Goal: Information Seeking & Learning: Compare options

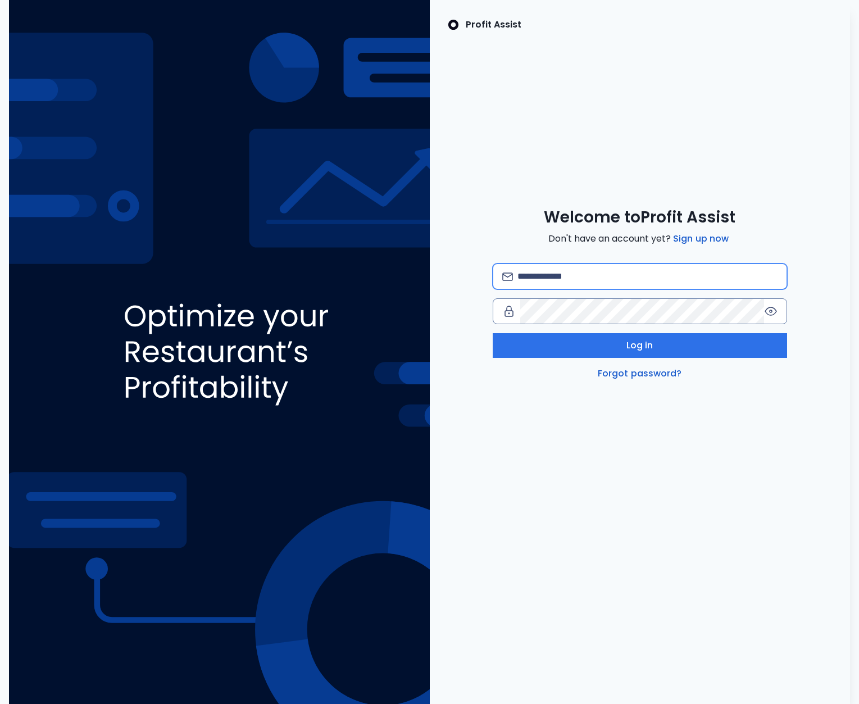
click at [540, 278] on input "email" at bounding box center [648, 276] width 260 height 25
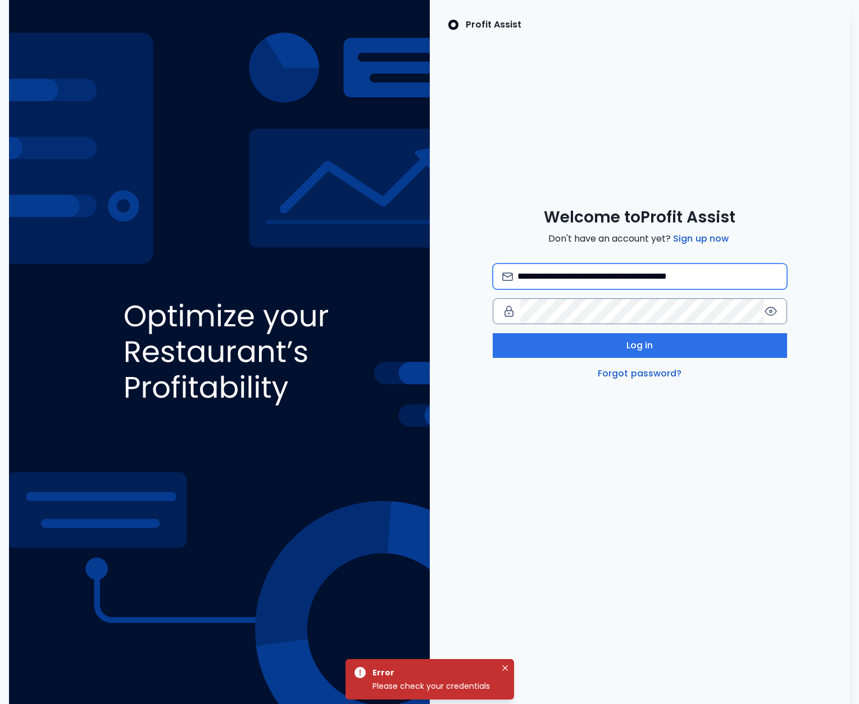
drag, startPoint x: 660, startPoint y: 275, endPoint x: 696, endPoint y: 283, distance: 36.8
click at [660, 275] on input "**********" at bounding box center [648, 276] width 260 height 25
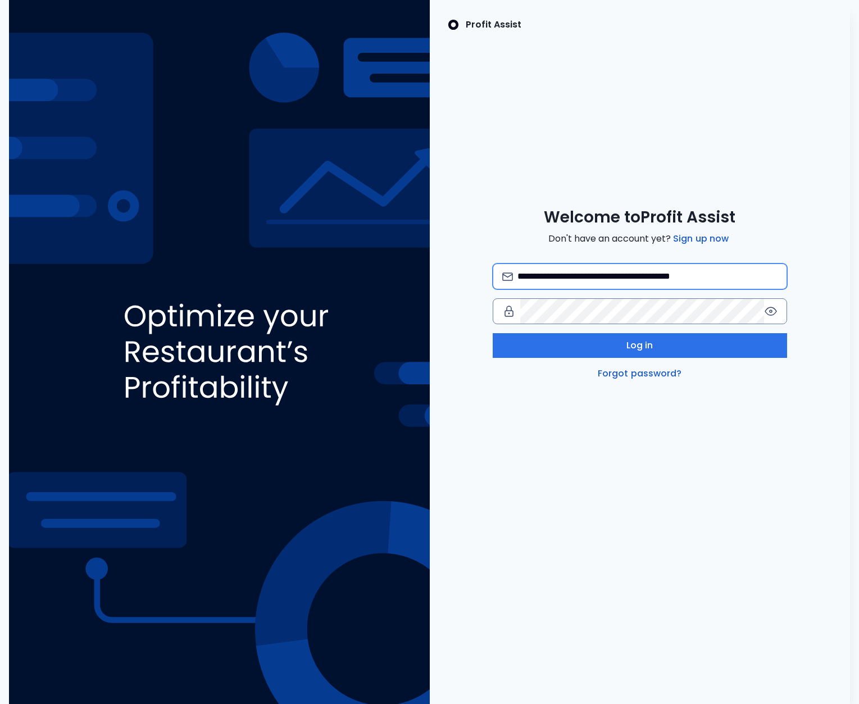
type input "**********"
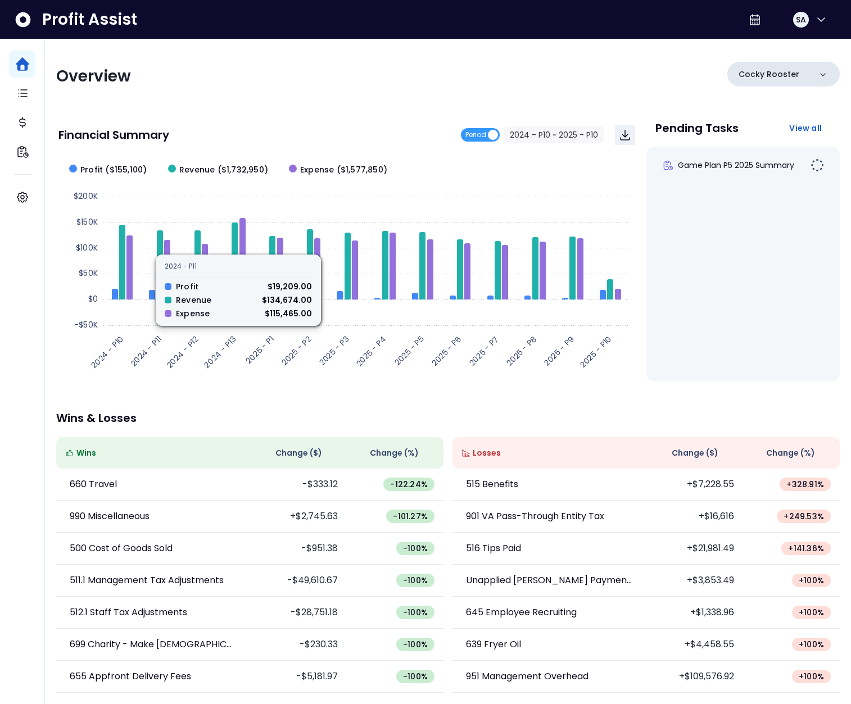
click at [802, 80] on div "Cocky Rooster" at bounding box center [783, 74] width 112 height 25
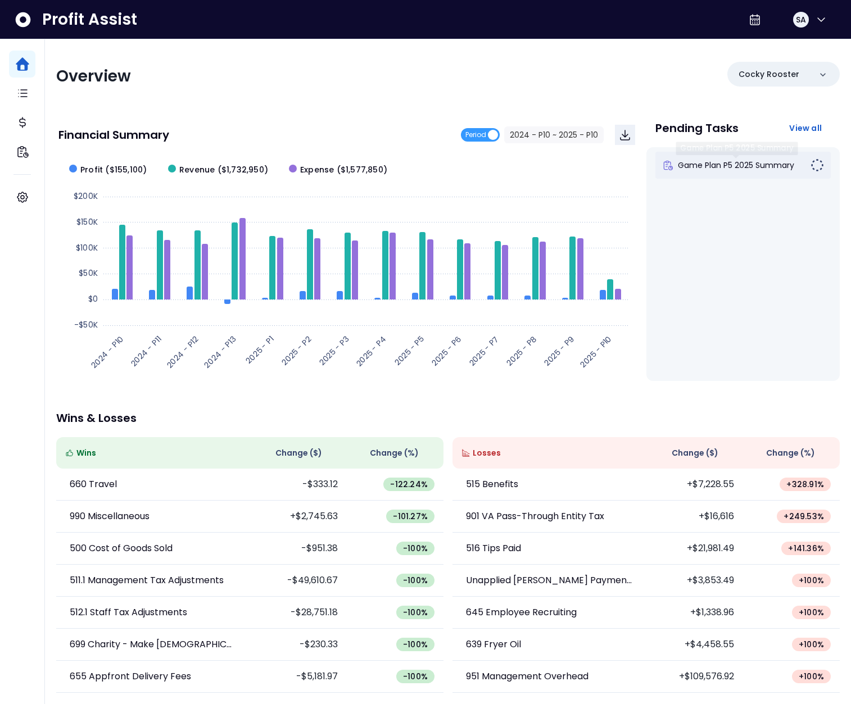
scroll to position [1, 0]
click at [788, 69] on p "Cocky Rooster" at bounding box center [768, 74] width 61 height 12
click at [786, 71] on p "Cocky Rooster" at bounding box center [768, 74] width 61 height 12
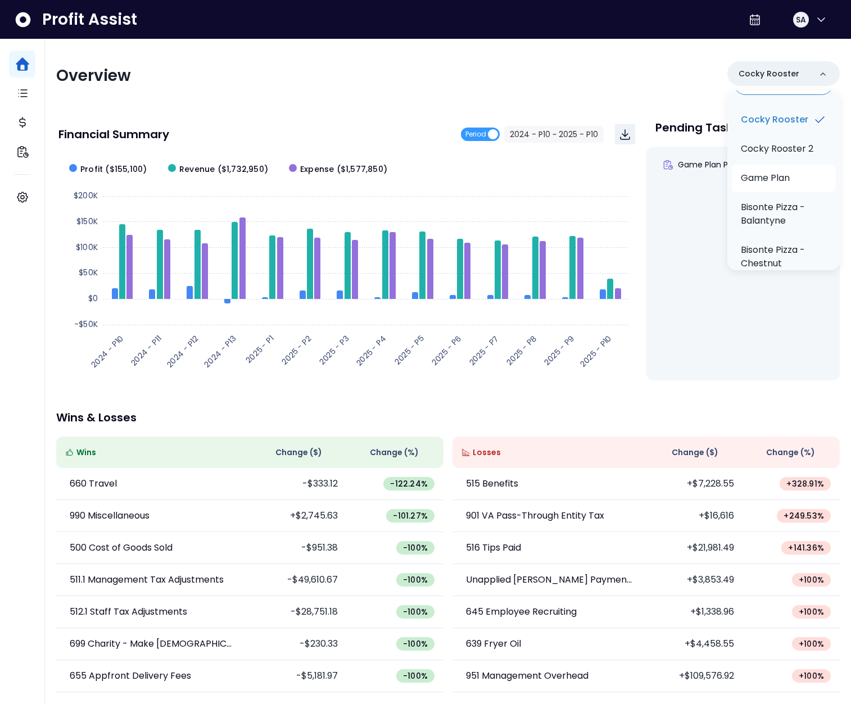
scroll to position [28, 0]
click at [777, 216] on p "Bisonte Pizza - Balantyne" at bounding box center [783, 211] width 85 height 27
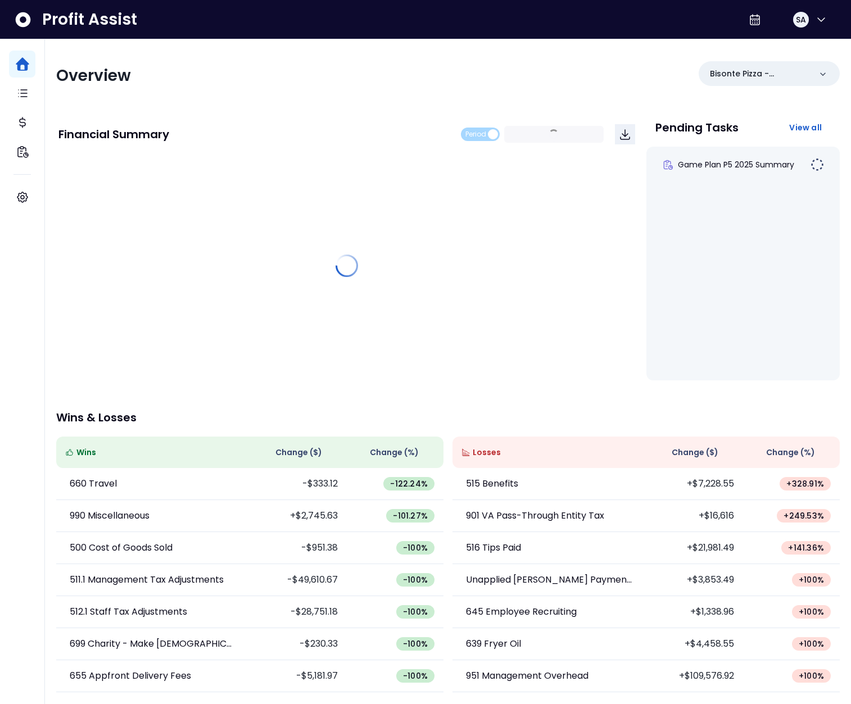
scroll to position [0, 0]
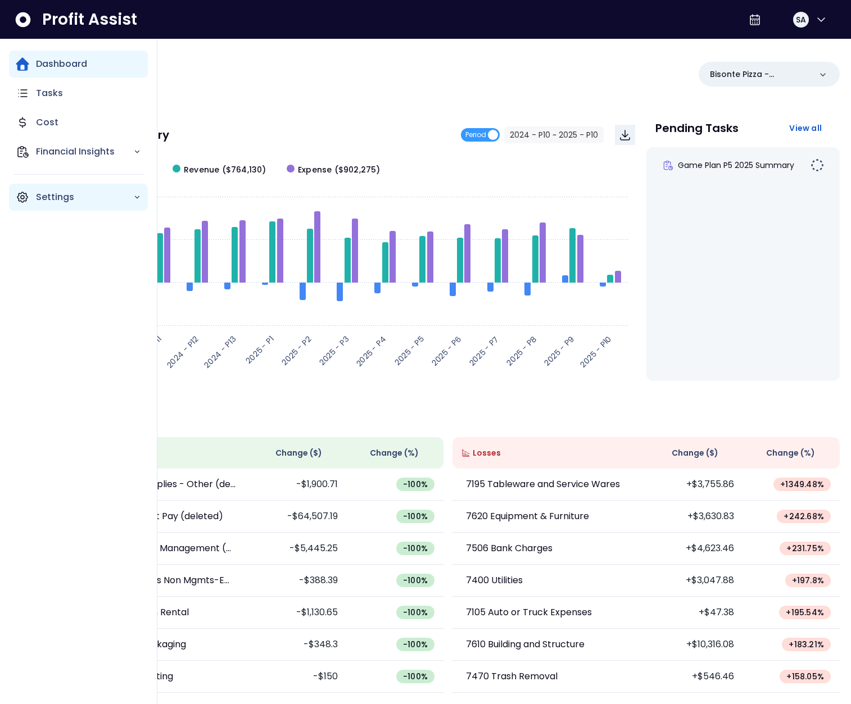
click at [30, 198] on div "Settings" at bounding box center [78, 197] width 139 height 27
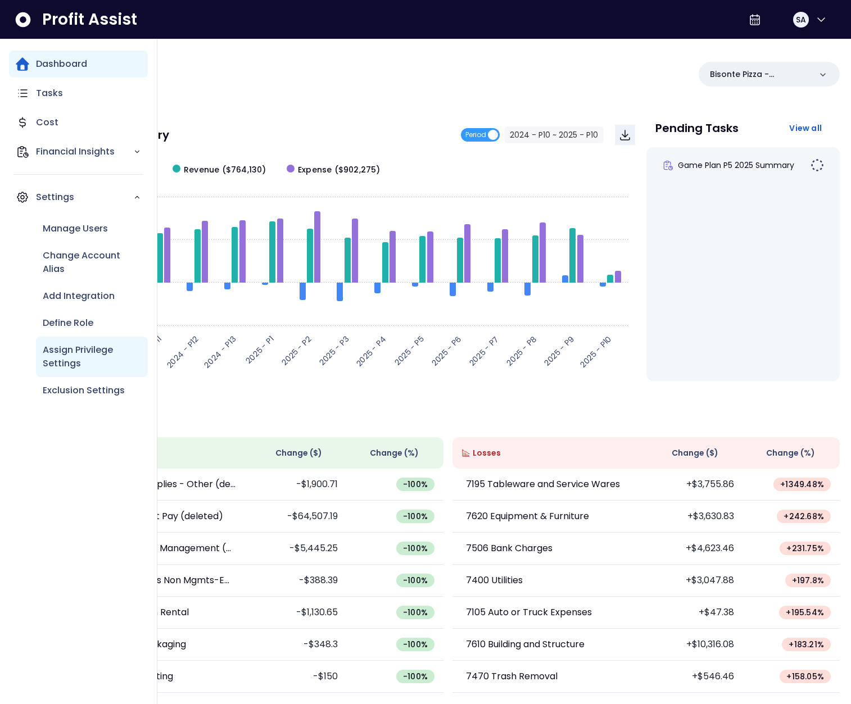
click at [85, 353] on p "Assign Privilege Settings" at bounding box center [92, 356] width 98 height 27
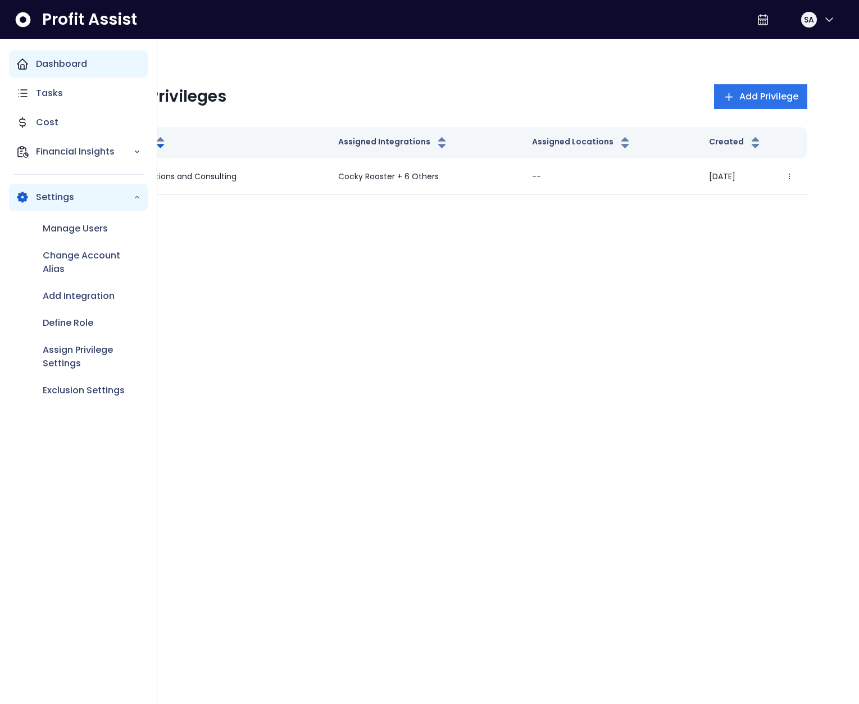
click at [33, 67] on div "Dashboard" at bounding box center [78, 64] width 139 height 27
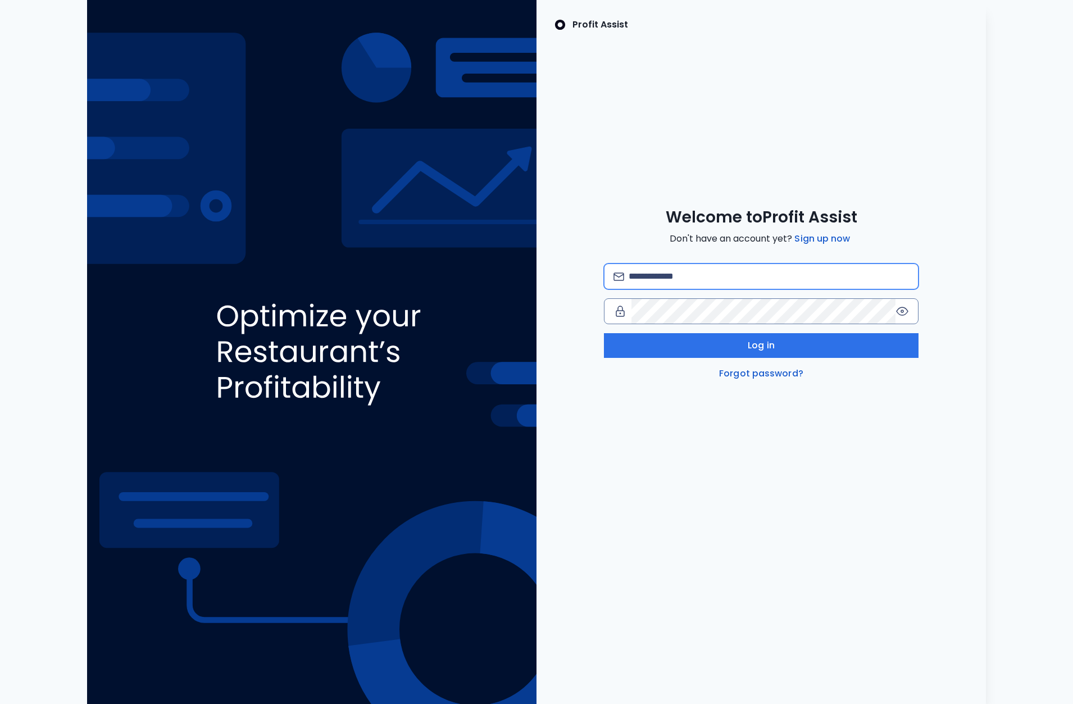
click at [780, 273] on input "email" at bounding box center [769, 276] width 280 height 25
type input "**********"
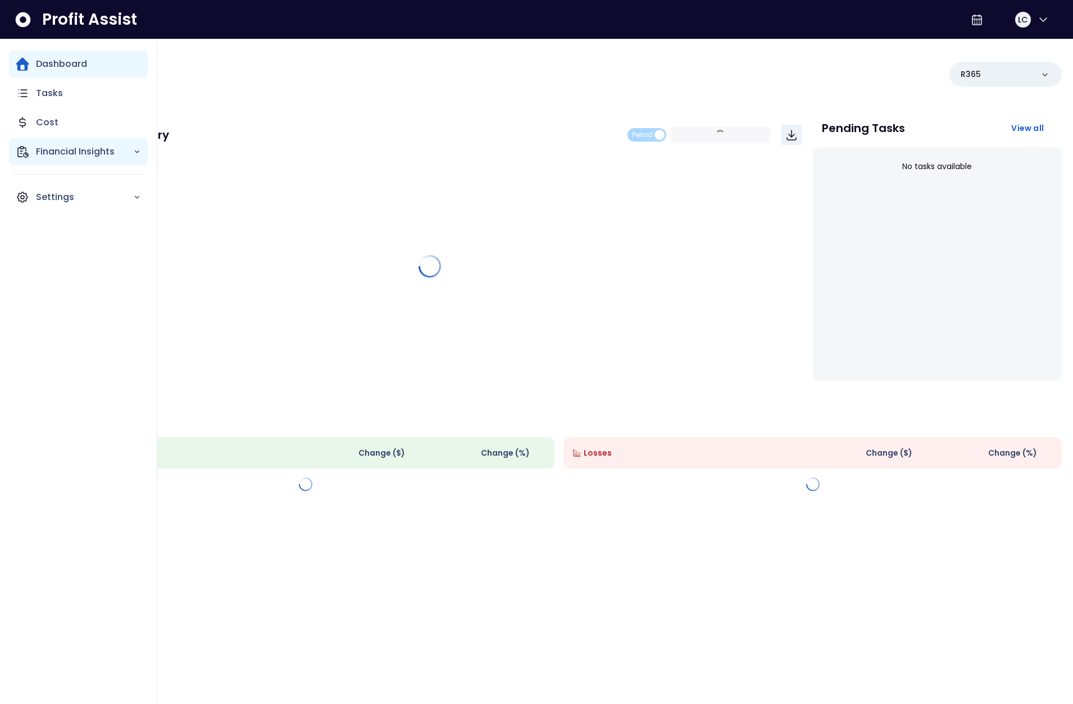
click at [34, 157] on div "Financial Insights" at bounding box center [78, 151] width 139 height 27
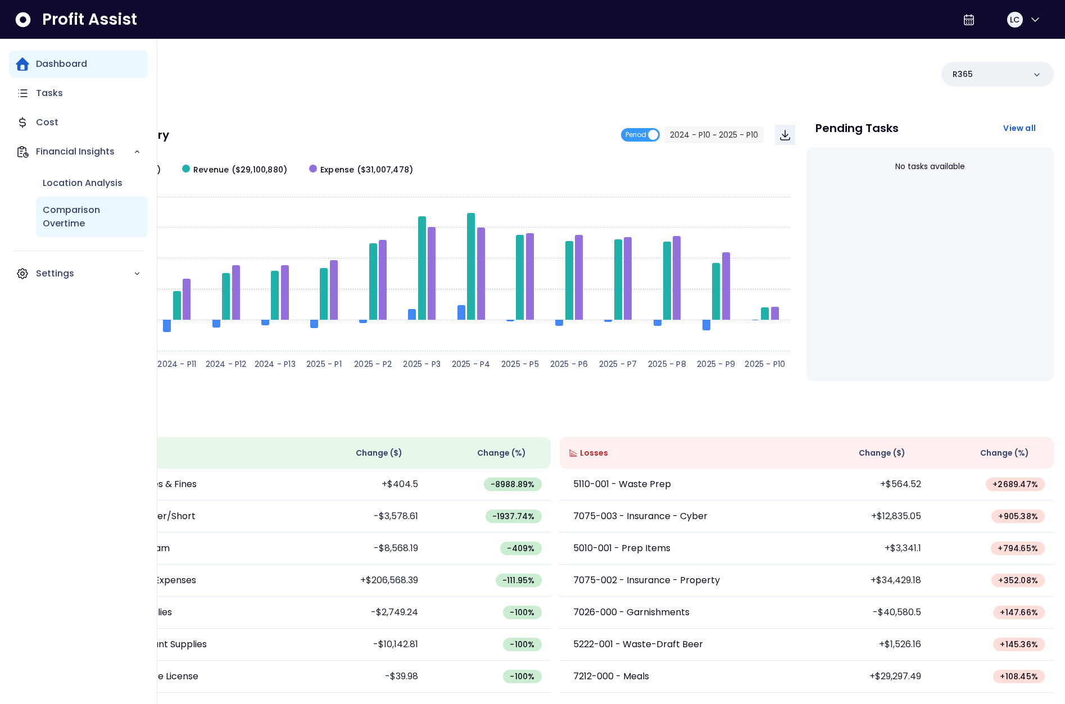
click at [76, 205] on p "Comparison Overtime" at bounding box center [92, 216] width 98 height 27
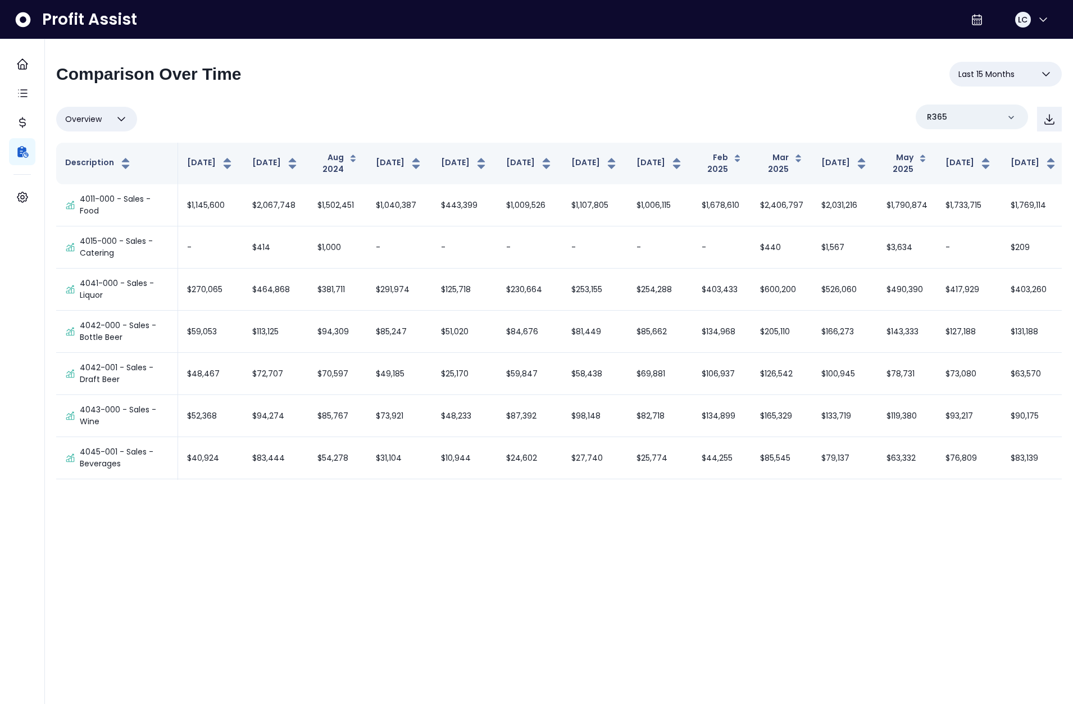
click at [1012, 74] on span "Last 15 Months" at bounding box center [987, 73] width 56 height 13
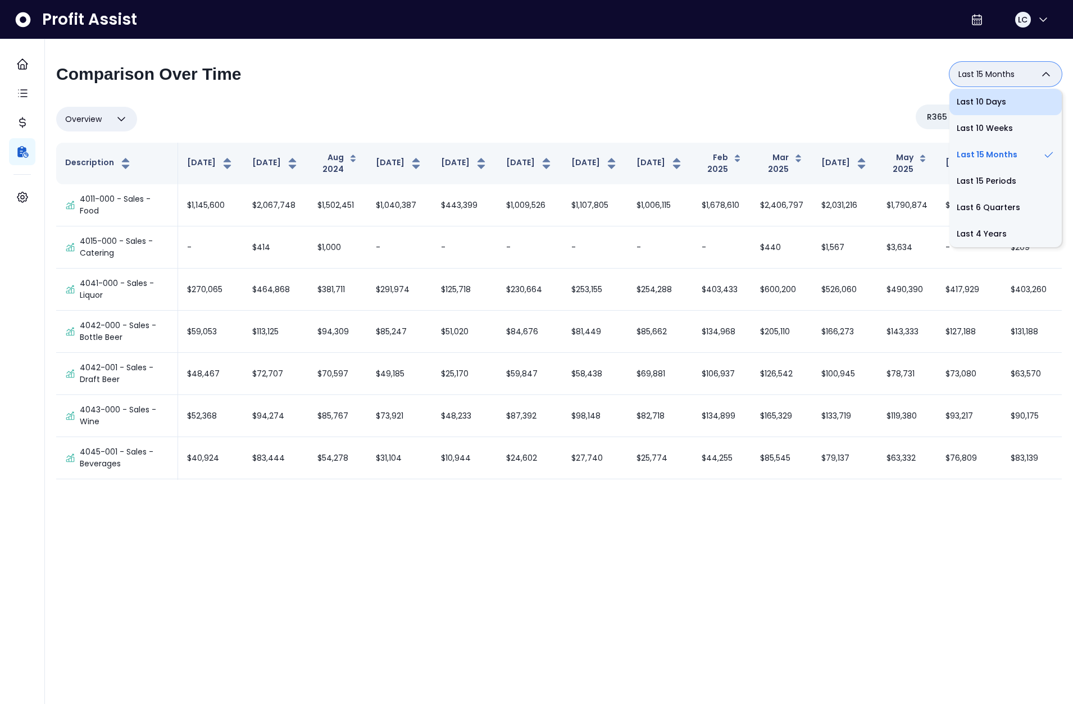
click at [992, 106] on li "Last 10 Days" at bounding box center [1006, 102] width 112 height 26
type input "**********"
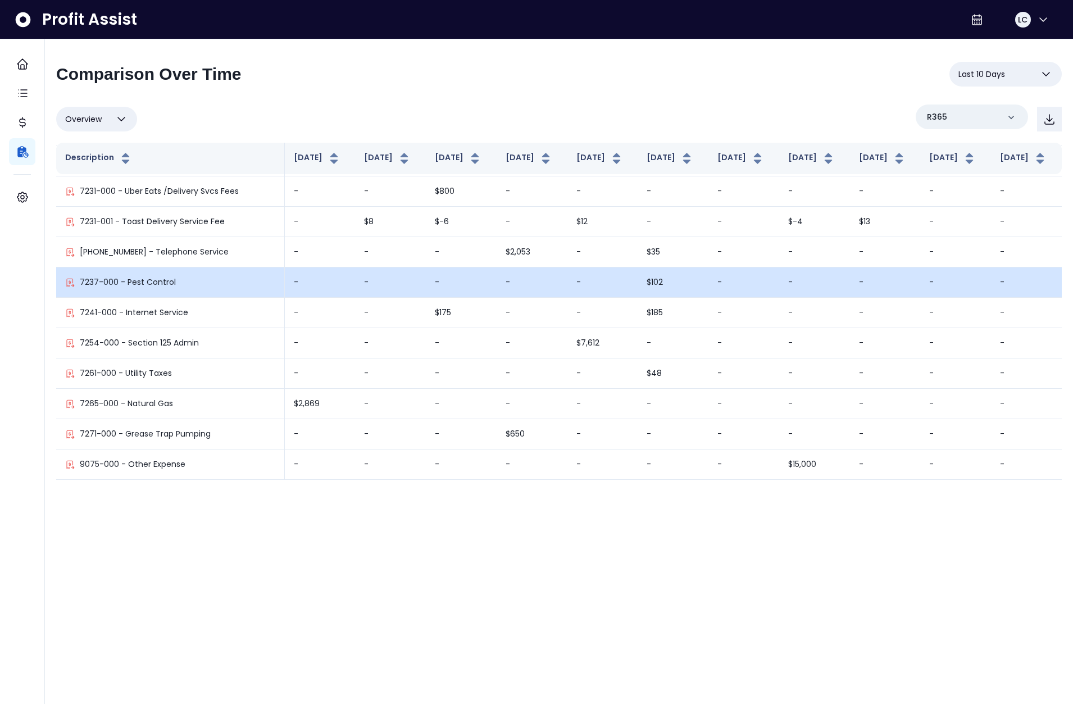
scroll to position [3559, 0]
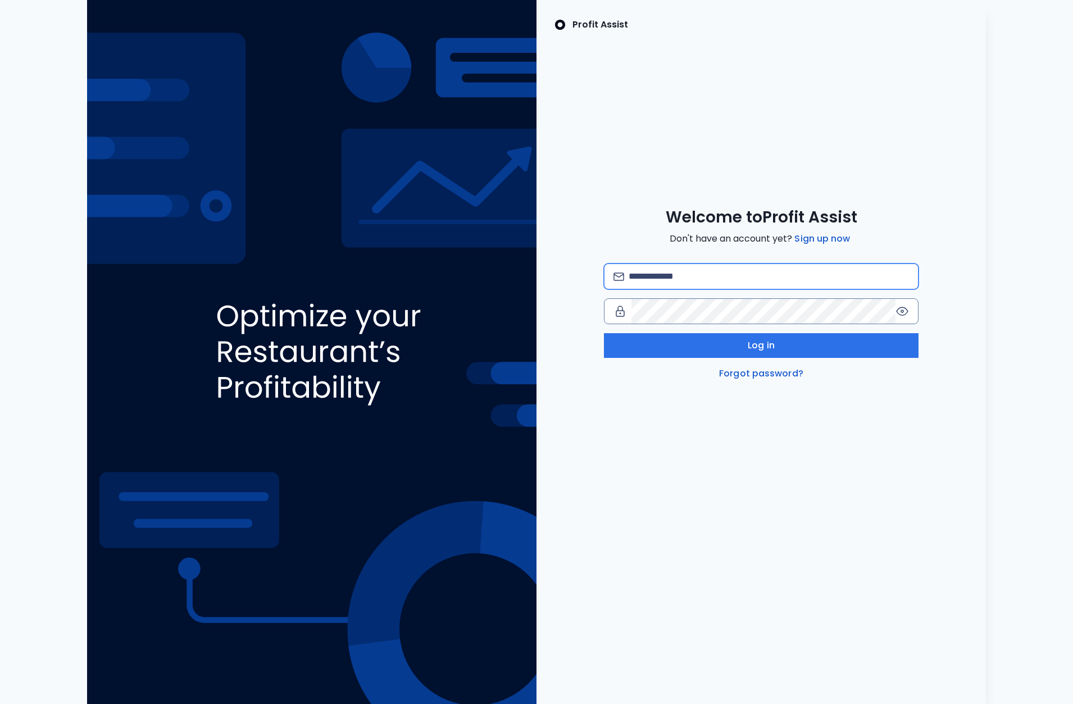
click at [695, 275] on input "email" at bounding box center [769, 276] width 280 height 25
type input "**********"
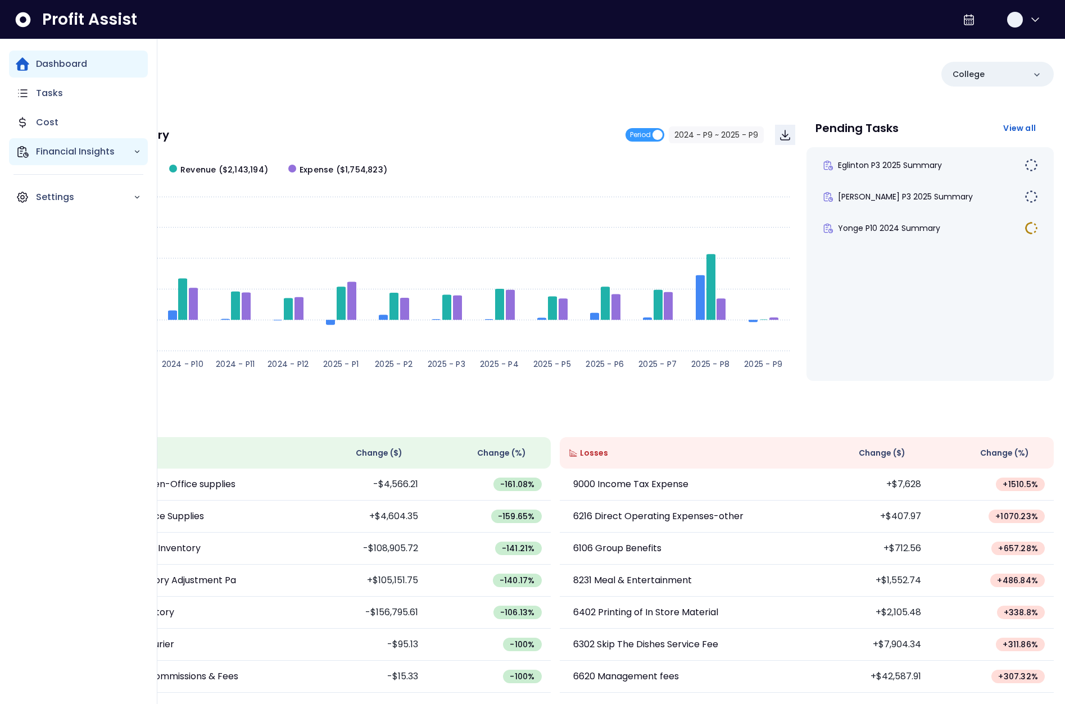
click at [17, 156] on icon "Main navigation" at bounding box center [22, 151] width 13 height 13
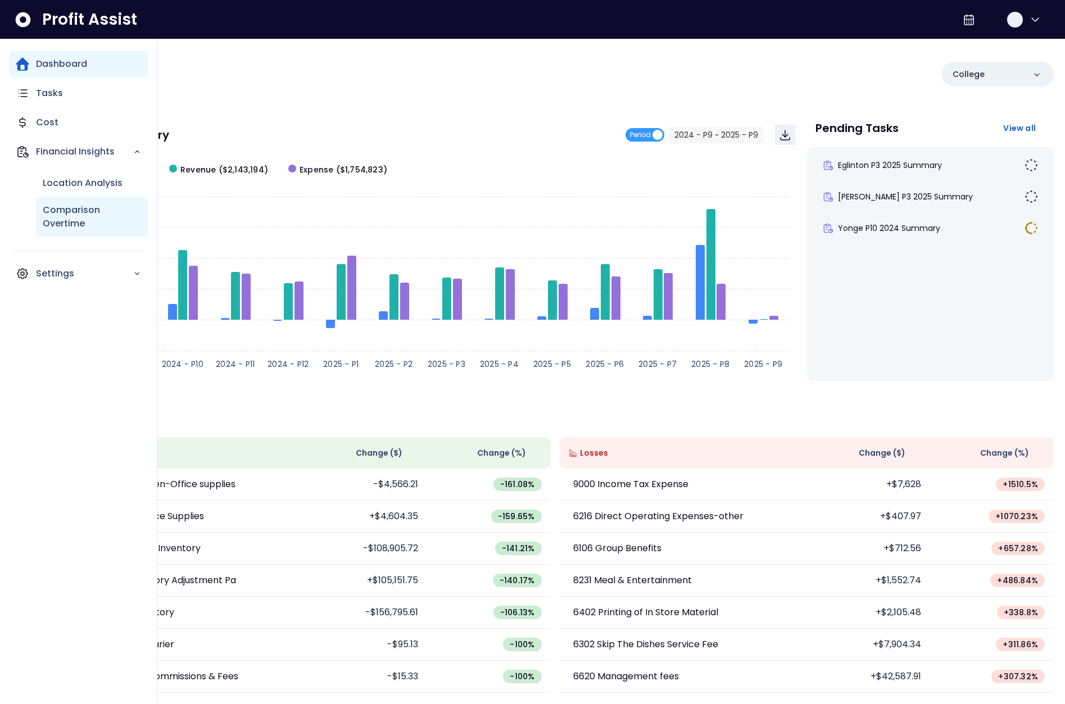
click at [94, 215] on p "Comparison Overtime" at bounding box center [92, 216] width 98 height 27
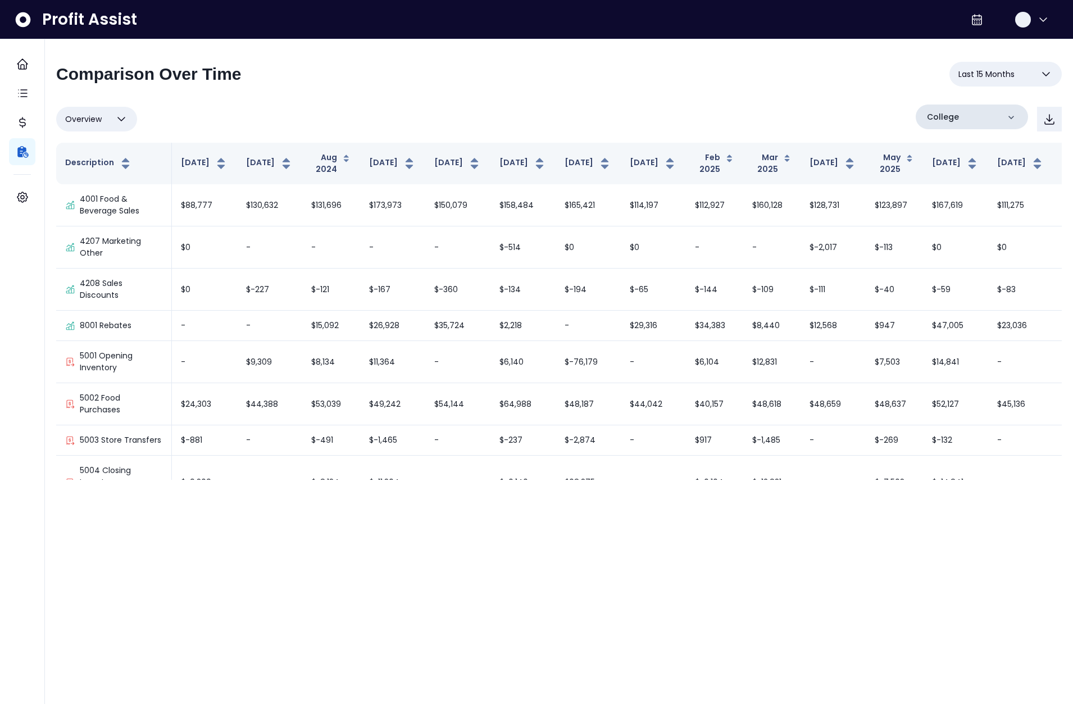
click at [979, 112] on div "College" at bounding box center [972, 117] width 112 height 25
click at [954, 221] on p "[PERSON_NAME]" at bounding box center [967, 216] width 75 height 13
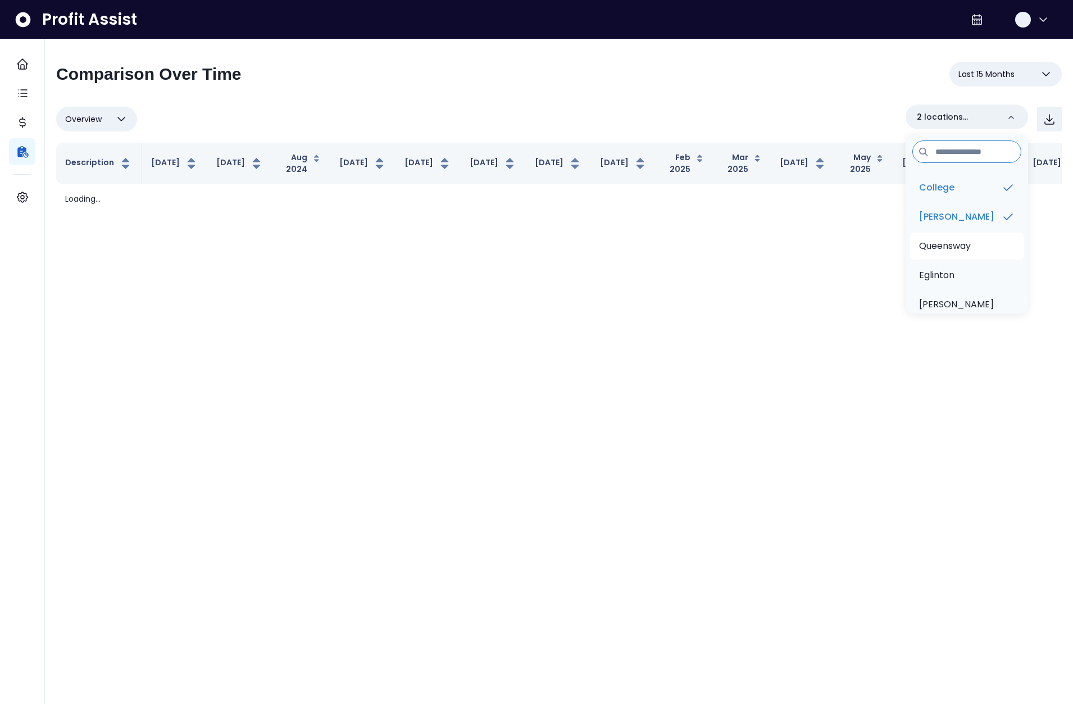
click at [957, 246] on p "Queensway" at bounding box center [945, 245] width 52 height 13
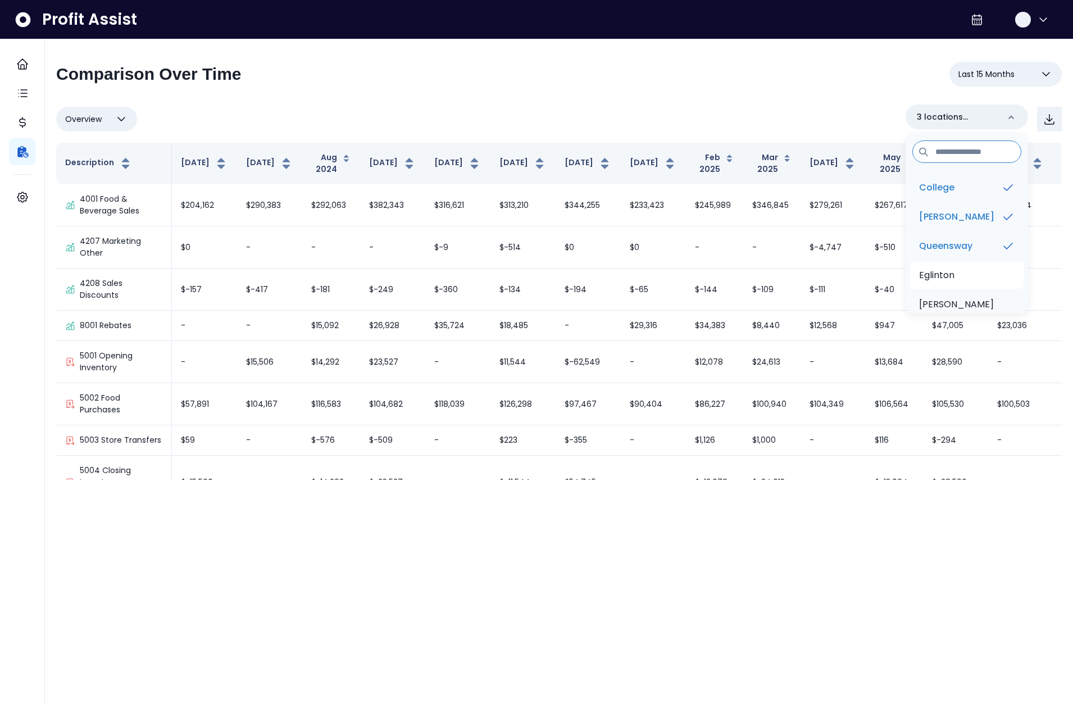
click at [963, 285] on li "Eglinton" at bounding box center [967, 275] width 114 height 27
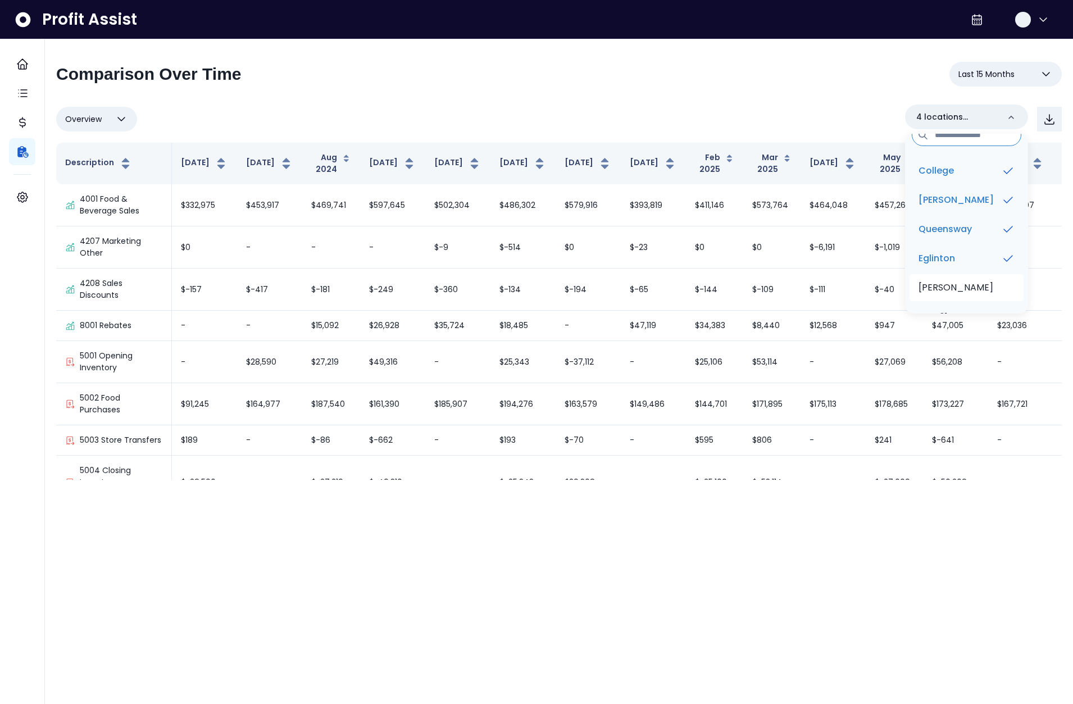
scroll to position [20, 0]
click at [962, 284] on p "[PERSON_NAME]" at bounding box center [956, 284] width 75 height 13
click at [1009, 72] on span "Last 15 Months" at bounding box center [987, 73] width 56 height 13
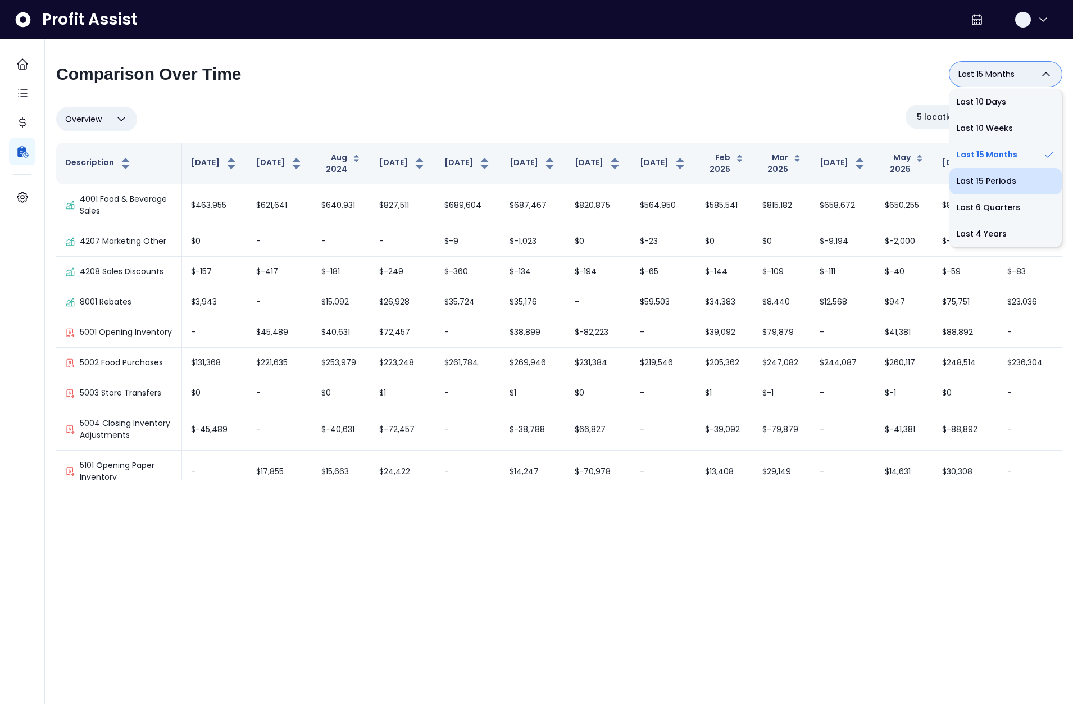
click at [977, 182] on li "Last 15 Periods" at bounding box center [1006, 181] width 112 height 26
type input "**********"
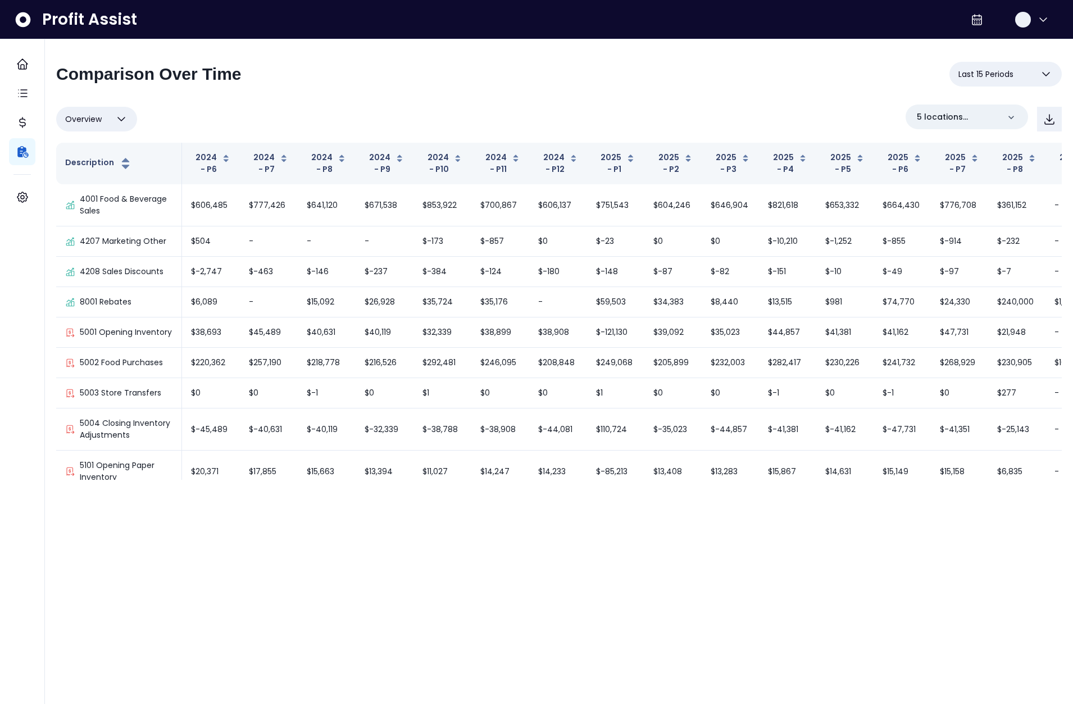
click at [110, 120] on button "Overview" at bounding box center [96, 119] width 81 height 25
click at [101, 202] on li "% of sales" at bounding box center [96, 200] width 81 height 26
type input "*********"
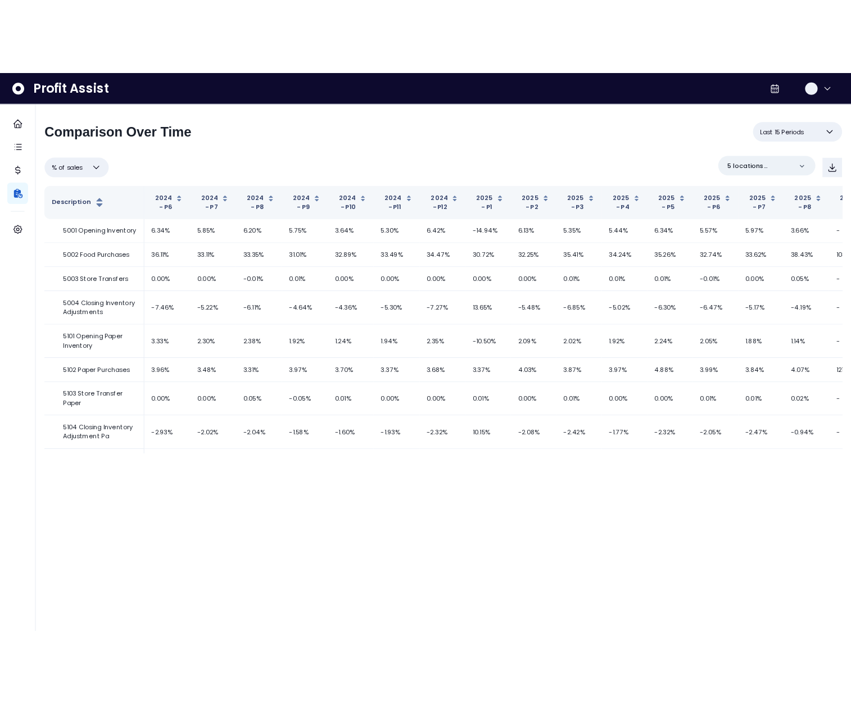
scroll to position [0, 20]
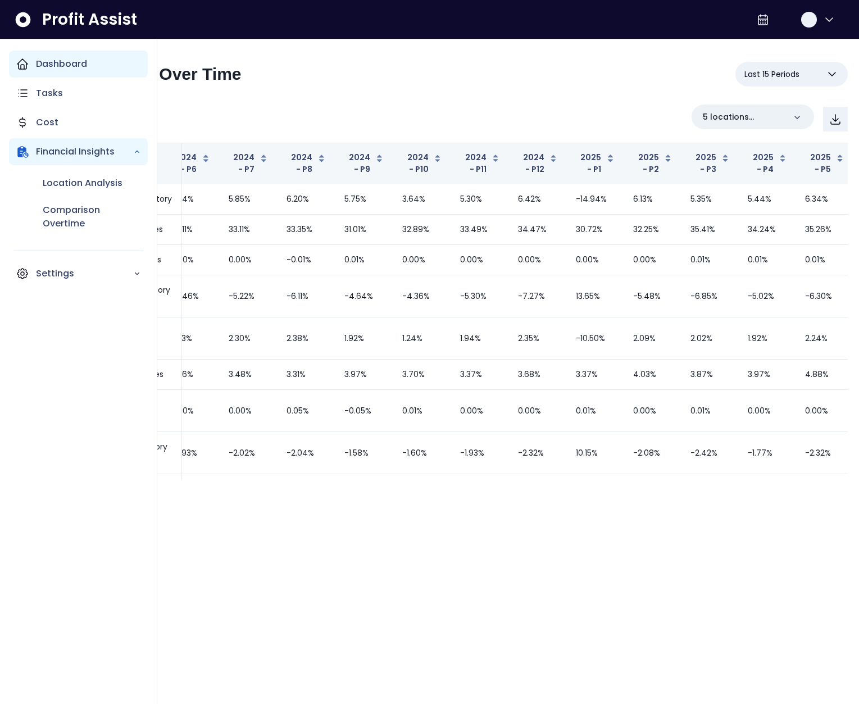
click at [30, 60] on div "Dashboard" at bounding box center [78, 64] width 139 height 27
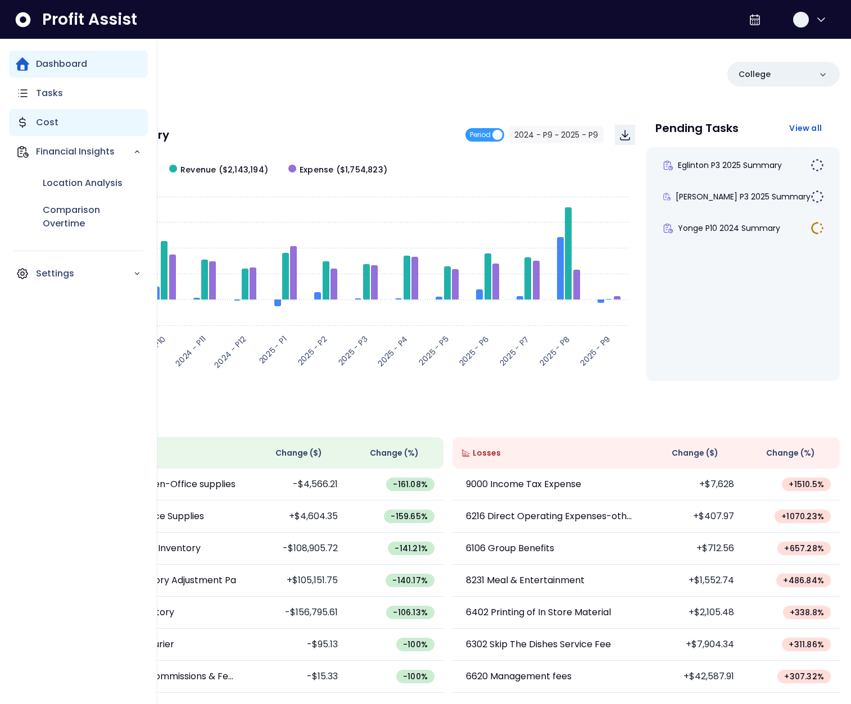
click at [20, 120] on icon "Main navigation" at bounding box center [22, 122] width 13 height 13
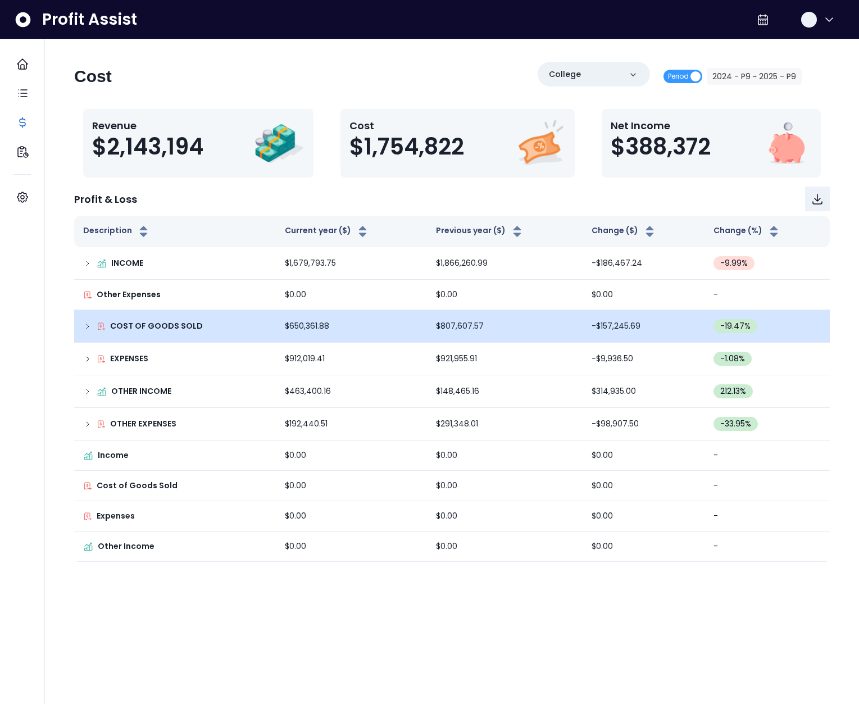
click at [86, 328] on icon at bounding box center [87, 326] width 9 height 9
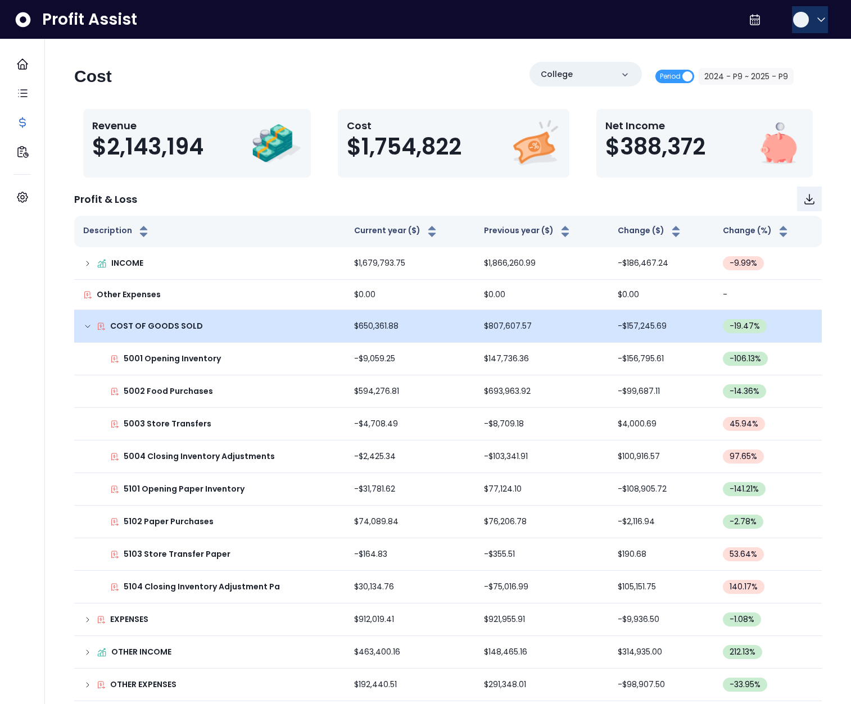
click at [792, 20] on div "button" at bounding box center [801, 20] width 18 height 18
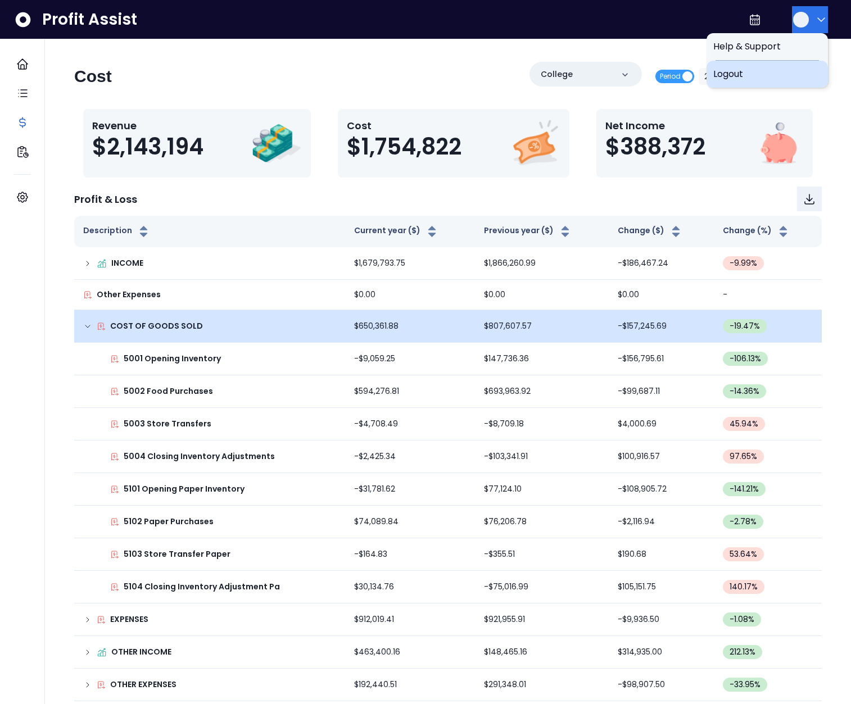
click at [774, 73] on span "Logout" at bounding box center [767, 73] width 108 height 13
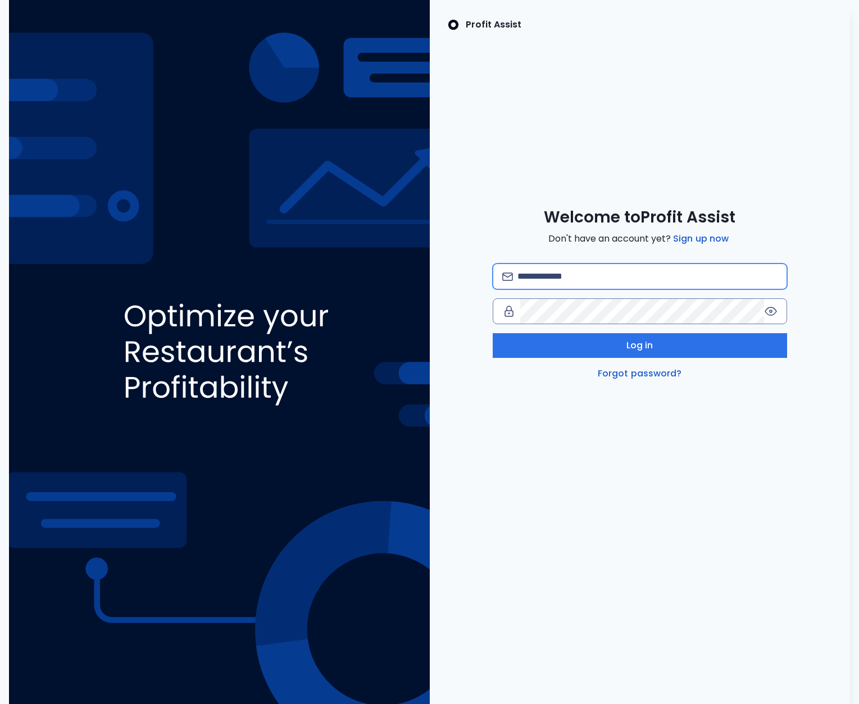
click at [547, 269] on input "email" at bounding box center [648, 276] width 260 height 25
click at [553, 279] on input "email" at bounding box center [648, 276] width 260 height 25
type input "**********"
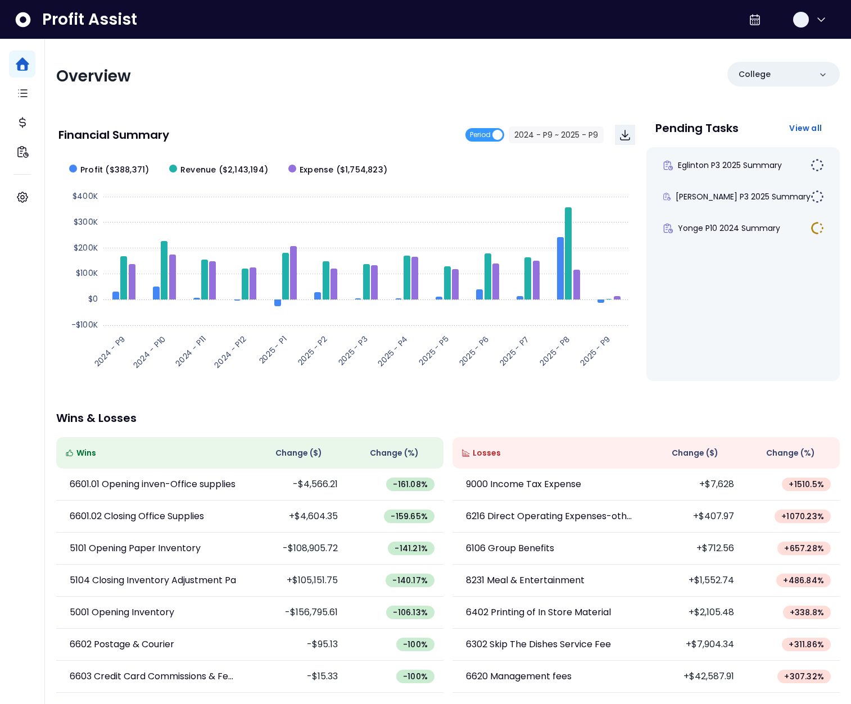
click at [259, 117] on div "Financial Summary Period 2024 - P9 ~ 2025 - P9" at bounding box center [346, 135] width 577 height 38
click at [736, 165] on span "Eglinton P3 2025 Summary" at bounding box center [730, 165] width 104 height 11
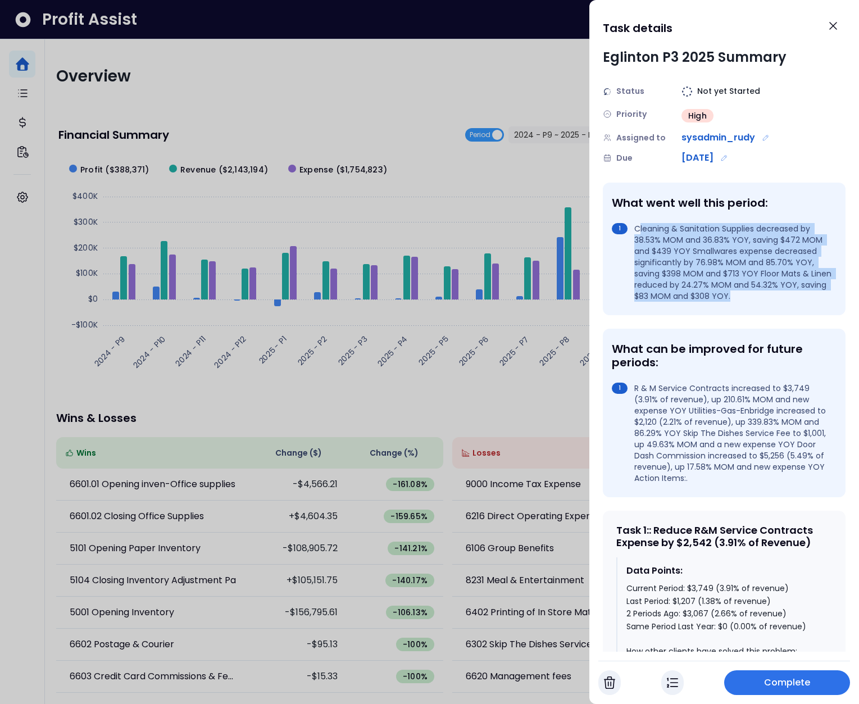
drag, startPoint x: 658, startPoint y: 228, endPoint x: 808, endPoint y: 305, distance: 168.2
click at [808, 305] on div "What went well this period: Cleaning & Sanitation Supplies decreased by 38.53% …" at bounding box center [724, 249] width 243 height 133
click at [759, 297] on li "Cleaning & Sanitation Supplies decreased by 38.53% MOM and 36.83% YOY, saving $…" at bounding box center [722, 262] width 220 height 79
drag, startPoint x: 760, startPoint y: 297, endPoint x: 614, endPoint y: 218, distance: 166.5
click at [614, 218] on div "What went well this period: Cleaning & Sanitation Supplies decreased by 38.53% …" at bounding box center [724, 249] width 243 height 133
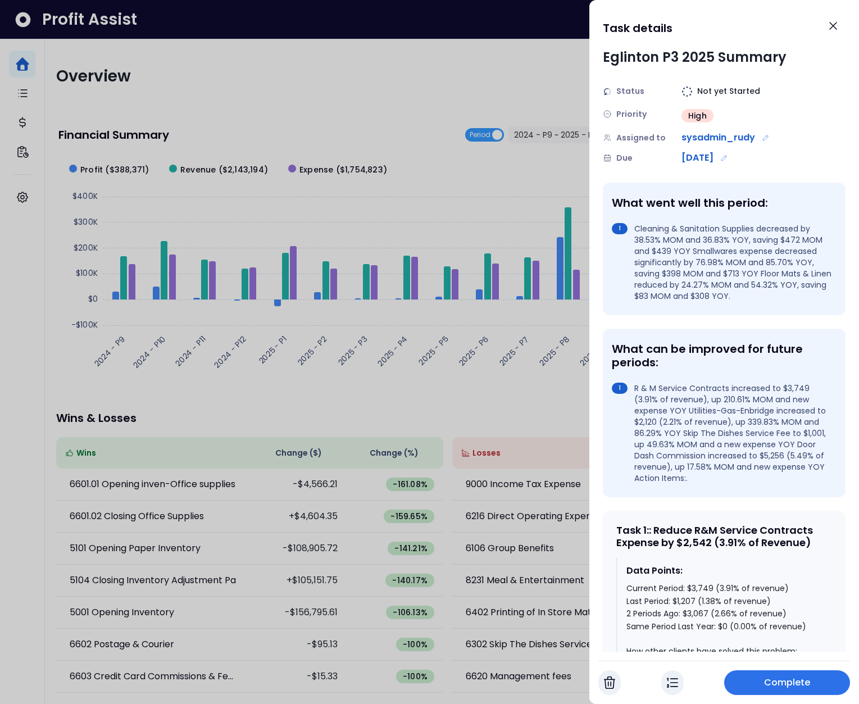
click at [478, 166] on div at bounding box center [429, 352] width 859 height 704
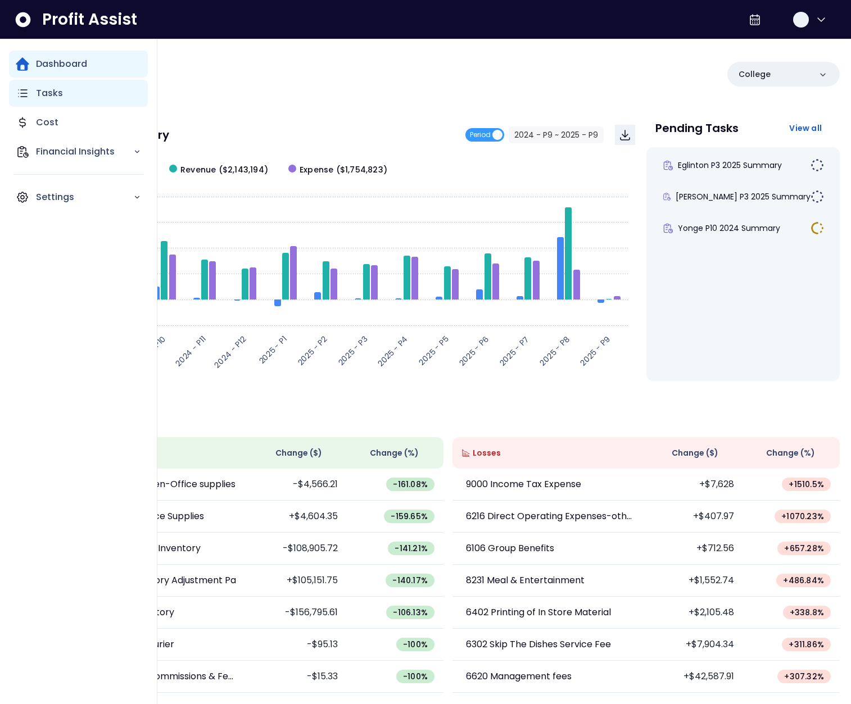
click at [31, 97] on div "Tasks" at bounding box center [78, 93] width 139 height 27
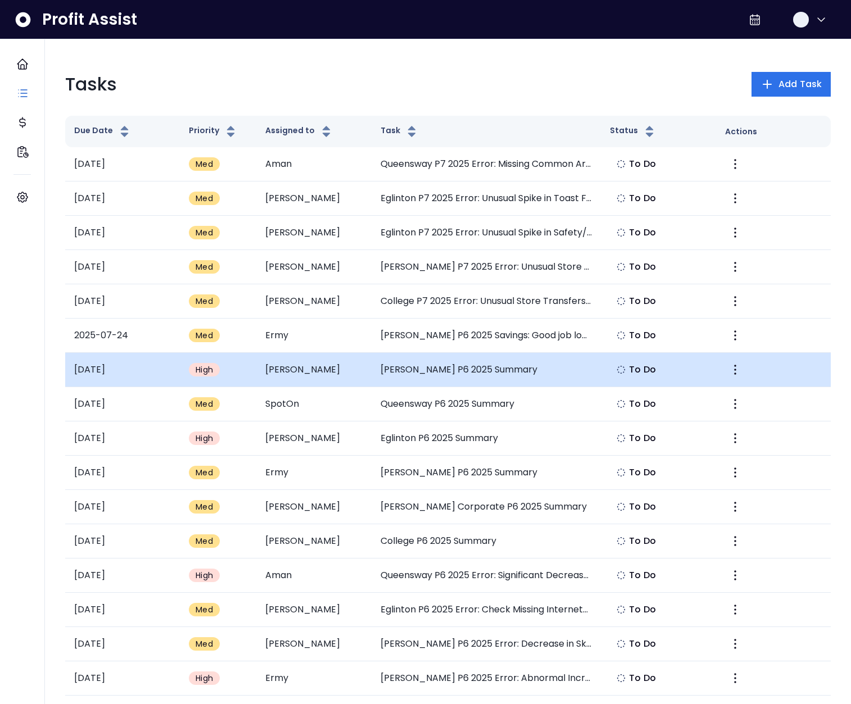
click at [432, 374] on td "Duncan P6 2025 Summary" at bounding box center [486, 370] width 230 height 34
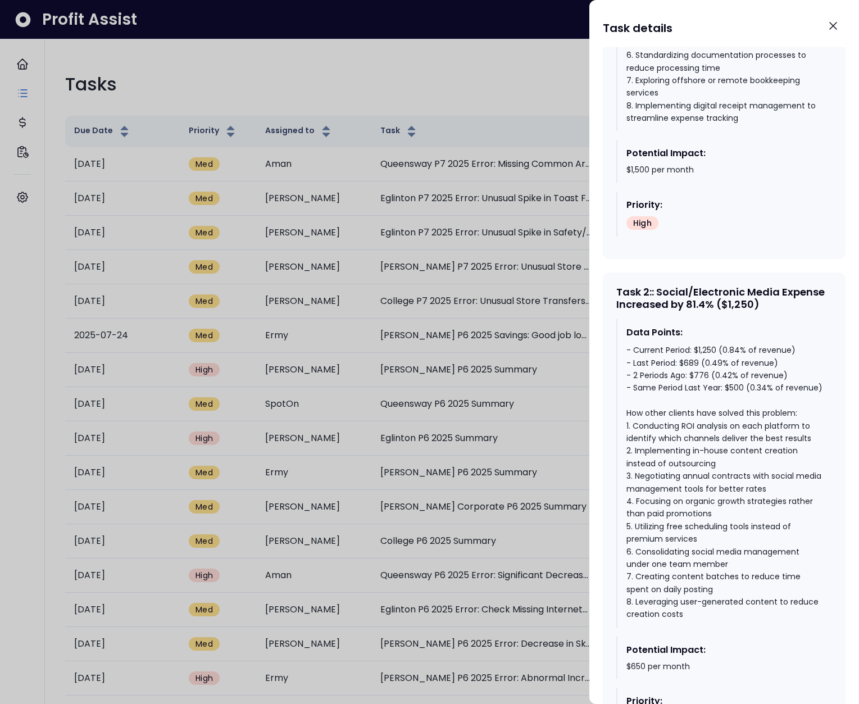
scroll to position [947, 0]
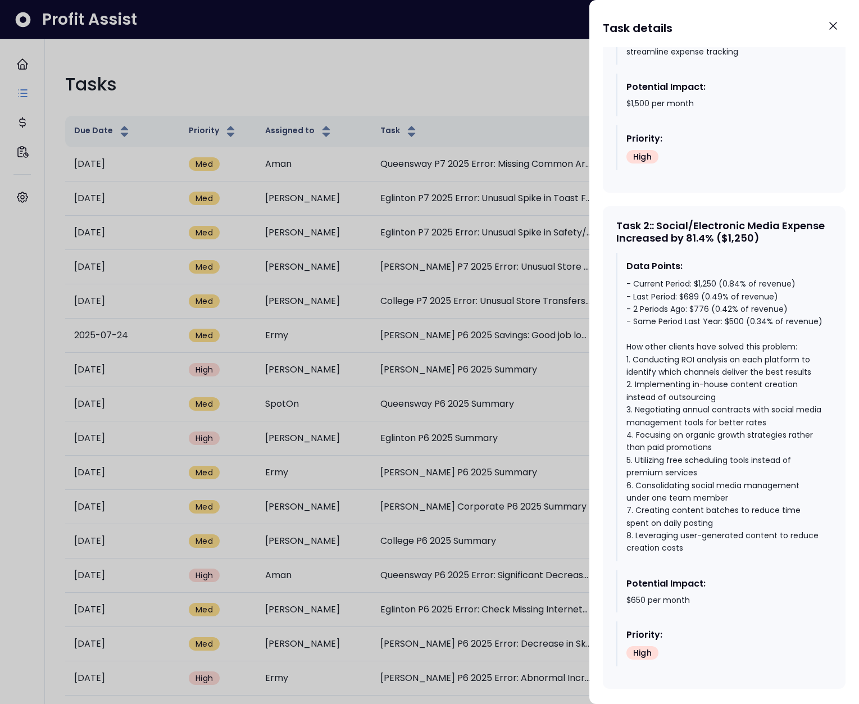
click at [404, 314] on div at bounding box center [429, 352] width 859 height 704
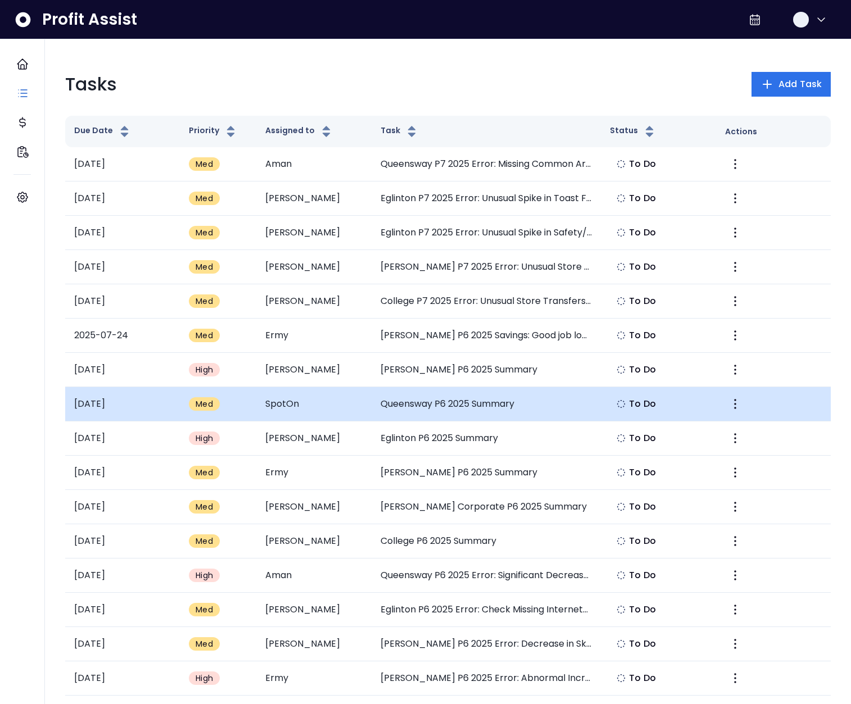
click at [455, 410] on td "Queensway P6 2025 Summary" at bounding box center [486, 404] width 230 height 34
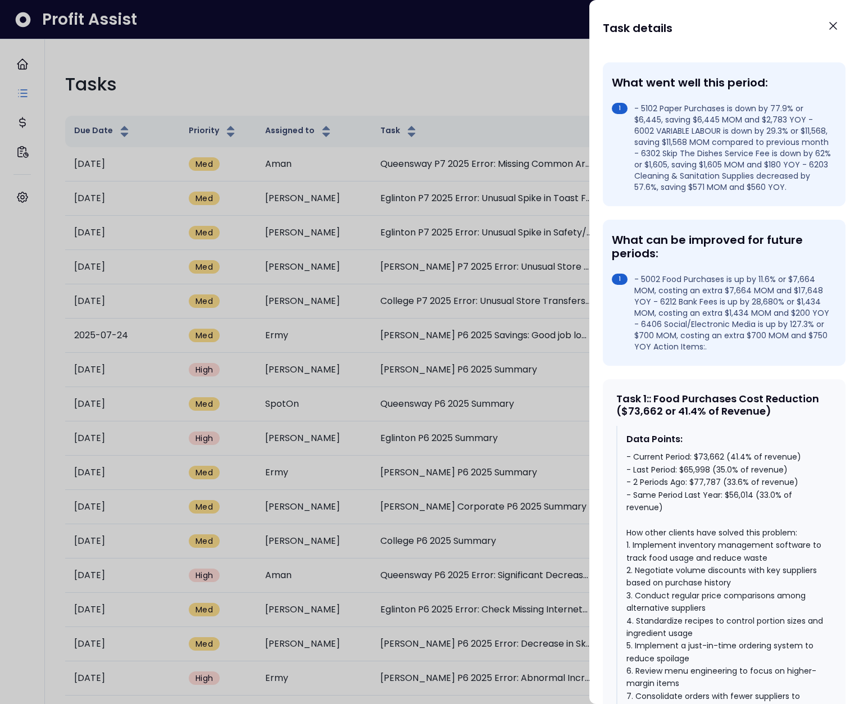
scroll to position [309, 0]
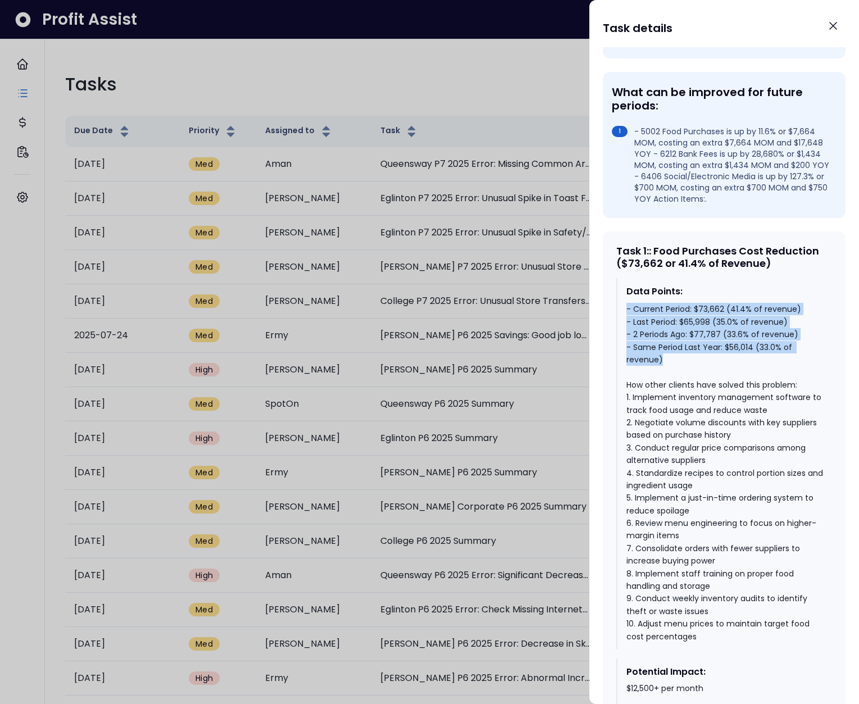
drag, startPoint x: 710, startPoint y: 371, endPoint x: 604, endPoint y: 315, distance: 119.7
click at [604, 315] on div "Task 1 : : Food Purchases Cost Reduction ($73,662 or 41.4% of Revenue) Data Poi…" at bounding box center [724, 489] width 243 height 514
click at [654, 311] on div "Data Points: - Current Period: $73,662 (41.4% of revenue) - Last Period: $65,99…" at bounding box center [725, 463] width 216 height 371
drag, startPoint x: 695, startPoint y: 386, endPoint x: 626, endPoint y: 319, distance: 96.6
click at [626, 319] on div "Data Points: - Current Period: $73,662 (41.4% of revenue) - Last Period: $65,99…" at bounding box center [725, 463] width 216 height 371
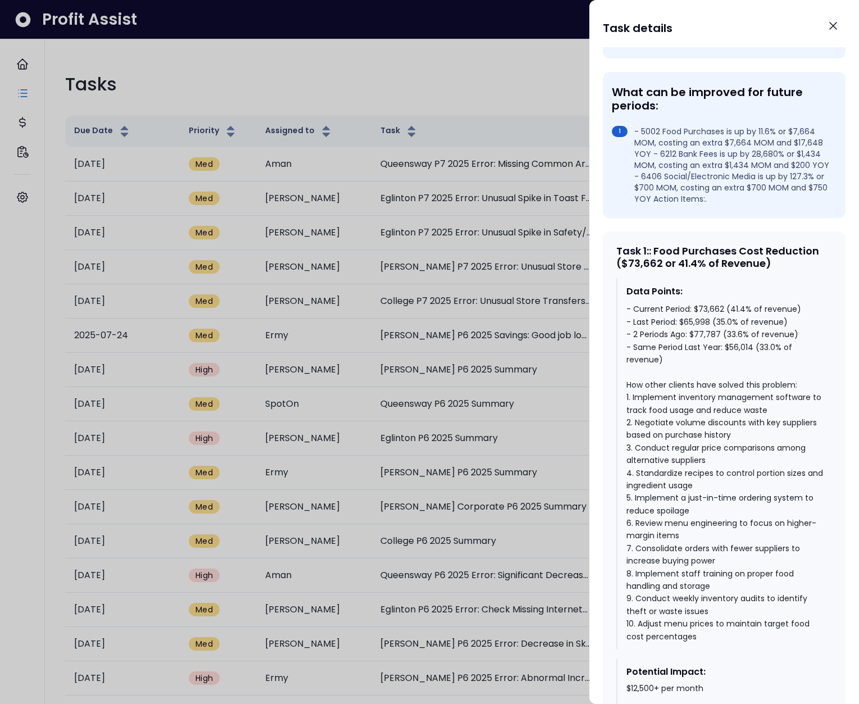
click at [547, 352] on div at bounding box center [429, 352] width 859 height 704
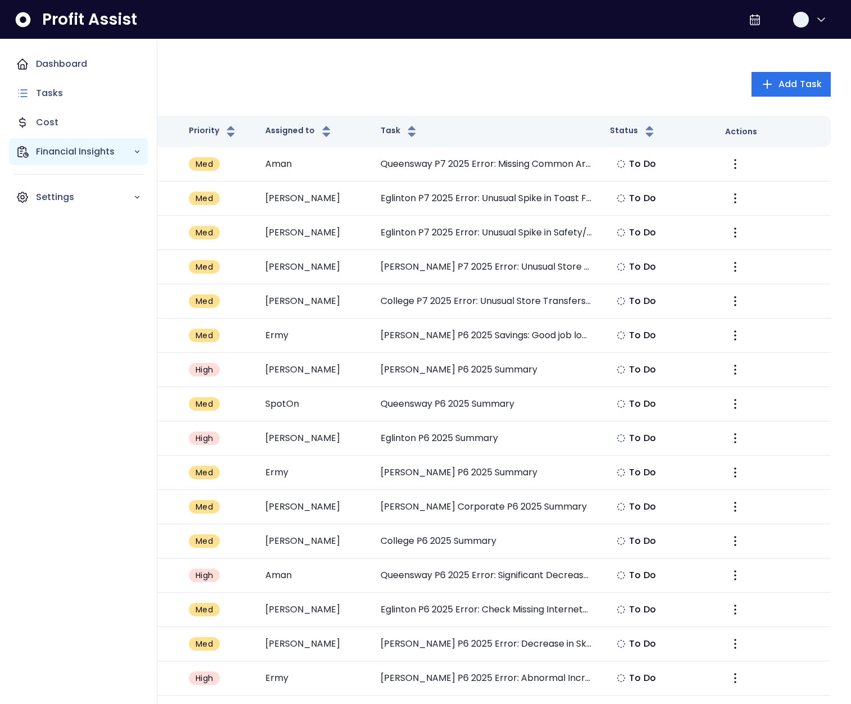
click at [34, 151] on div "Financial Insights" at bounding box center [78, 151] width 139 height 27
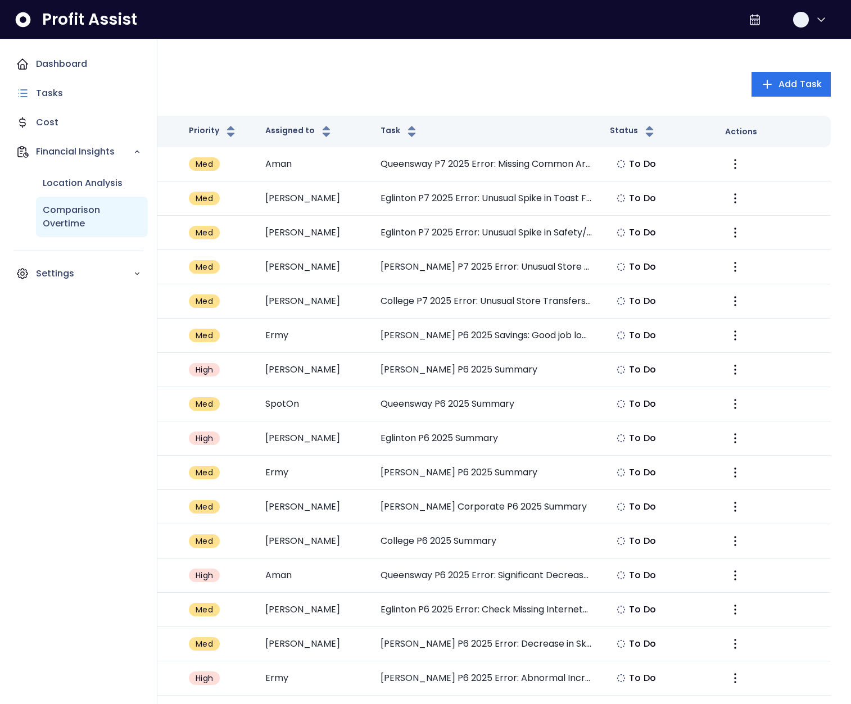
click at [80, 209] on p "Comparison Overtime" at bounding box center [92, 216] width 98 height 27
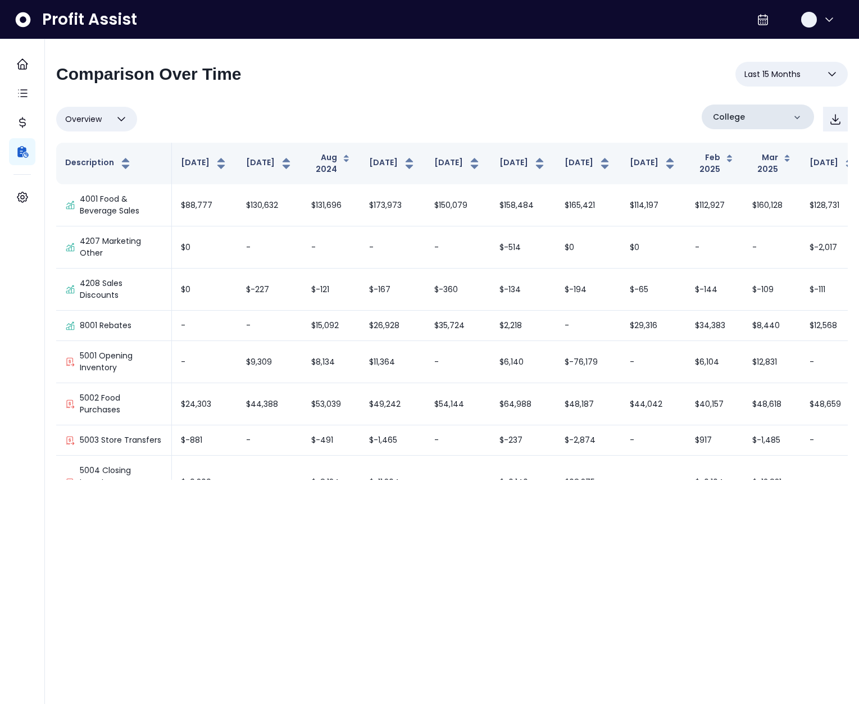
click at [753, 119] on div "College" at bounding box center [758, 117] width 112 height 25
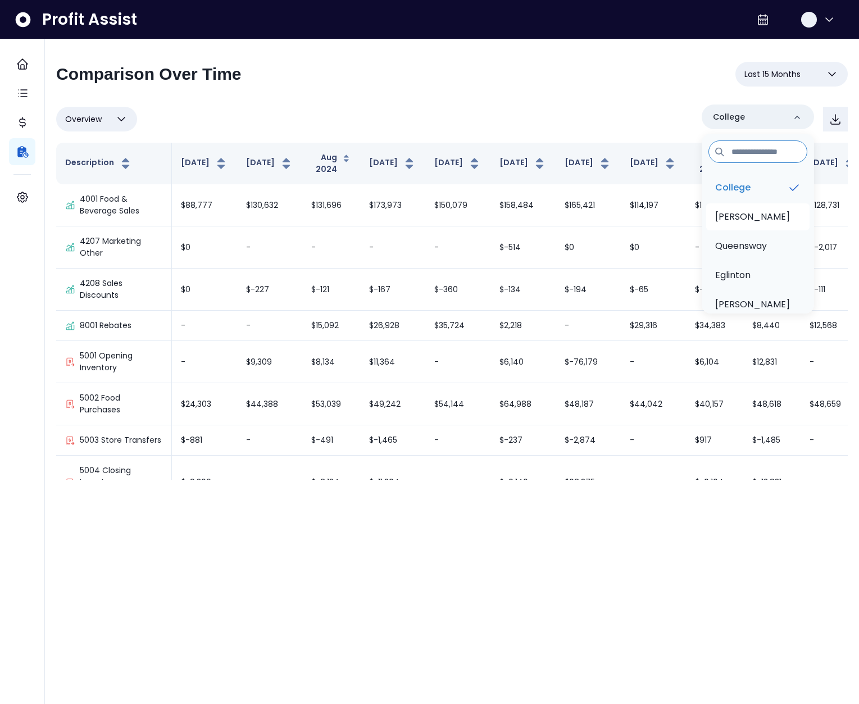
click at [743, 206] on li "[PERSON_NAME]" at bounding box center [757, 216] width 103 height 27
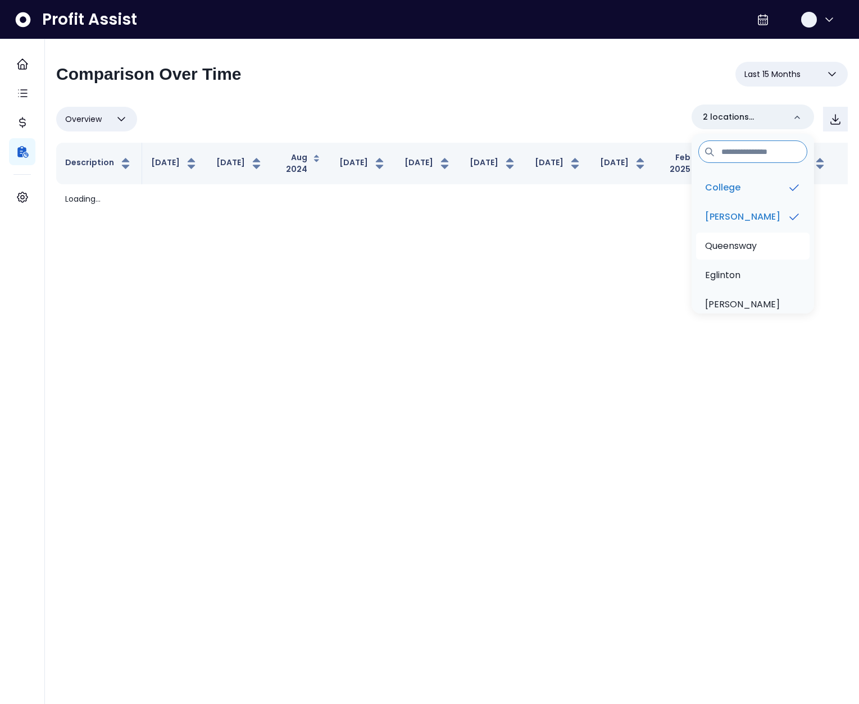
click at [750, 246] on p "Queensway" at bounding box center [731, 245] width 52 height 13
click at [749, 280] on li "Eglinton" at bounding box center [753, 275] width 114 height 27
click at [747, 300] on p "[PERSON_NAME]" at bounding box center [742, 304] width 75 height 13
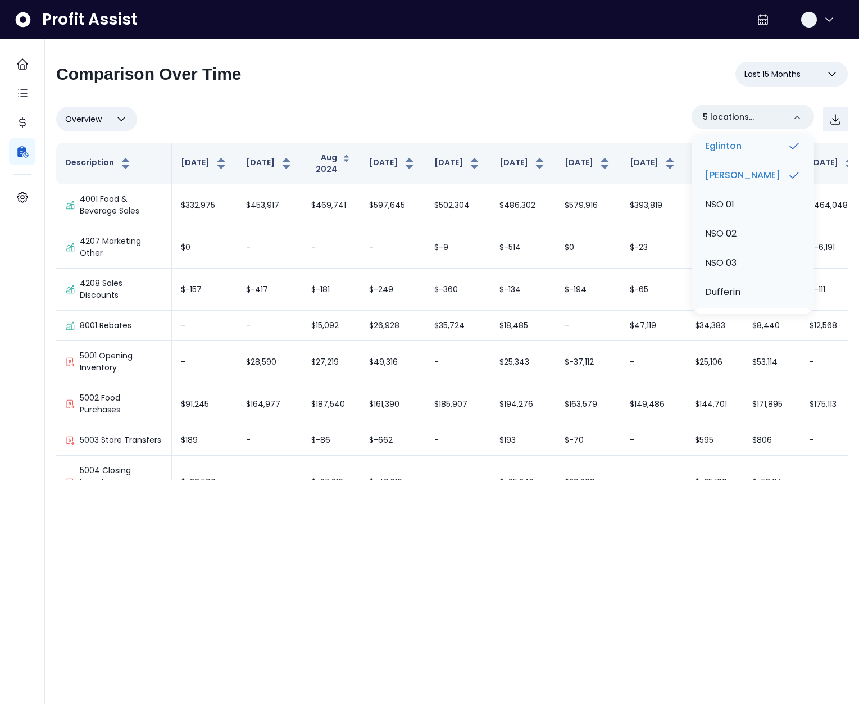
scroll to position [163, 0]
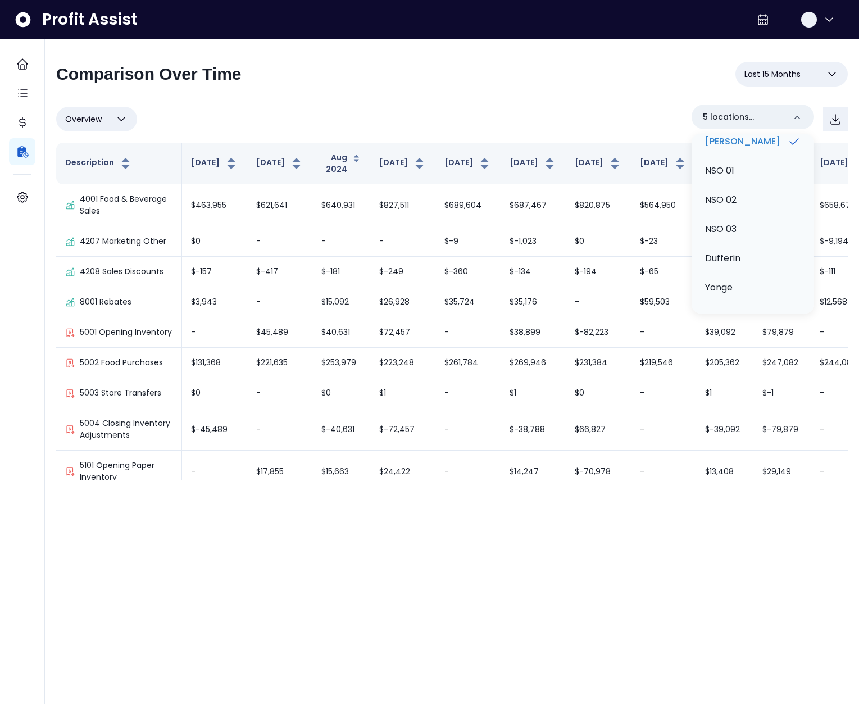
click at [550, 75] on div "**********" at bounding box center [452, 79] width 792 height 34
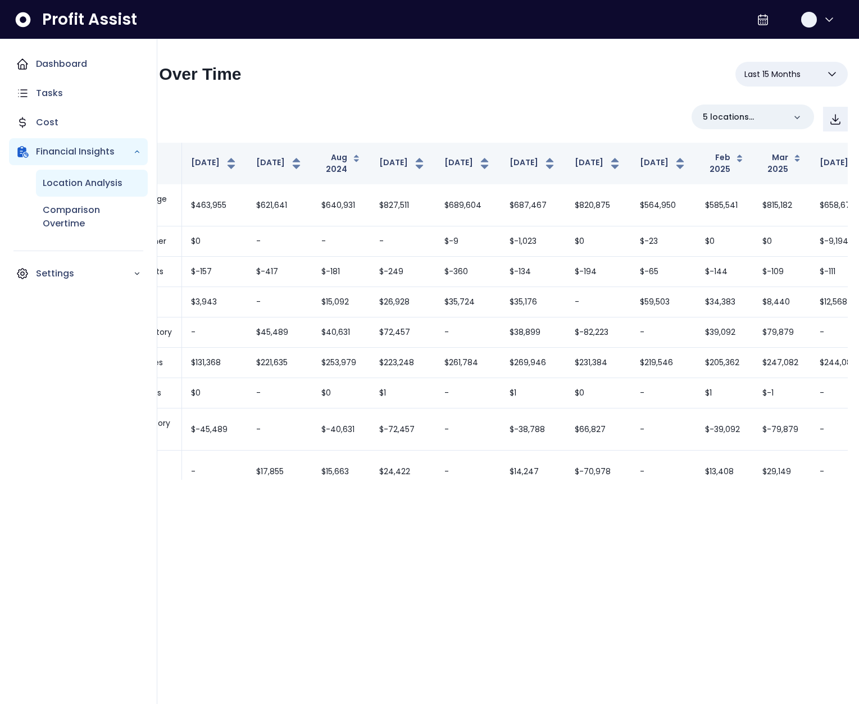
click at [56, 190] on div "Location Analysis" at bounding box center [92, 183] width 112 height 27
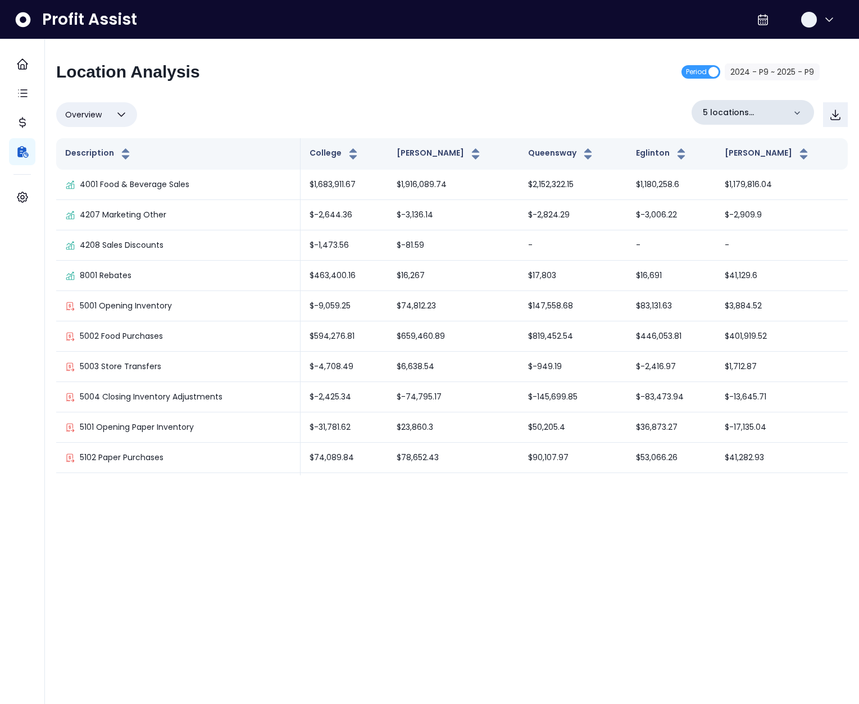
click at [785, 109] on p "5 locations selected" at bounding box center [744, 113] width 82 height 12
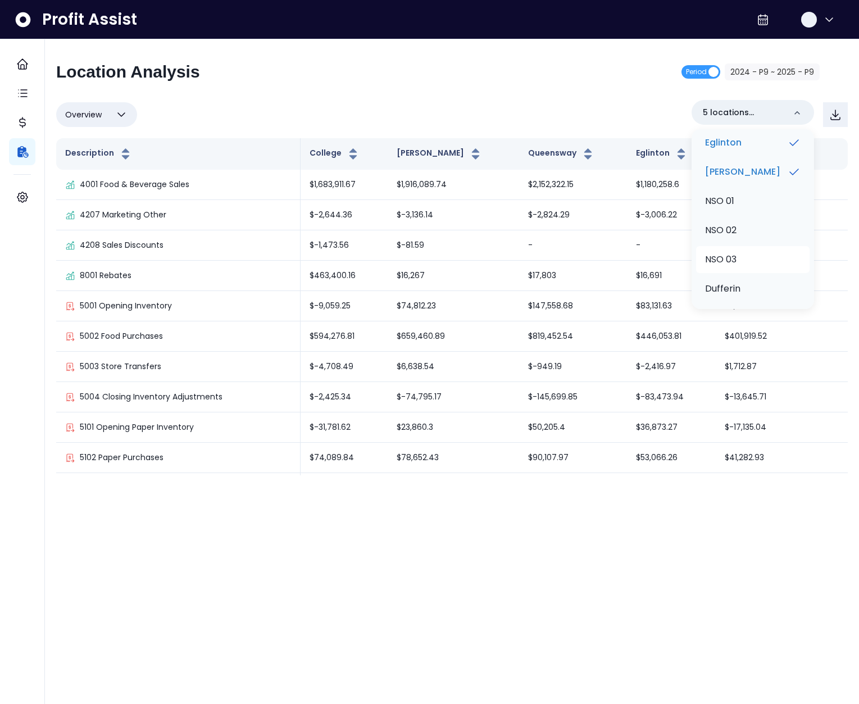
scroll to position [163, 0]
click at [307, 75] on div "Location Analysis Period 2024 - P9 ~ 2025 - P9" at bounding box center [438, 76] width 764 height 29
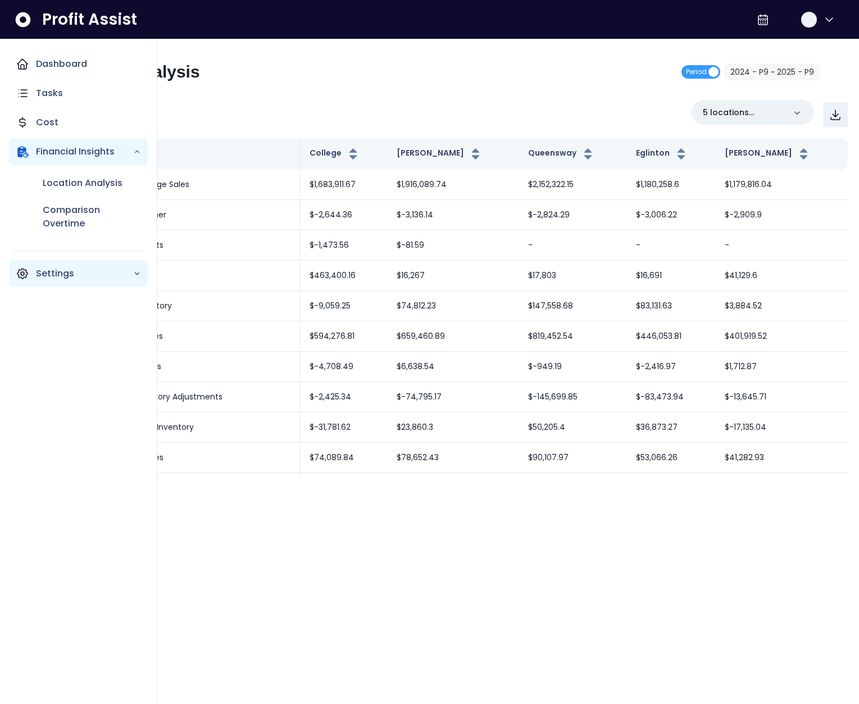
click at [53, 275] on p "Settings" at bounding box center [84, 273] width 97 height 13
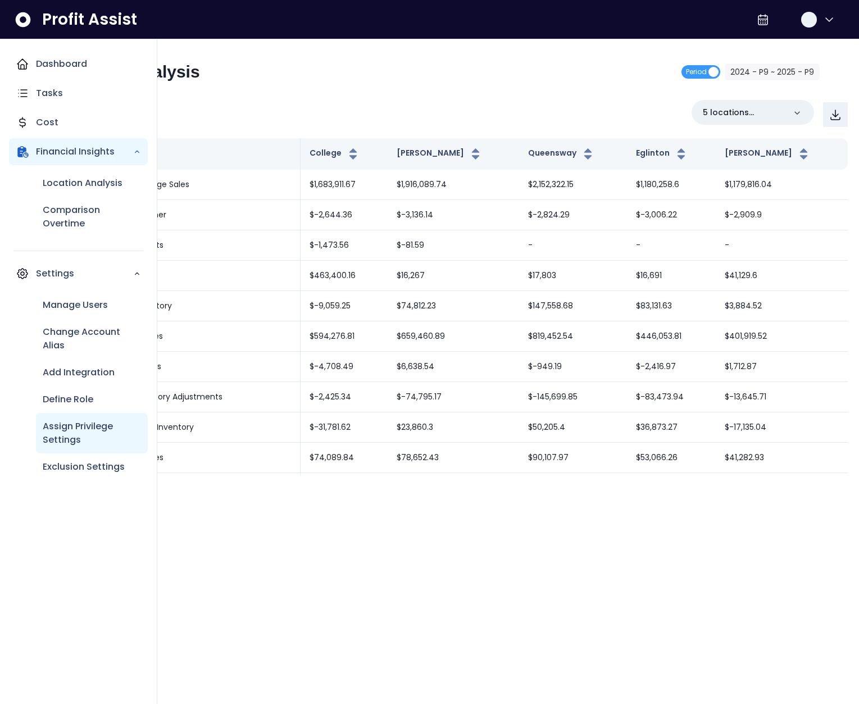
click at [101, 420] on p "Assign Privilege Settings" at bounding box center [92, 433] width 98 height 27
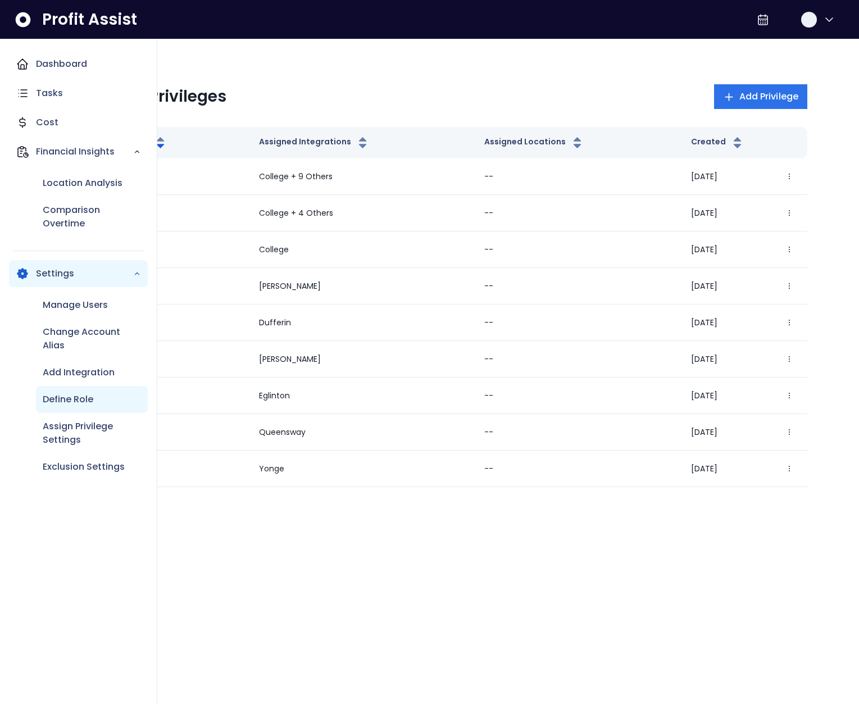
click at [82, 401] on p "Define Role" at bounding box center [68, 399] width 51 height 13
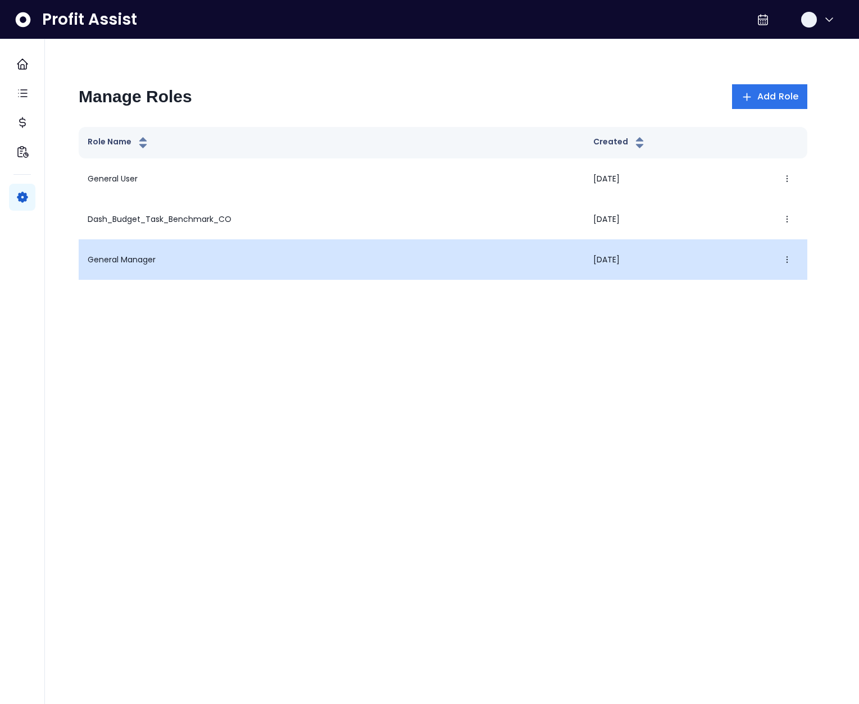
click at [116, 257] on td "General Manager" at bounding box center [332, 259] width 506 height 40
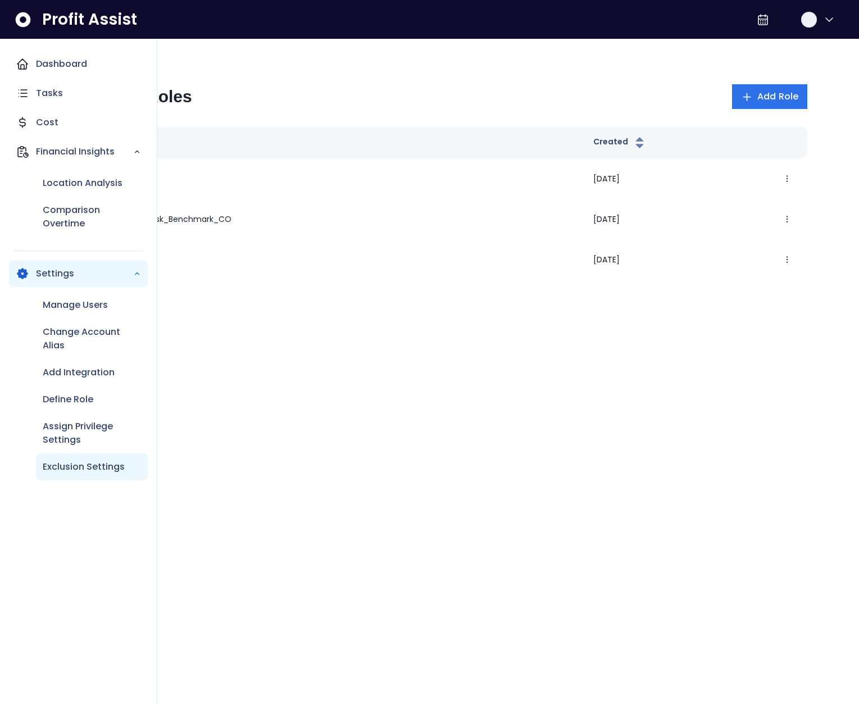
click at [91, 463] on p "Exclusion Settings" at bounding box center [84, 466] width 82 height 13
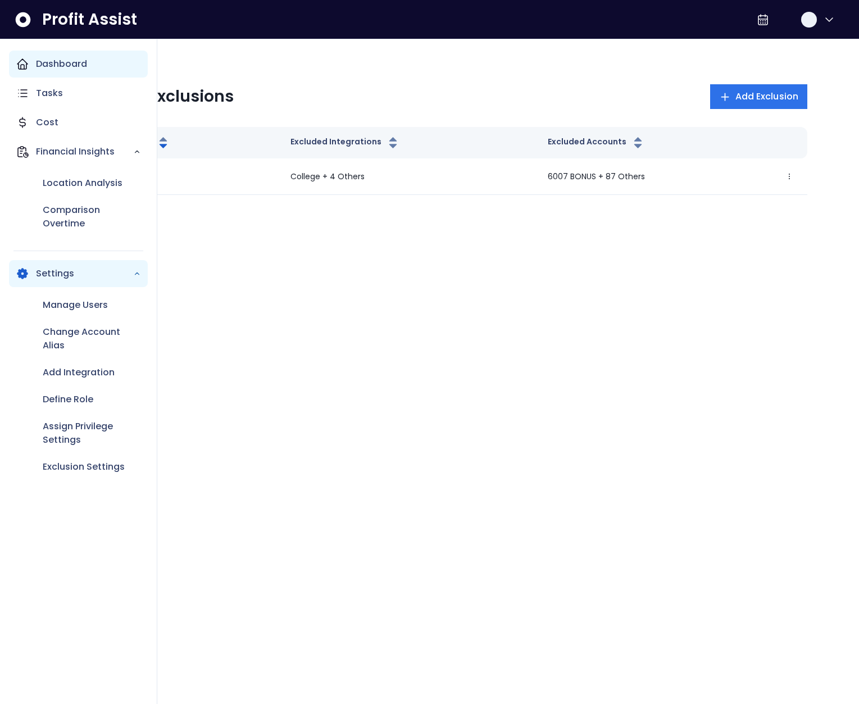
click at [20, 55] on div "Dashboard" at bounding box center [78, 64] width 139 height 27
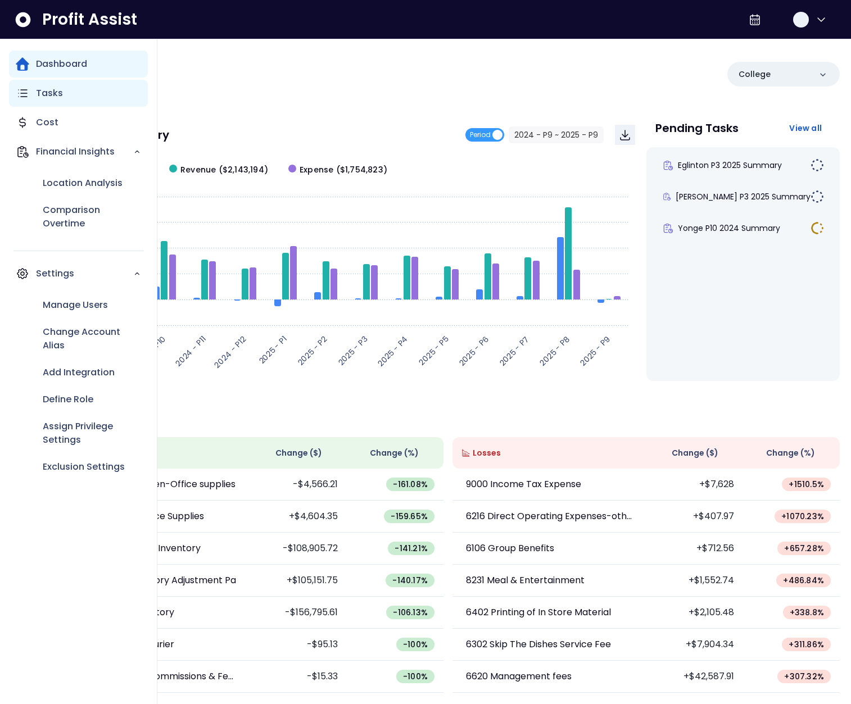
click at [22, 93] on icon "Main navigation" at bounding box center [23, 93] width 8 height 7
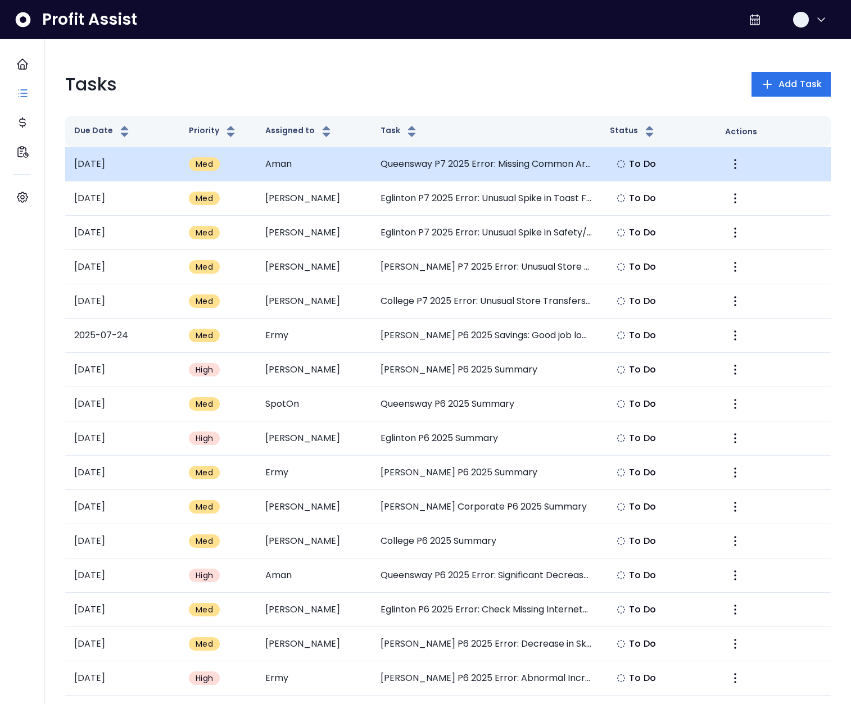
click at [416, 169] on td "Queensway P7 2025 Error: Missing Common Area Maintenance" at bounding box center [486, 164] width 230 height 34
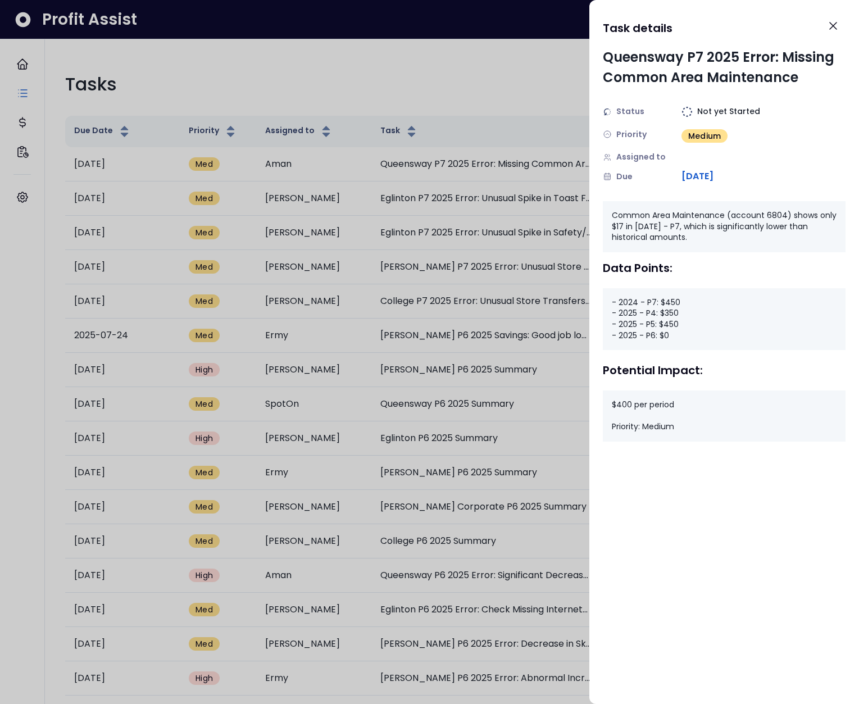
click at [487, 94] on div at bounding box center [429, 352] width 859 height 704
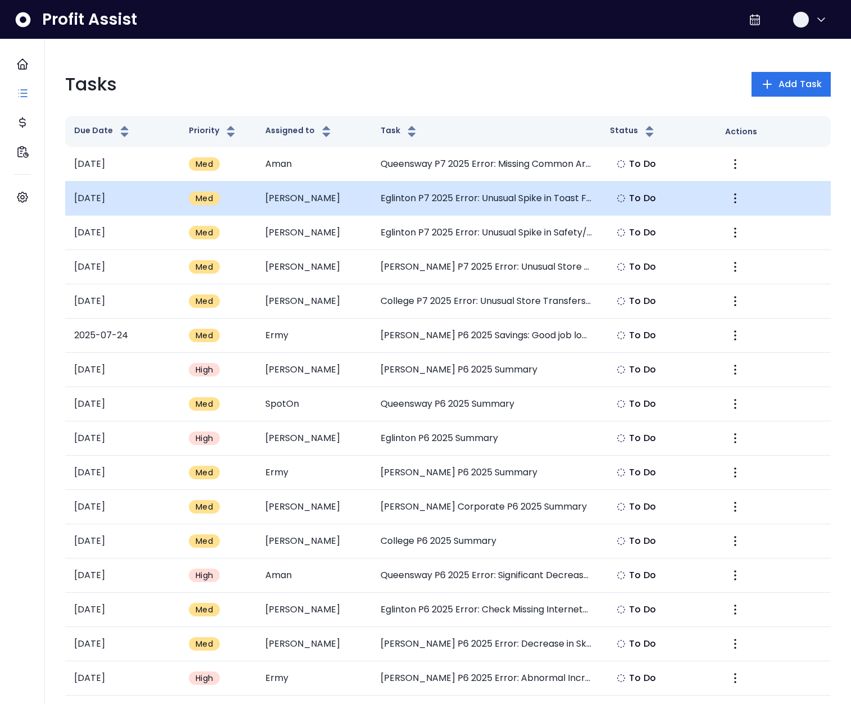
click at [454, 209] on td "Eglinton P7 2025 Error: Unusual Spike in Toast Fees" at bounding box center [486, 199] width 230 height 34
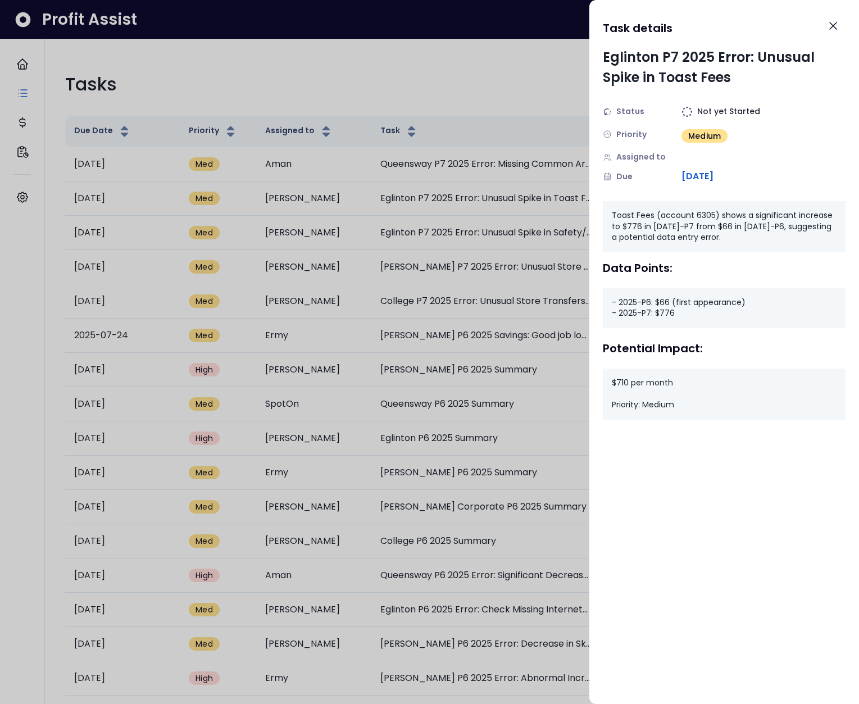
click at [498, 230] on div at bounding box center [429, 352] width 859 height 704
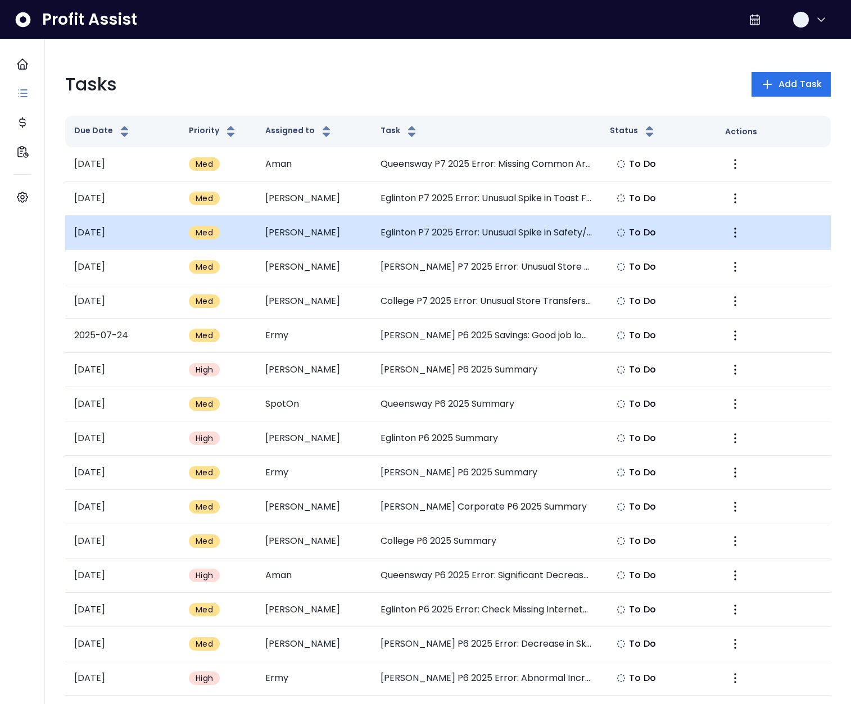
click at [496, 234] on td "Eglinton P7 2025 Error: Unusual Spike in Safety/Security Systems" at bounding box center [486, 233] width 230 height 34
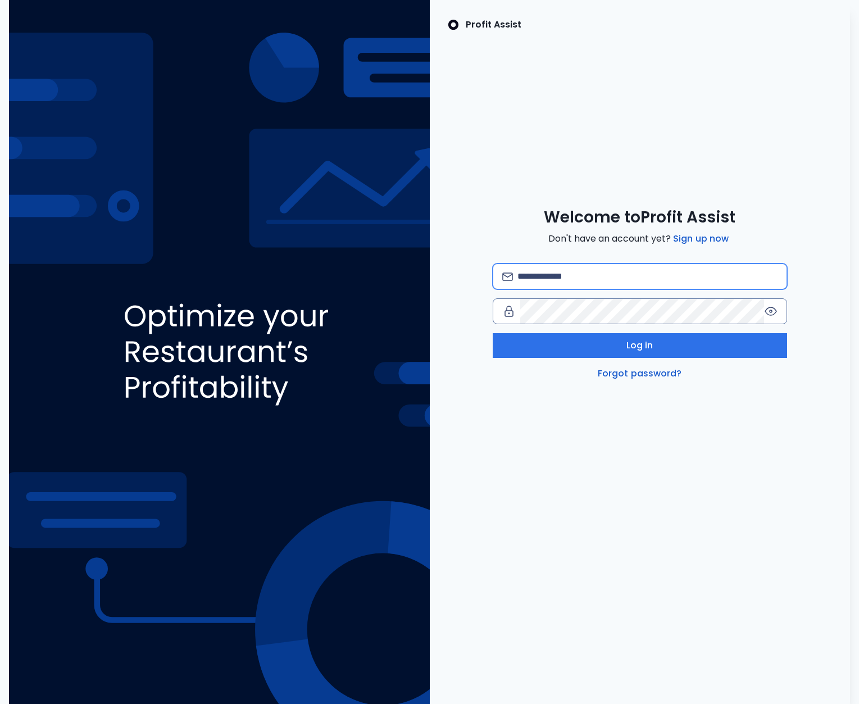
click at [575, 274] on input "email" at bounding box center [648, 276] width 260 height 25
type input "**********"
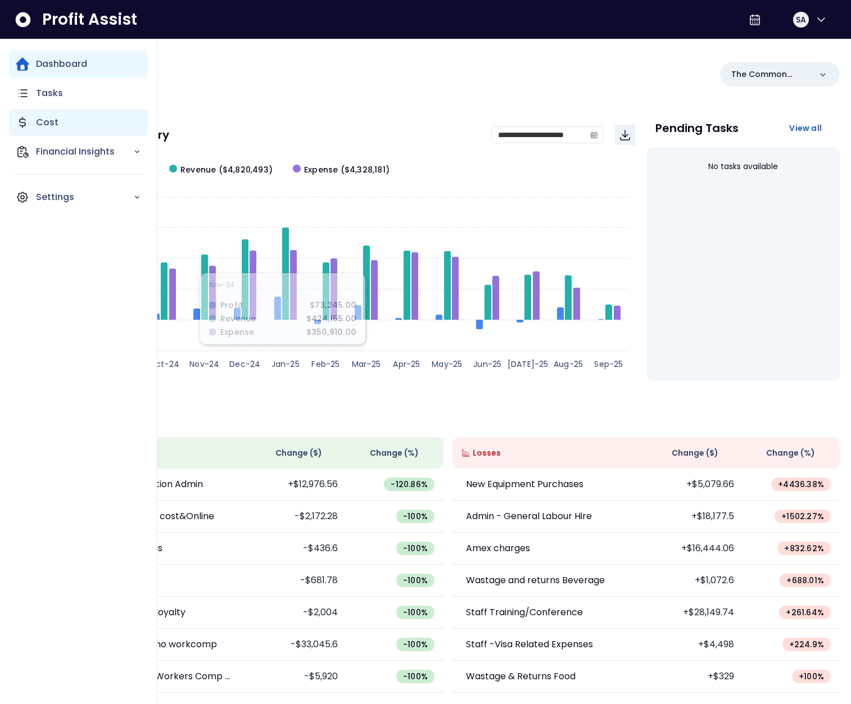
drag, startPoint x: 27, startPoint y: 115, endPoint x: 61, endPoint y: 119, distance: 34.0
click at [27, 115] on div "Cost" at bounding box center [78, 122] width 139 height 27
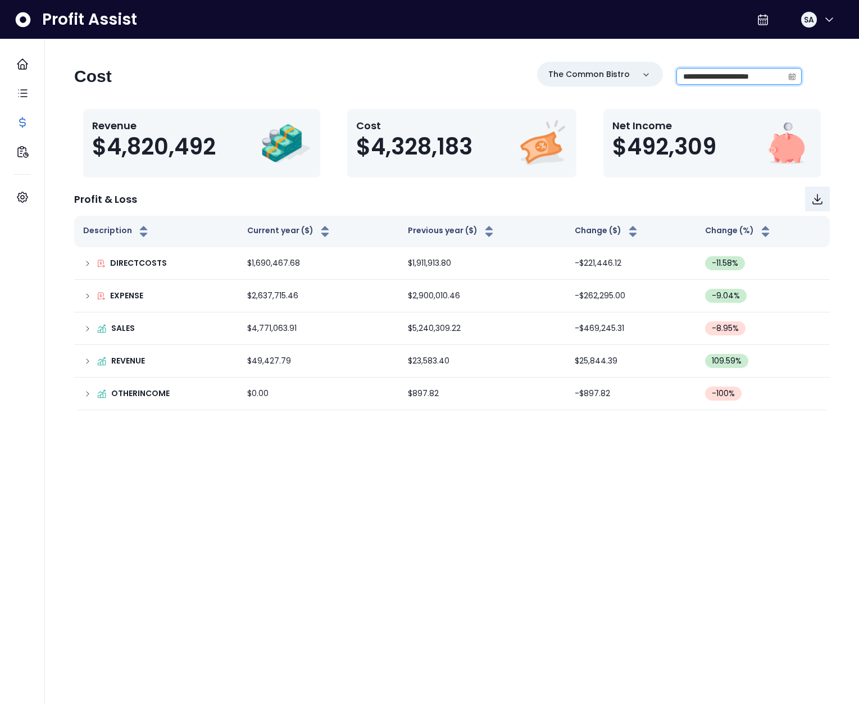
click at [719, 71] on input "**********" at bounding box center [730, 77] width 107 height 16
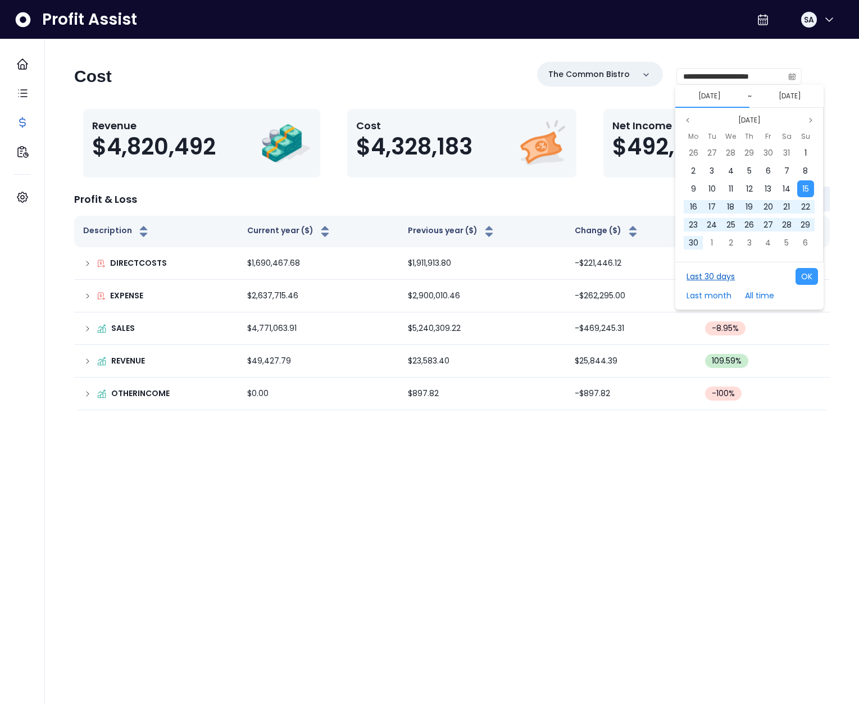
click at [715, 272] on button "Last 30 days" at bounding box center [711, 276] width 60 height 17
click at [805, 279] on button "OK" at bounding box center [807, 276] width 22 height 17
type input "**********"
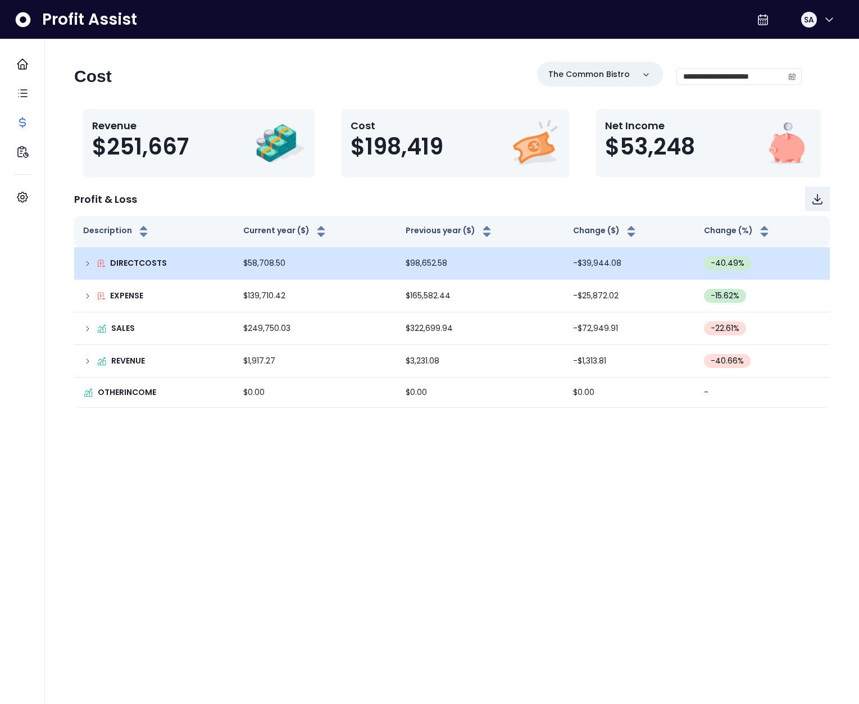
click at [91, 262] on icon at bounding box center [87, 263] width 9 height 9
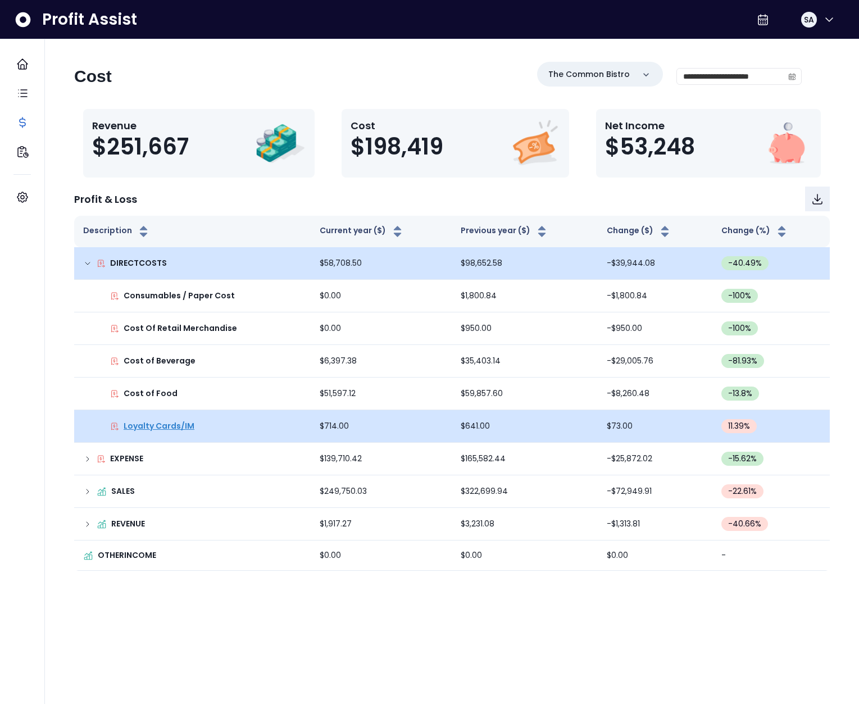
click at [164, 429] on p "Loyalty Cards/IM" at bounding box center [159, 426] width 71 height 12
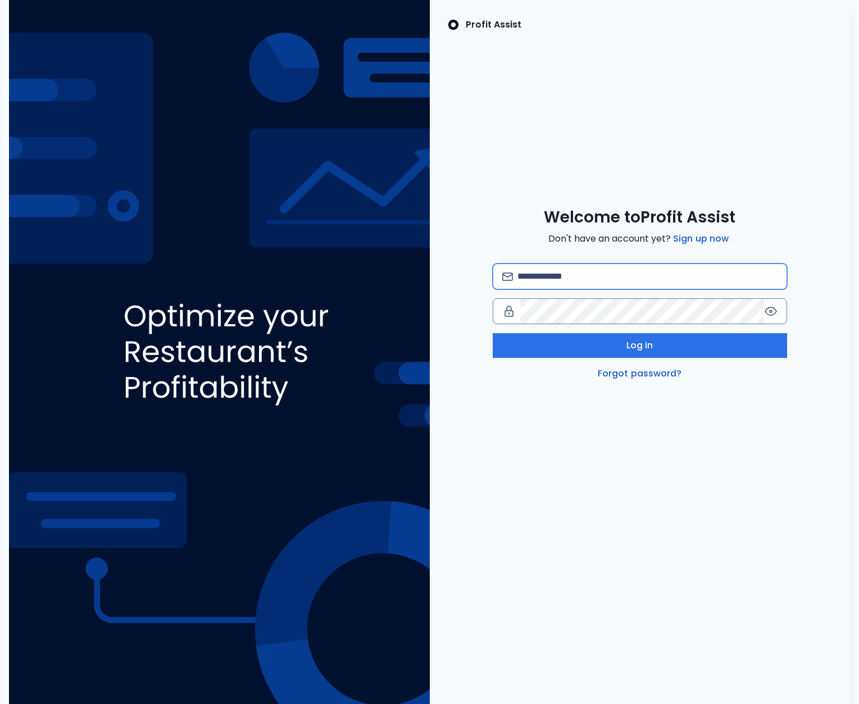
click at [611, 268] on input "email" at bounding box center [648, 276] width 260 height 25
type input "**********"
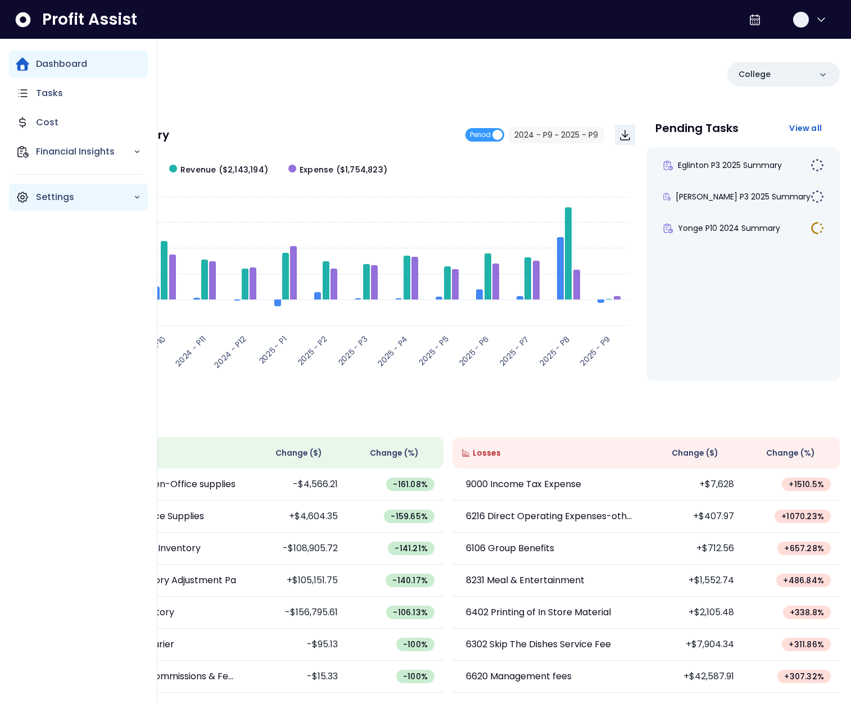
click at [39, 194] on p "Settings" at bounding box center [84, 197] width 97 height 13
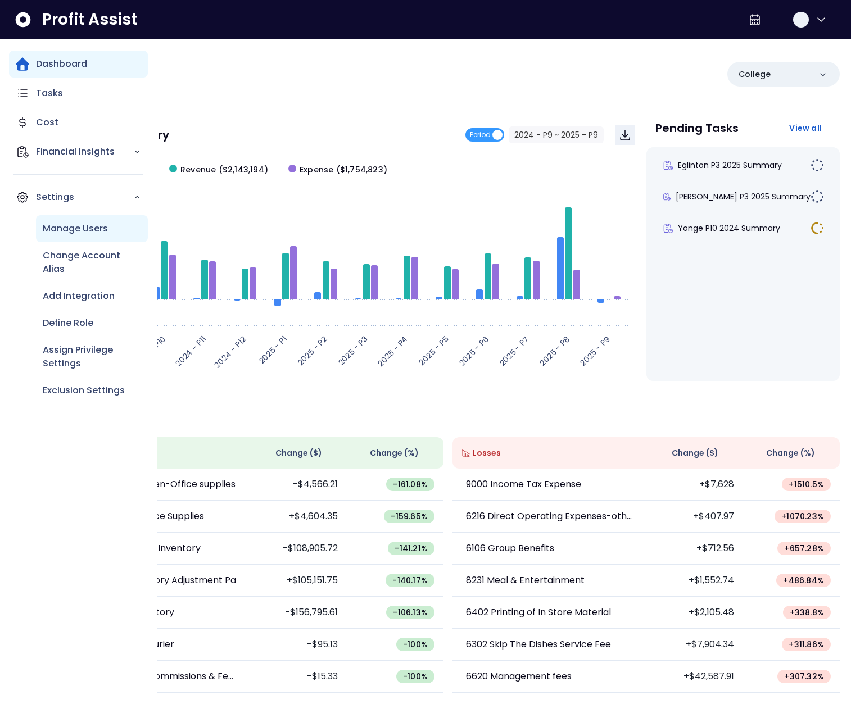
click at [78, 226] on p "Manage Users" at bounding box center [75, 228] width 65 height 13
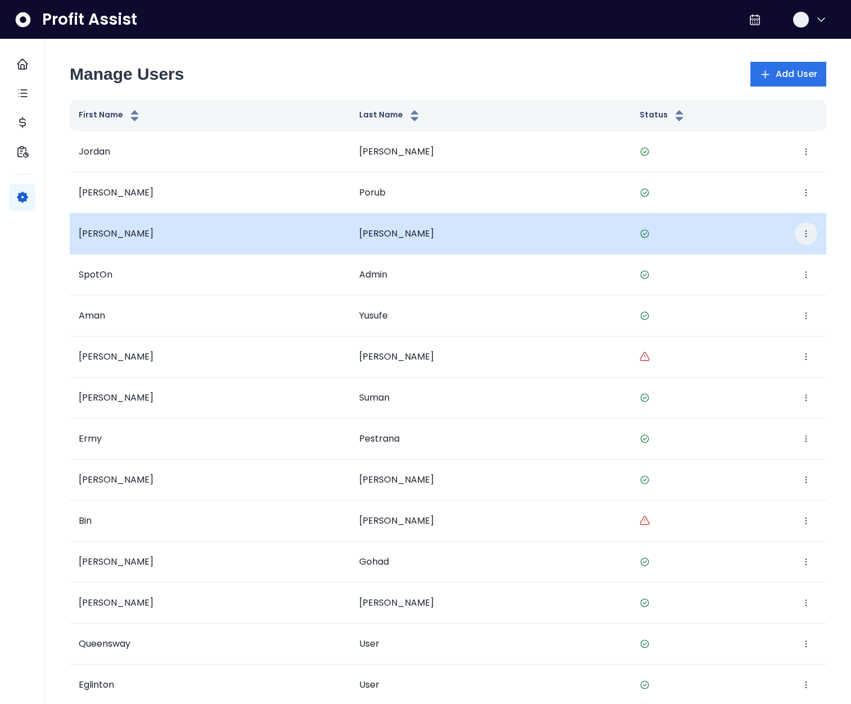
click at [810, 232] on icon "button" at bounding box center [805, 233] width 9 height 9
click at [783, 258] on button "Edit" at bounding box center [754, 268] width 125 height 27
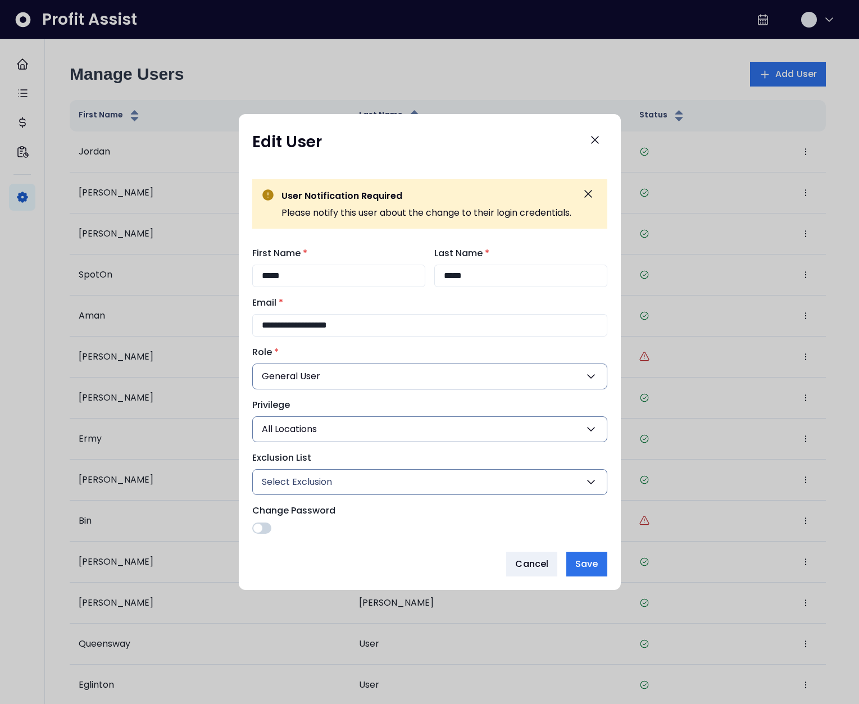
click at [370, 375] on button "General User" at bounding box center [429, 377] width 355 height 26
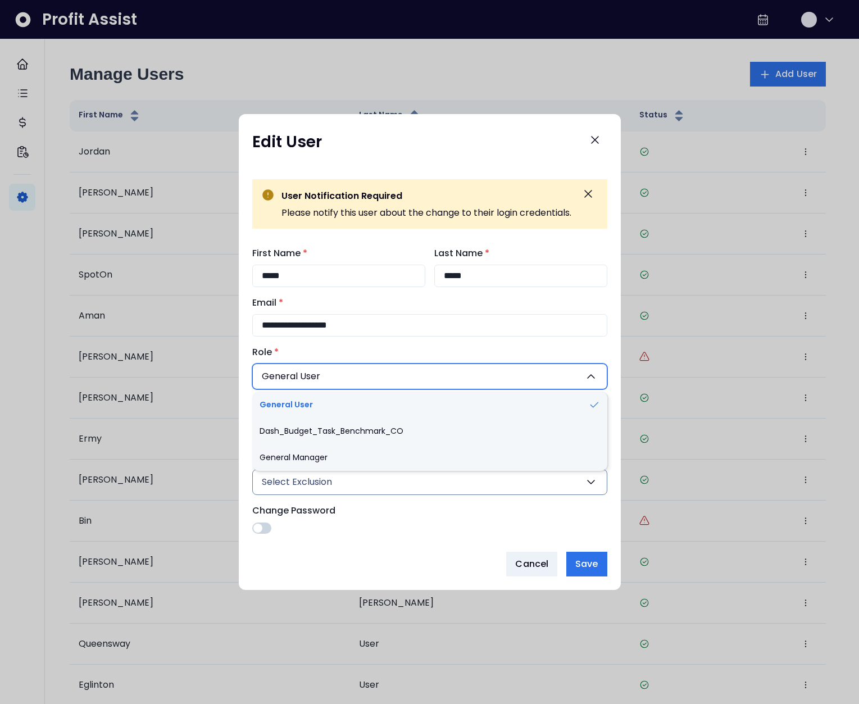
click at [370, 374] on button "General User" at bounding box center [429, 377] width 355 height 26
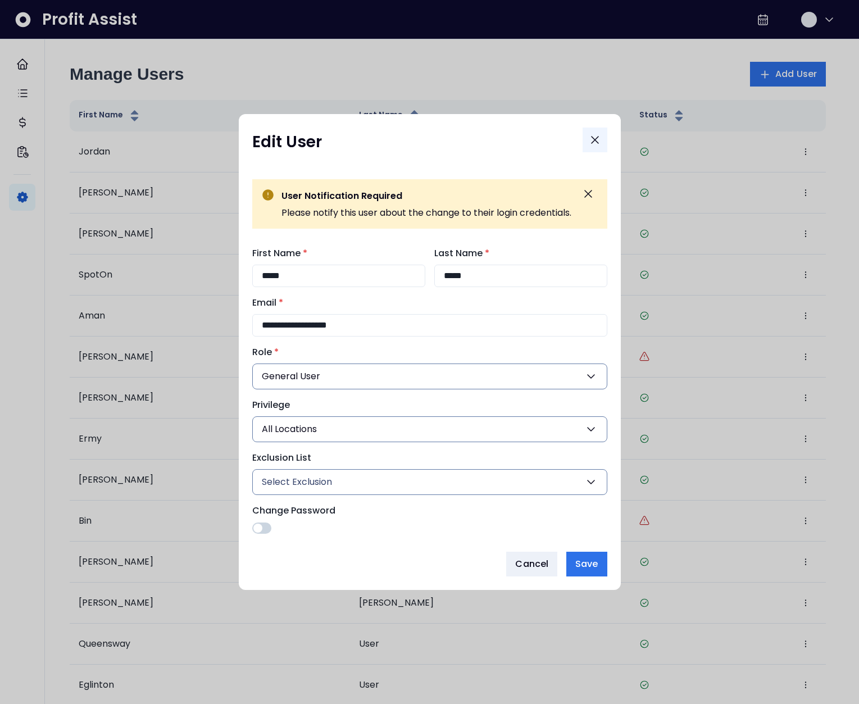
click at [597, 143] on icon "Close" at bounding box center [594, 139] width 13 height 13
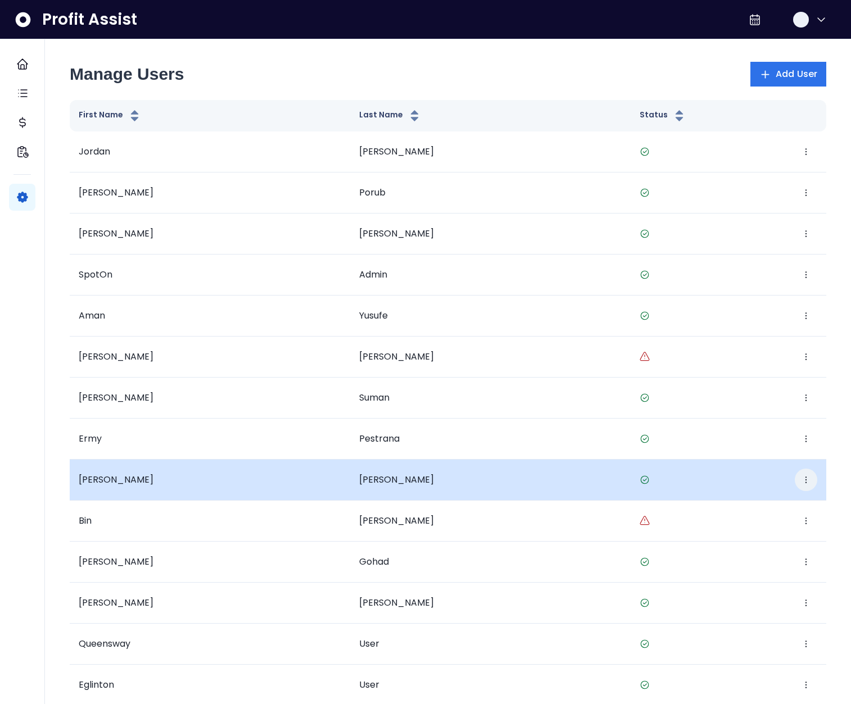
click at [815, 481] on button "button" at bounding box center [806, 480] width 22 height 22
click at [774, 511] on button "Edit" at bounding box center [754, 514] width 125 height 27
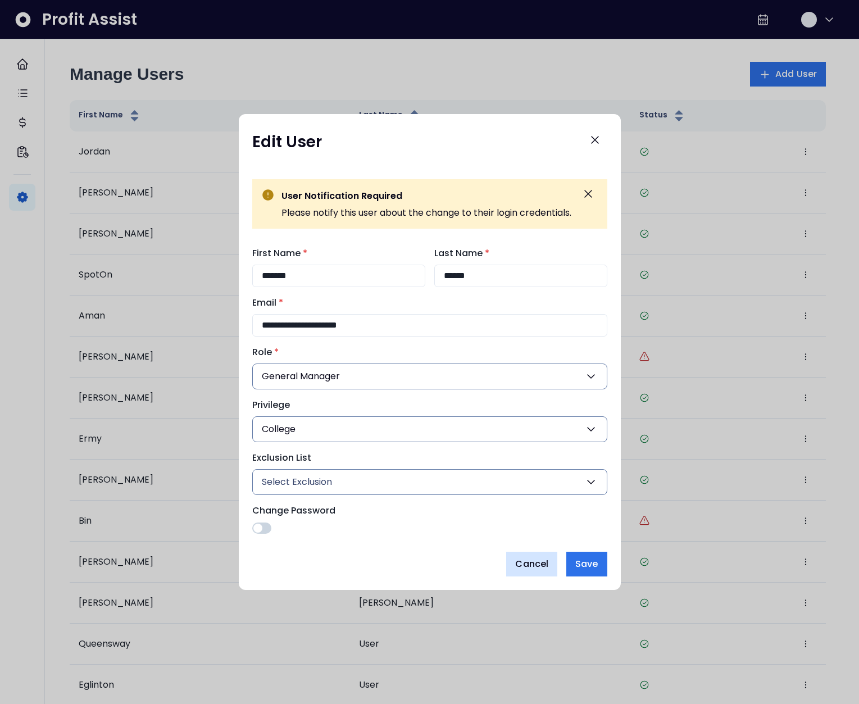
click at [522, 569] on span "Cancel" at bounding box center [531, 564] width 33 height 13
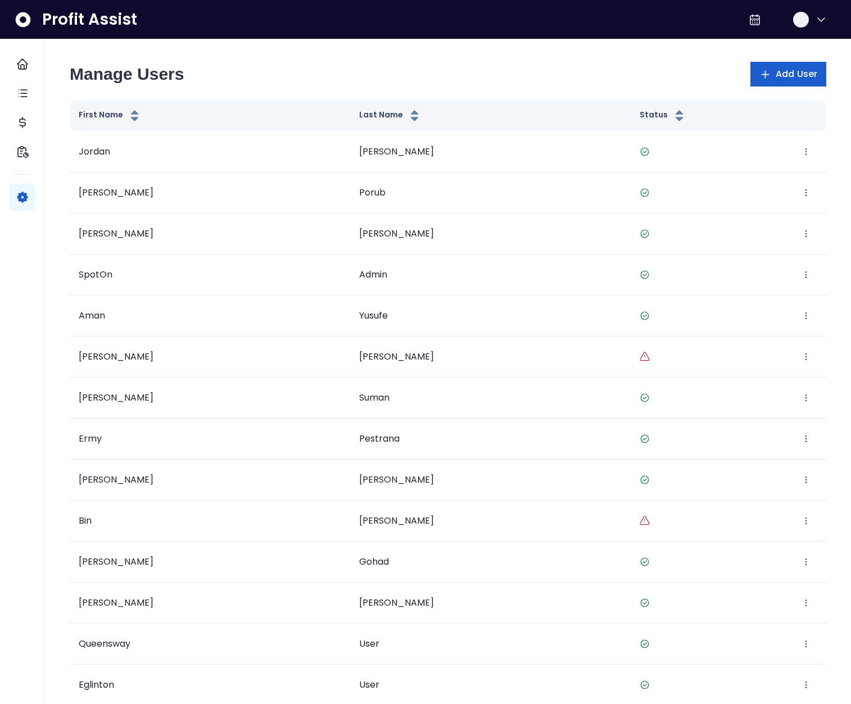
click at [787, 79] on span "Add User" at bounding box center [797, 73] width 42 height 13
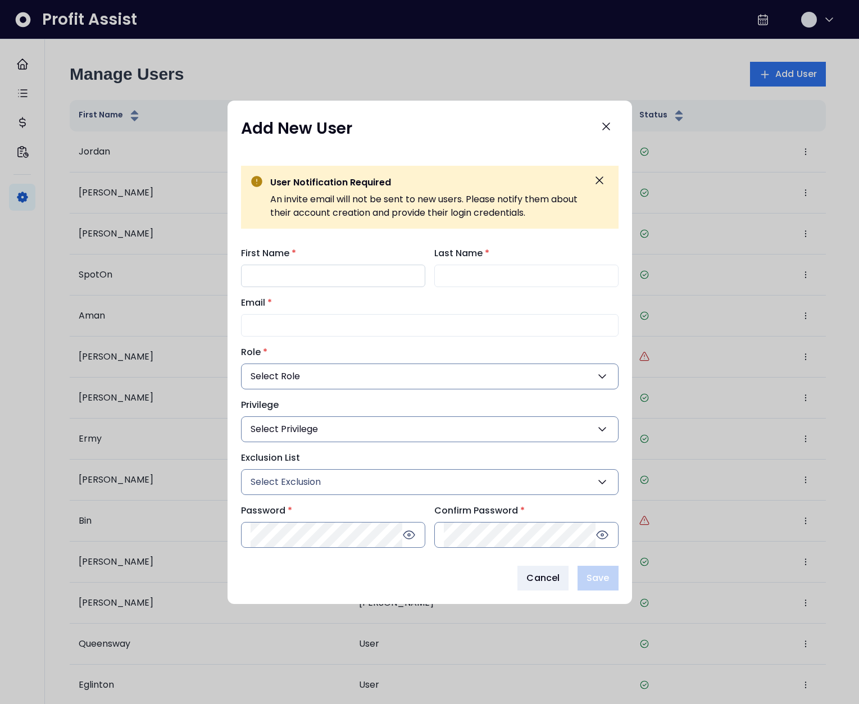
click at [353, 270] on input "First Name *" at bounding box center [333, 276] width 184 height 22
type input "*****"
type input "*********"
click at [332, 321] on input "Email *" at bounding box center [430, 325] width 378 height 22
type input "**********"
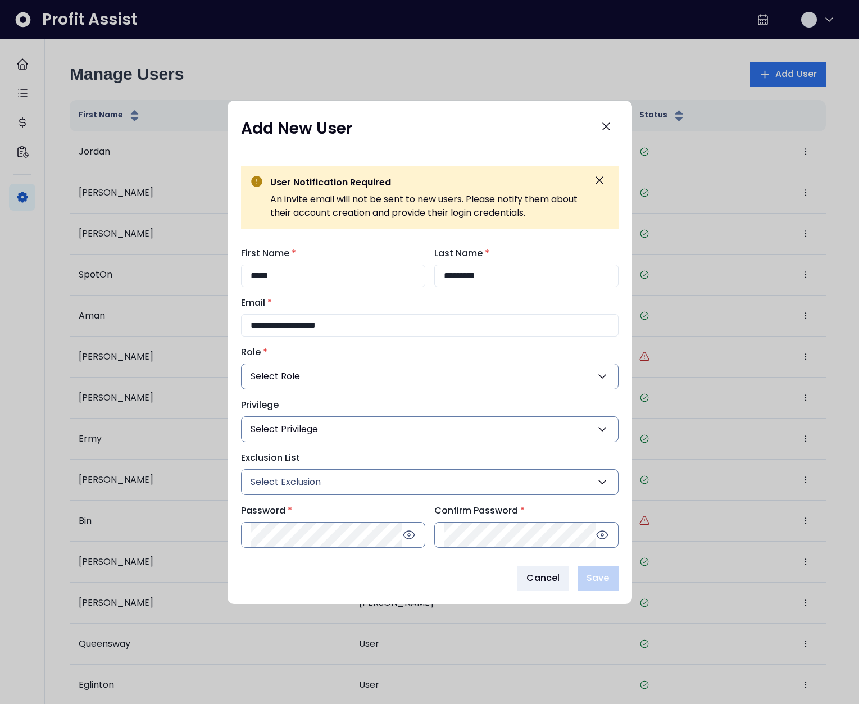
click at [297, 373] on span "Select Role" at bounding box center [275, 376] width 49 height 13
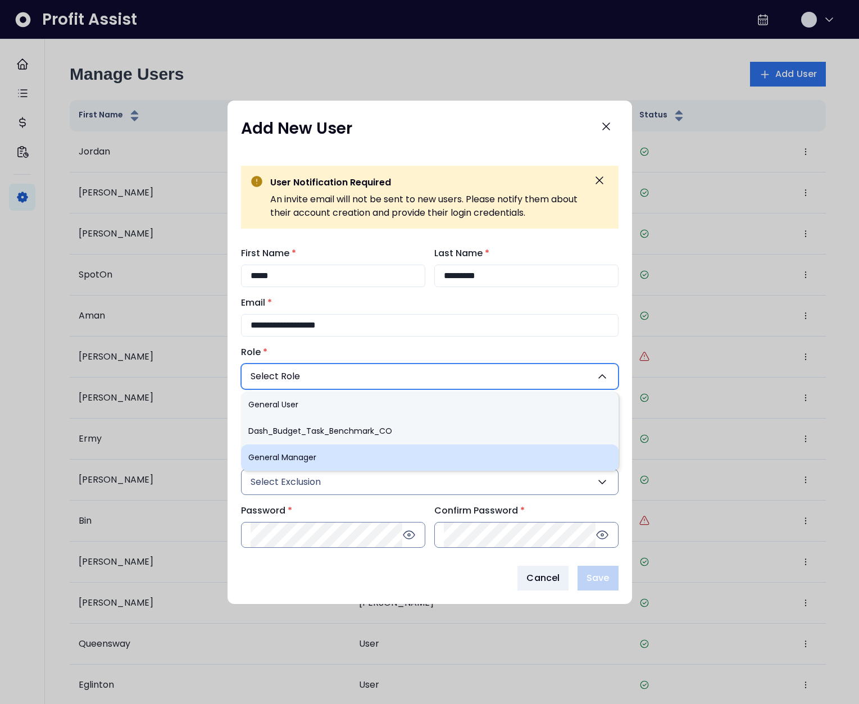
click at [312, 457] on li "General Manager" at bounding box center [430, 458] width 378 height 26
type input "**"
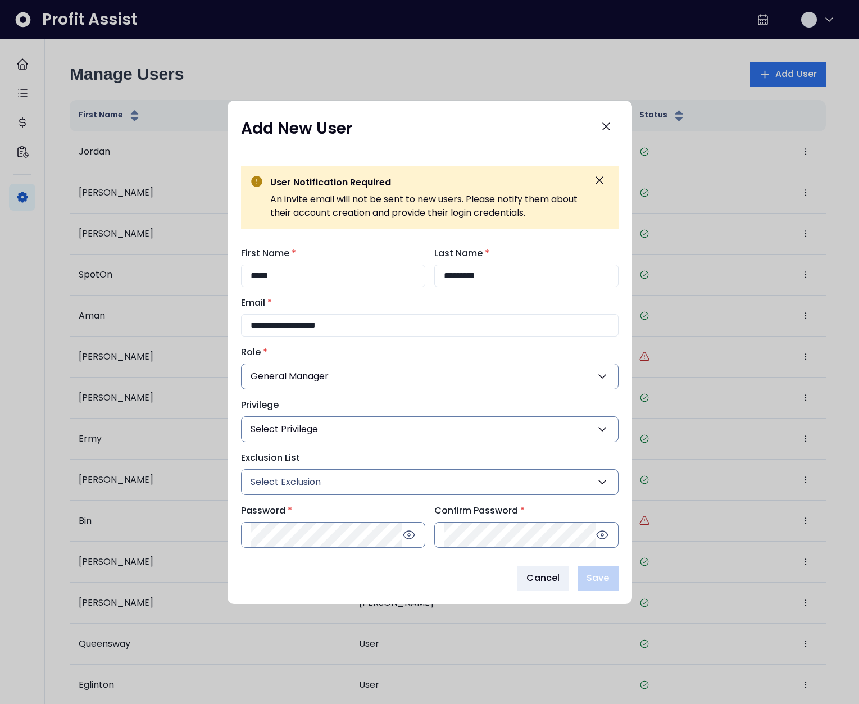
click at [315, 427] on span "Select Privilege" at bounding box center [284, 429] width 67 height 13
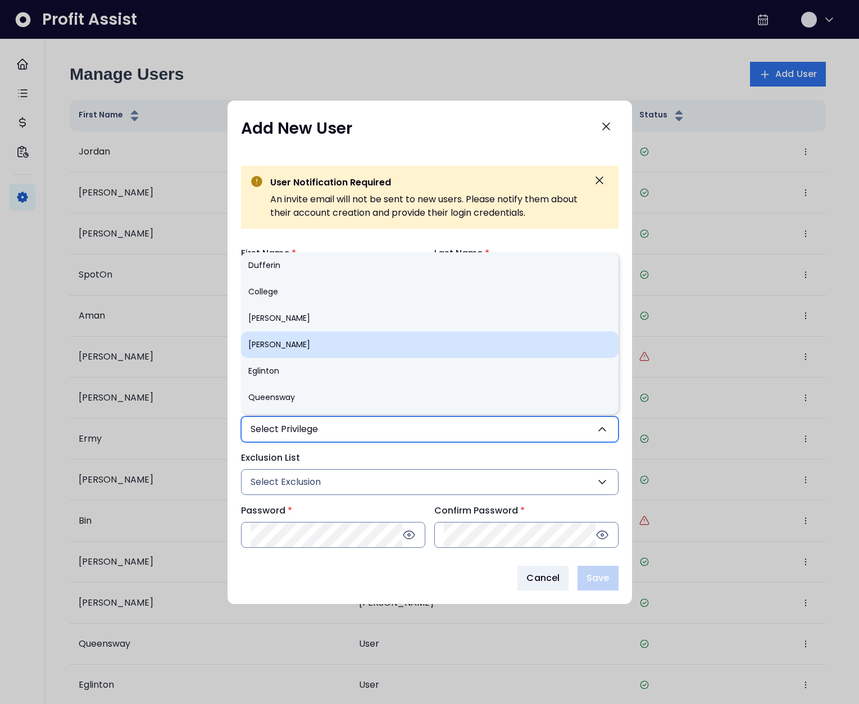
click at [284, 355] on li "[PERSON_NAME]" at bounding box center [430, 345] width 378 height 26
type input "**"
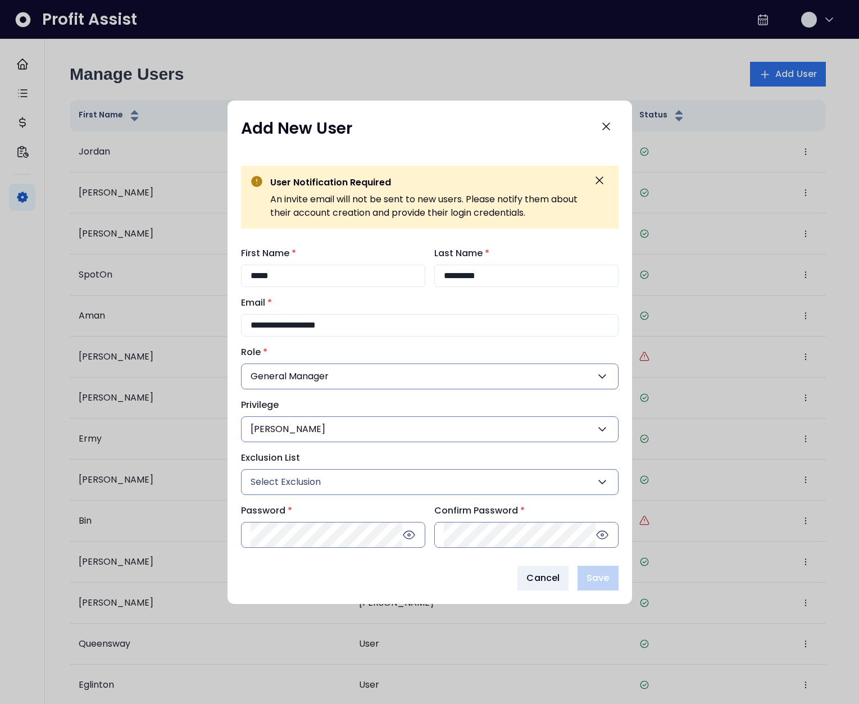
click at [308, 487] on span "Select Exclusion" at bounding box center [286, 481] width 70 height 13
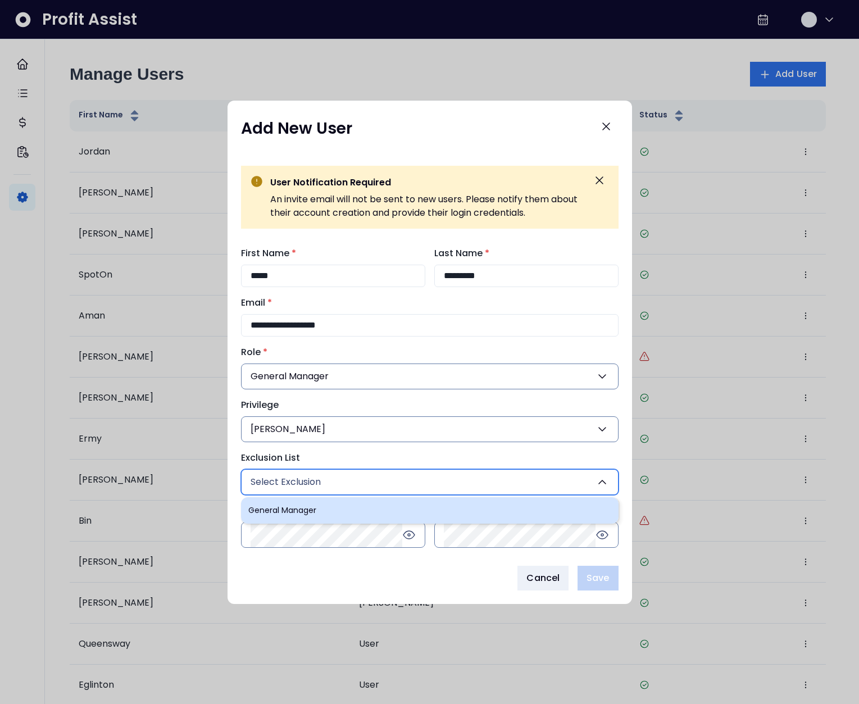
click at [312, 513] on li "General Manager" at bounding box center [430, 510] width 378 height 26
type input "*"
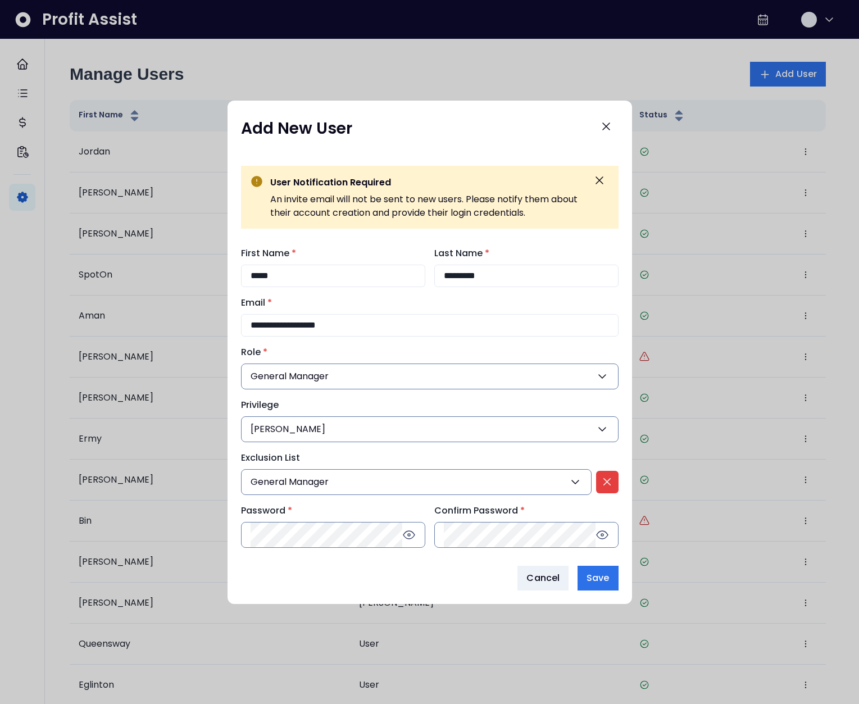
click at [398, 588] on div "Cancel Save" at bounding box center [430, 578] width 378 height 25
click at [608, 583] on span "Save" at bounding box center [598, 578] width 22 height 13
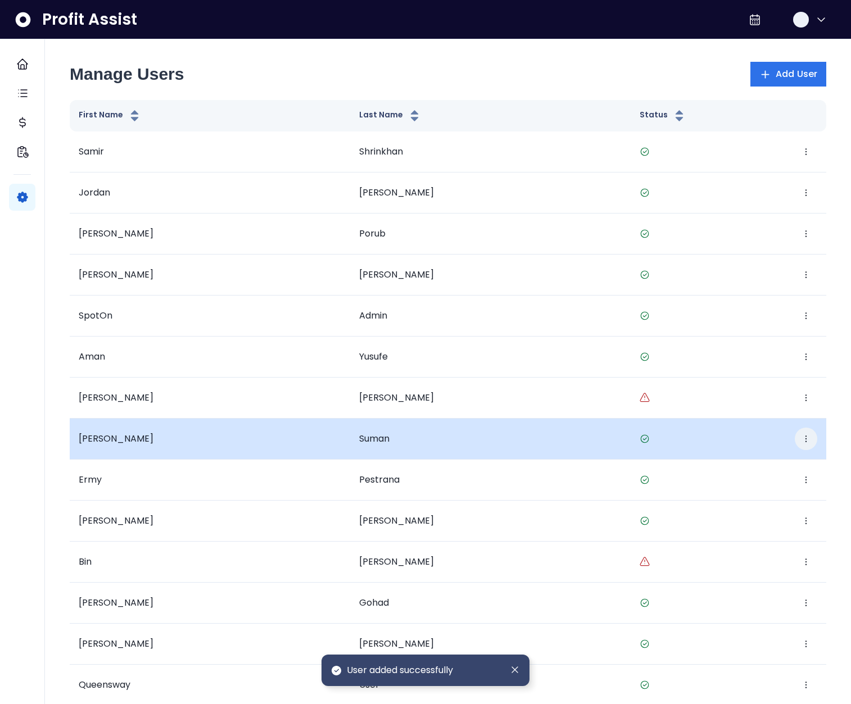
click at [803, 439] on icon "button" at bounding box center [805, 438] width 9 height 9
click at [779, 457] on div "Edit Deactivate" at bounding box center [754, 487] width 126 height 64
click at [768, 465] on button "Edit" at bounding box center [754, 473] width 125 height 27
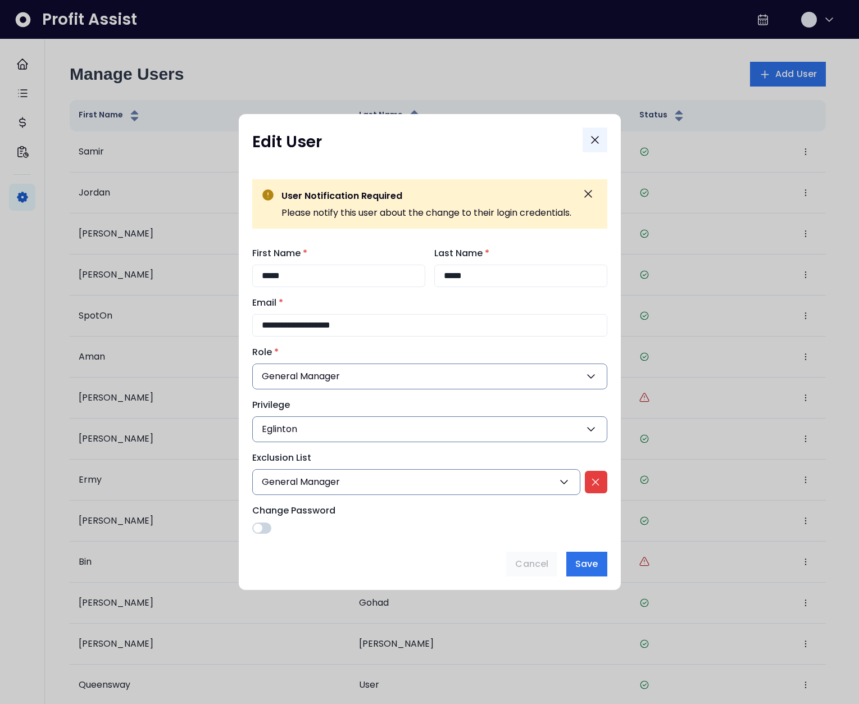
click at [585, 139] on button "Close" at bounding box center [595, 140] width 25 height 25
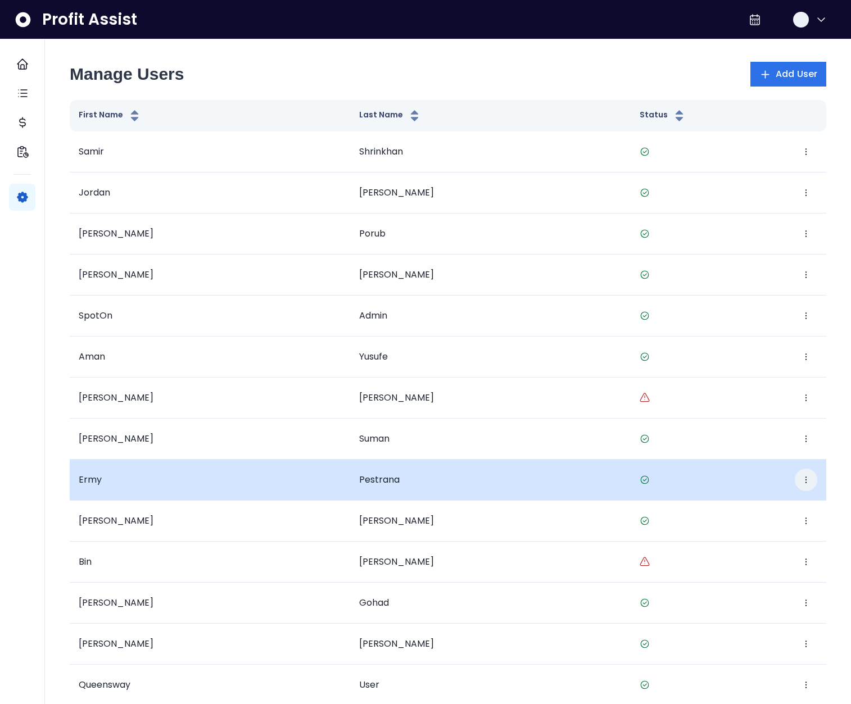
click at [812, 478] on button "button" at bounding box center [806, 480] width 22 height 22
click at [732, 510] on button "Edit" at bounding box center [754, 514] width 125 height 27
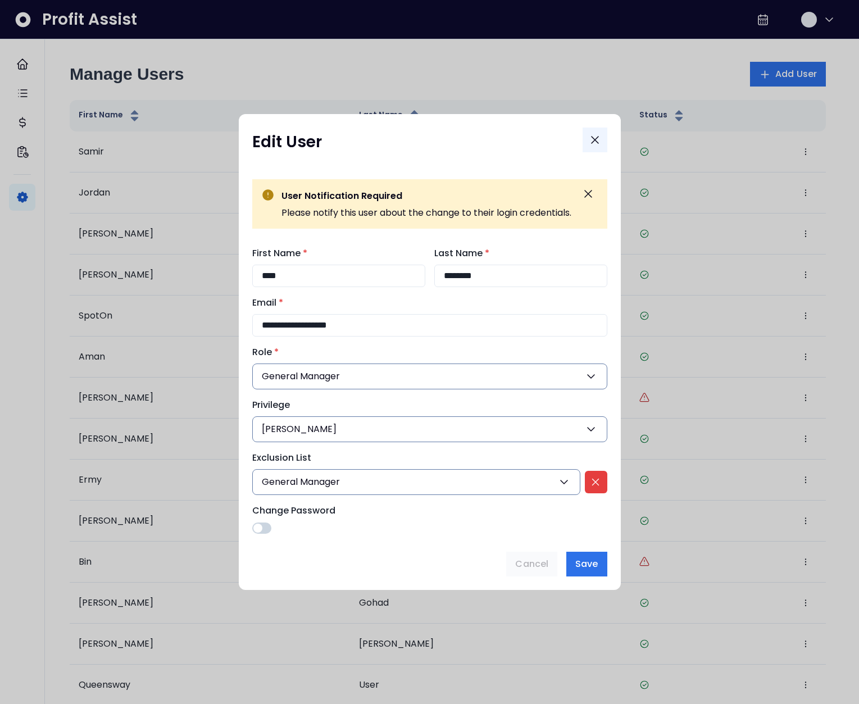
click at [598, 138] on icon "Close" at bounding box center [595, 140] width 7 height 7
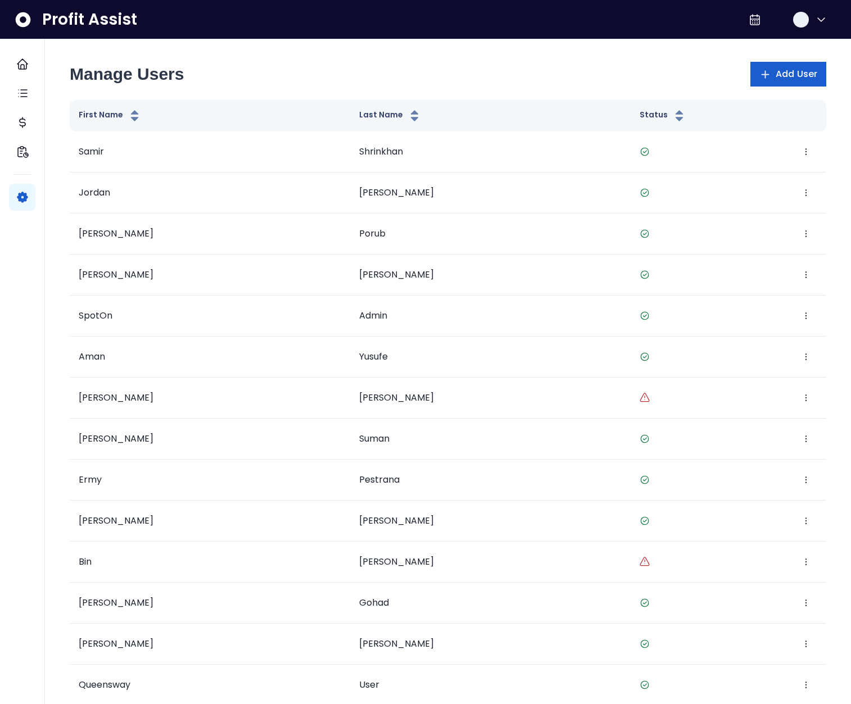
click at [800, 69] on span "Add User" at bounding box center [797, 73] width 42 height 13
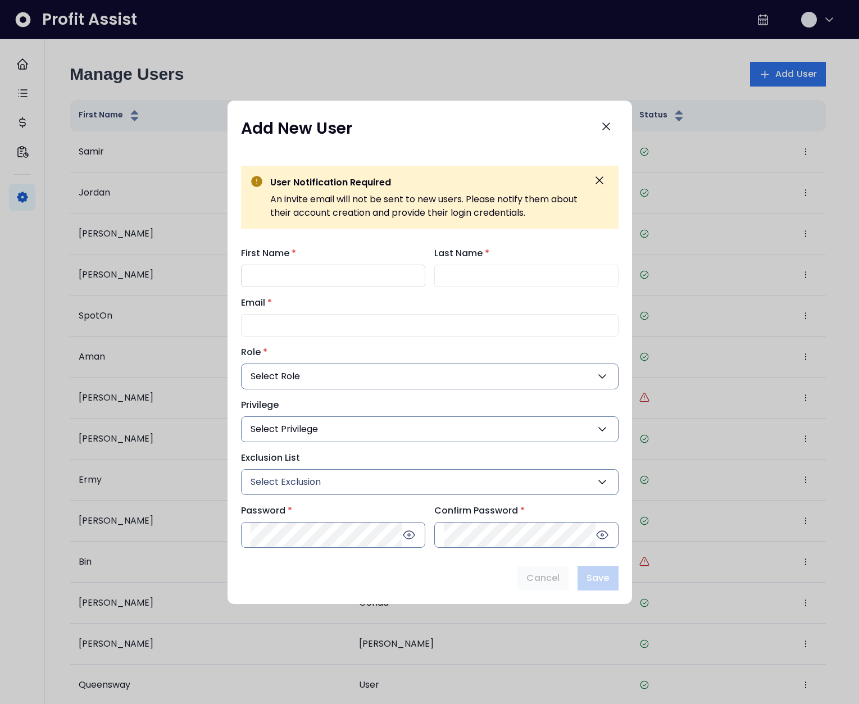
click at [314, 275] on input "First Name *" at bounding box center [333, 276] width 184 height 22
type input "*******"
type input "**********"
click at [352, 370] on button "Select Role" at bounding box center [430, 377] width 378 height 26
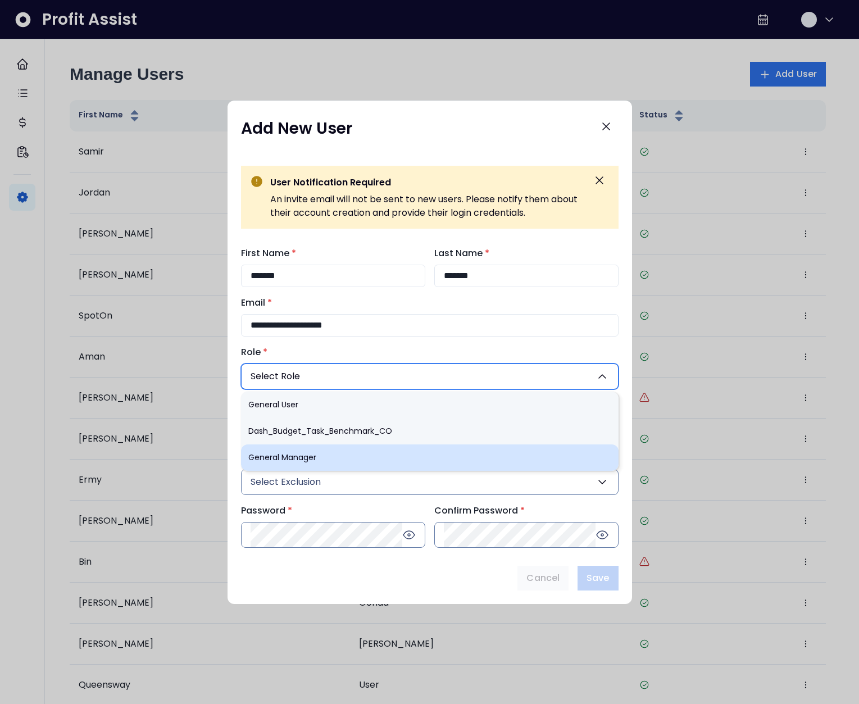
click at [309, 460] on li "General Manager" at bounding box center [430, 458] width 378 height 26
type input "**"
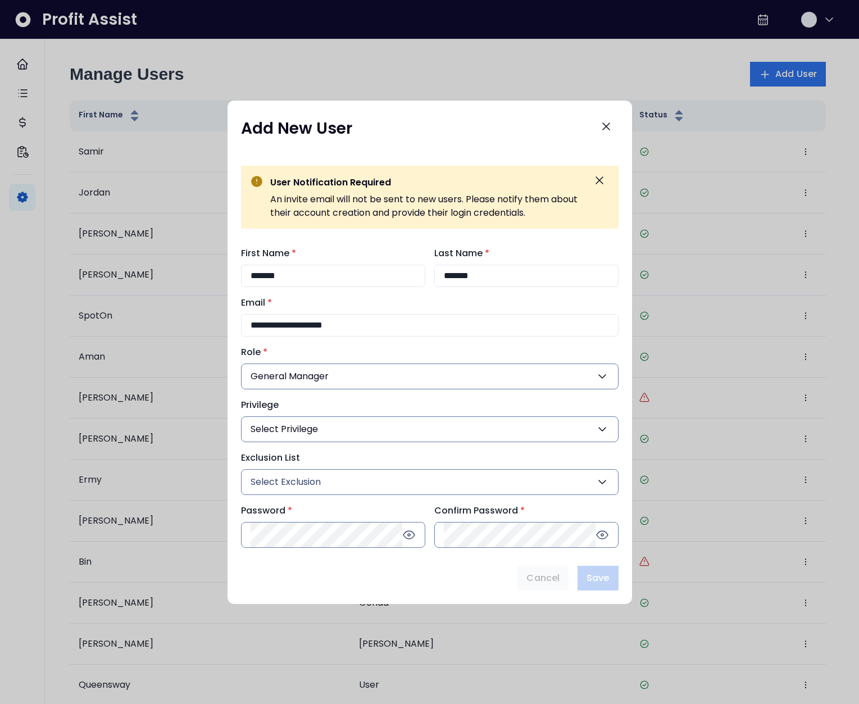
click at [337, 427] on button "Select Privilege" at bounding box center [430, 429] width 378 height 26
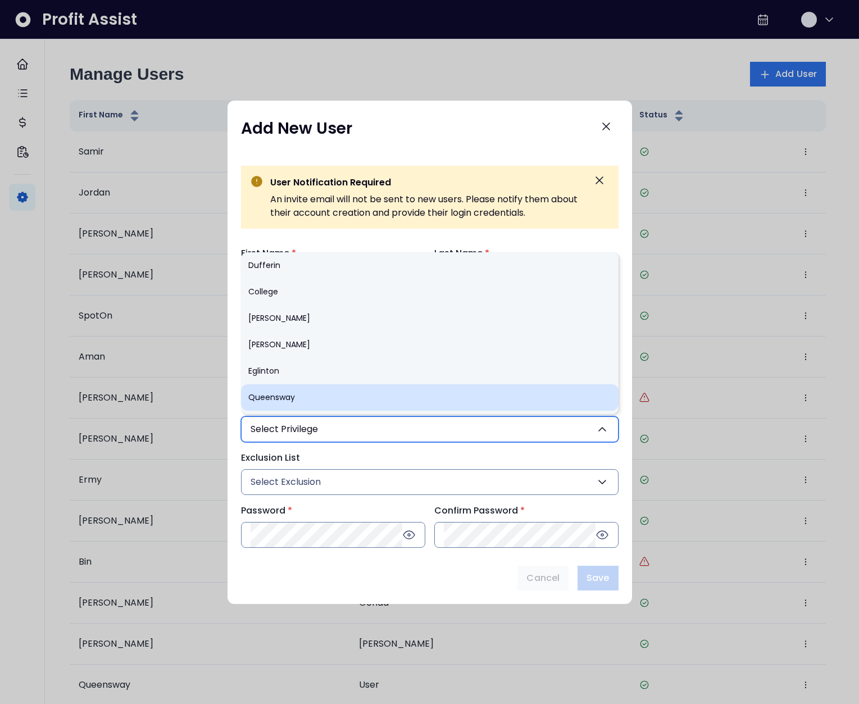
click at [328, 395] on li "Queensway" at bounding box center [430, 397] width 378 height 26
type input "**"
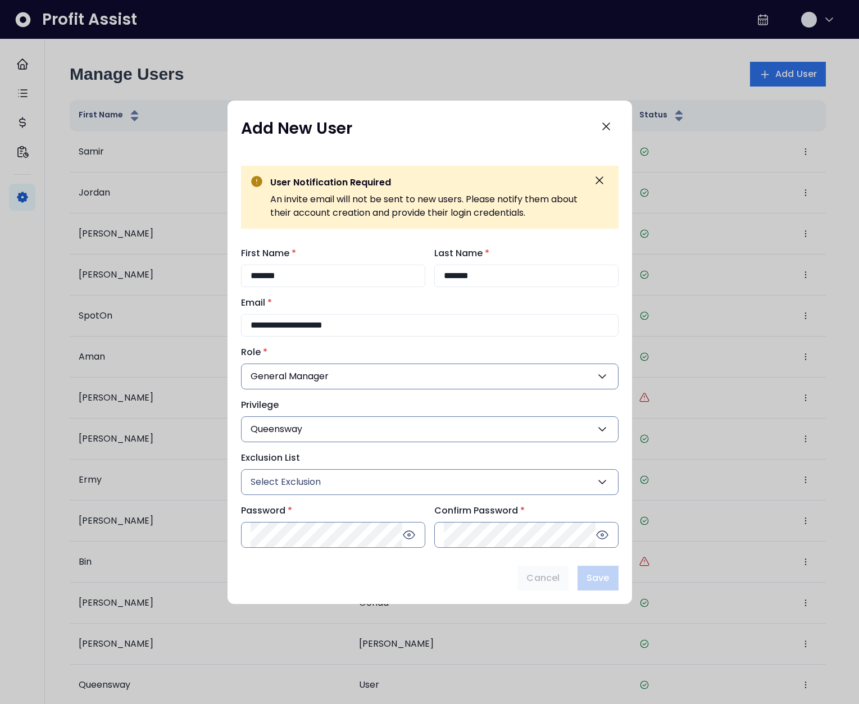
click at [313, 478] on span "Select Exclusion" at bounding box center [286, 481] width 70 height 13
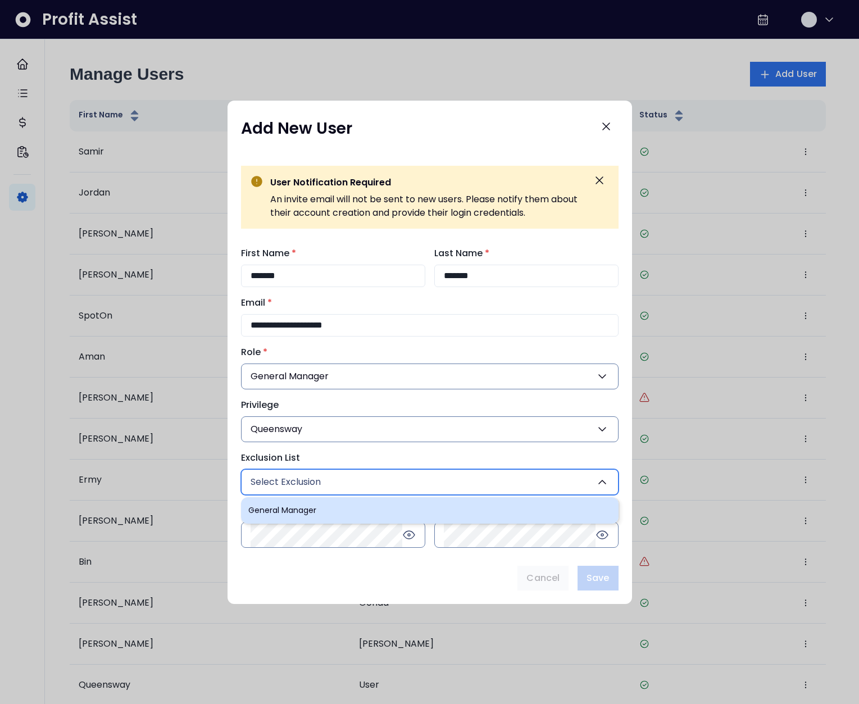
click at [306, 515] on li "General Manager" at bounding box center [430, 510] width 378 height 26
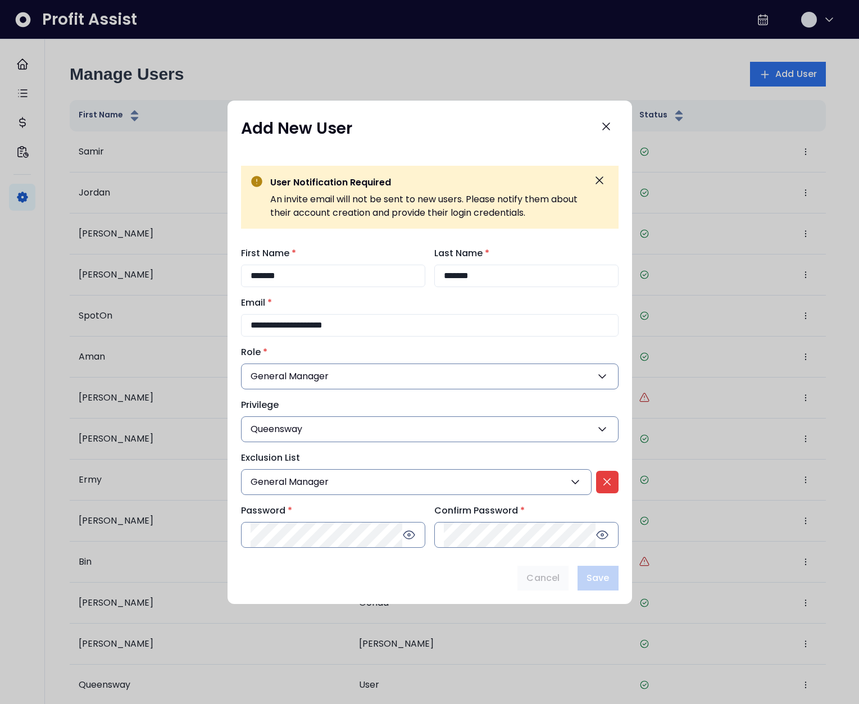
type input "*"
click at [378, 584] on div "Cancel Save" at bounding box center [430, 578] width 378 height 25
click at [609, 576] on span "Save" at bounding box center [598, 578] width 22 height 13
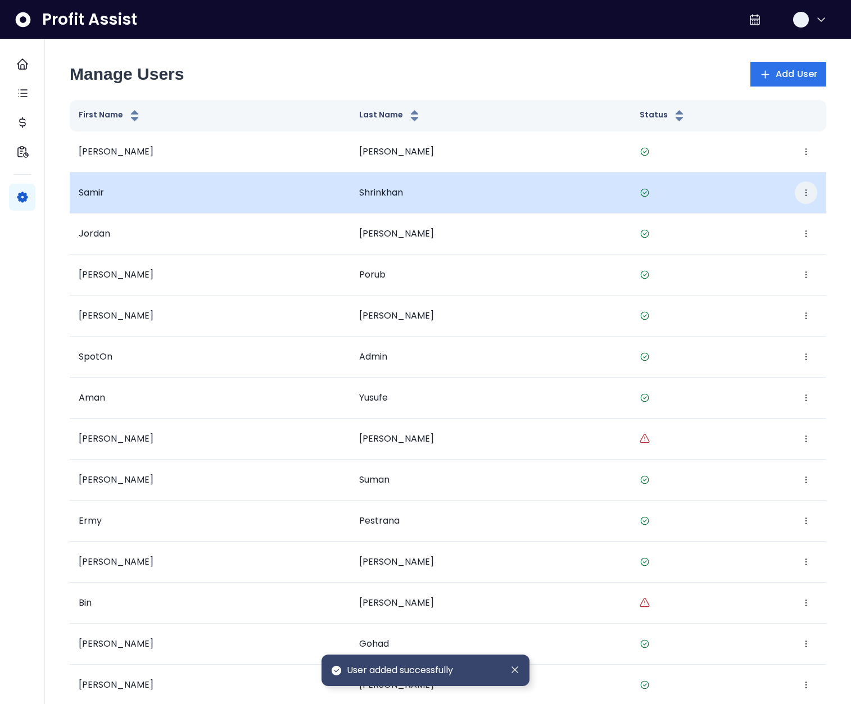
click at [804, 193] on icon "button" at bounding box center [805, 192] width 9 height 9
click at [753, 224] on button "Edit" at bounding box center [754, 227] width 125 height 27
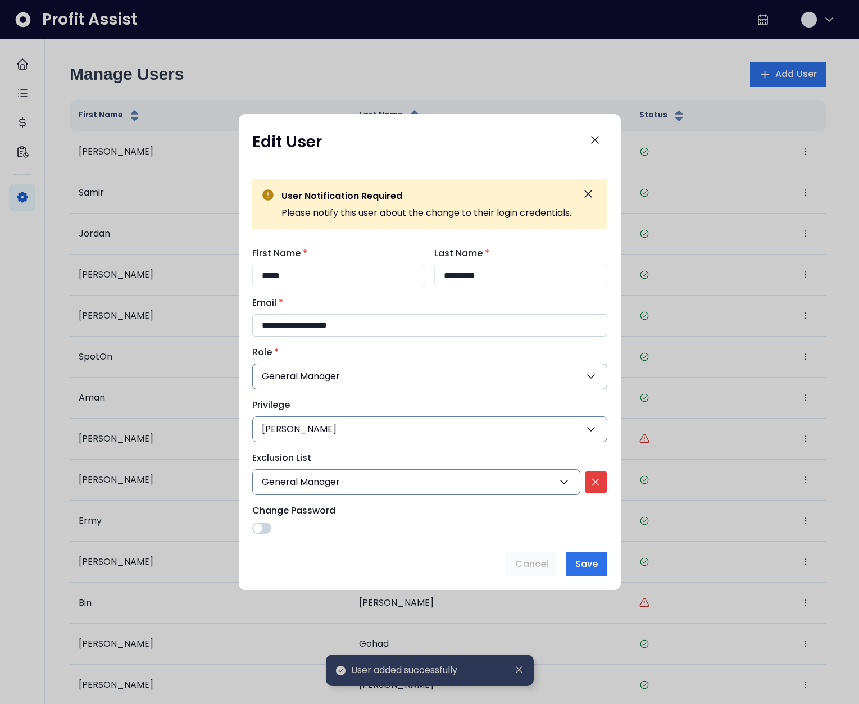
click at [315, 324] on input "**********" at bounding box center [429, 325] width 355 height 22
click at [596, 138] on icon "Close" at bounding box center [594, 139] width 13 height 13
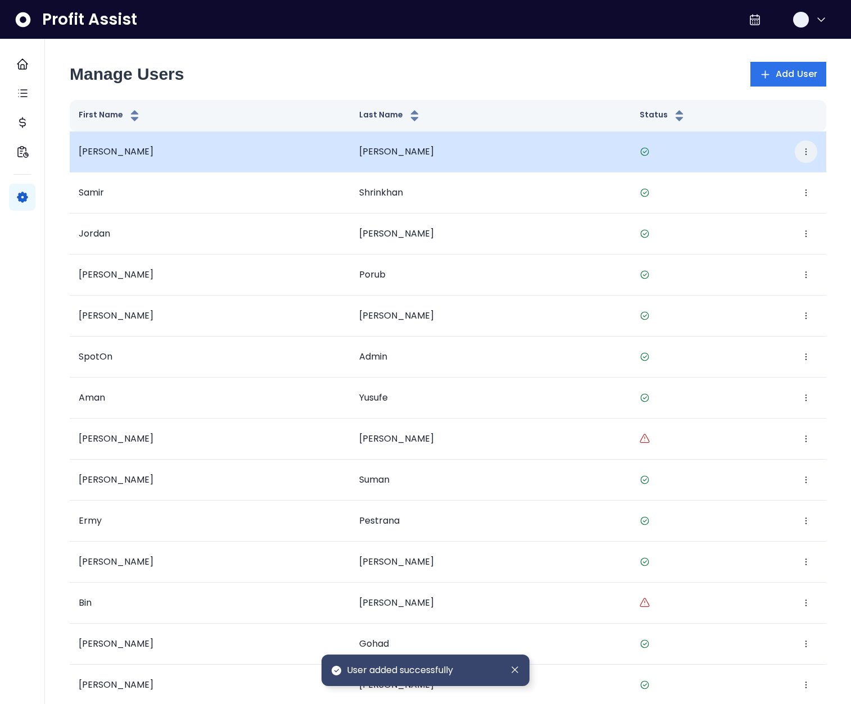
click at [801, 152] on icon "button" at bounding box center [805, 151] width 9 height 9
click at [780, 178] on button "Edit" at bounding box center [754, 186] width 125 height 27
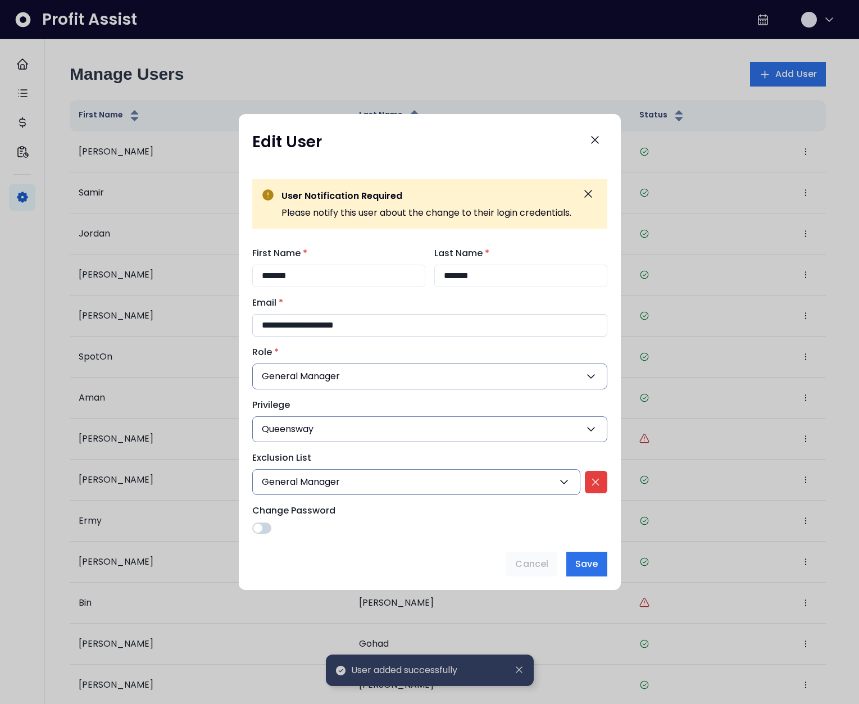
click at [312, 327] on input "**********" at bounding box center [429, 325] width 355 height 22
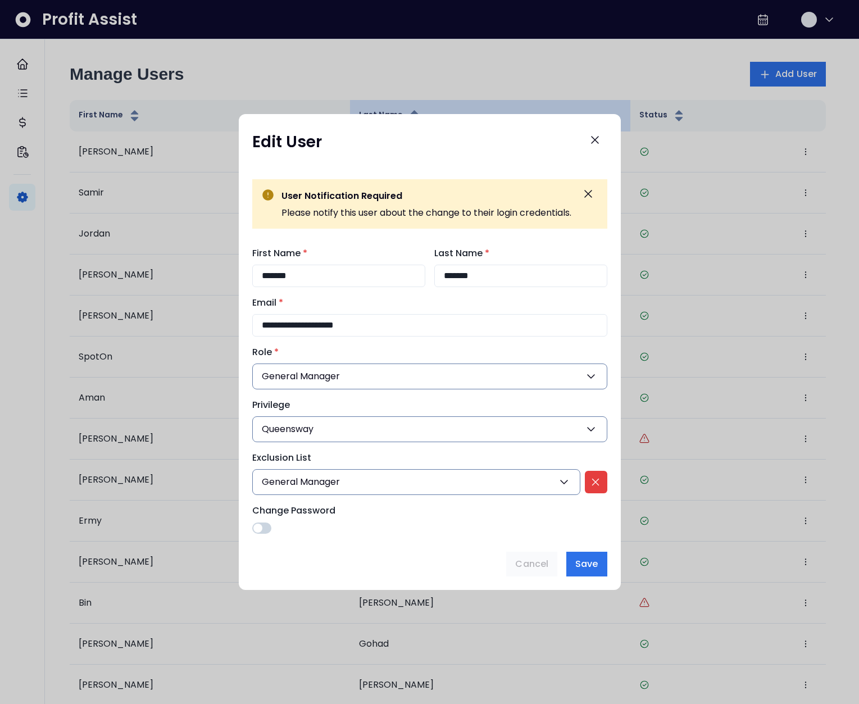
drag, startPoint x: 597, startPoint y: 136, endPoint x: 604, endPoint y: 117, distance: 19.7
click at [597, 136] on icon "Close" at bounding box center [594, 139] width 13 height 13
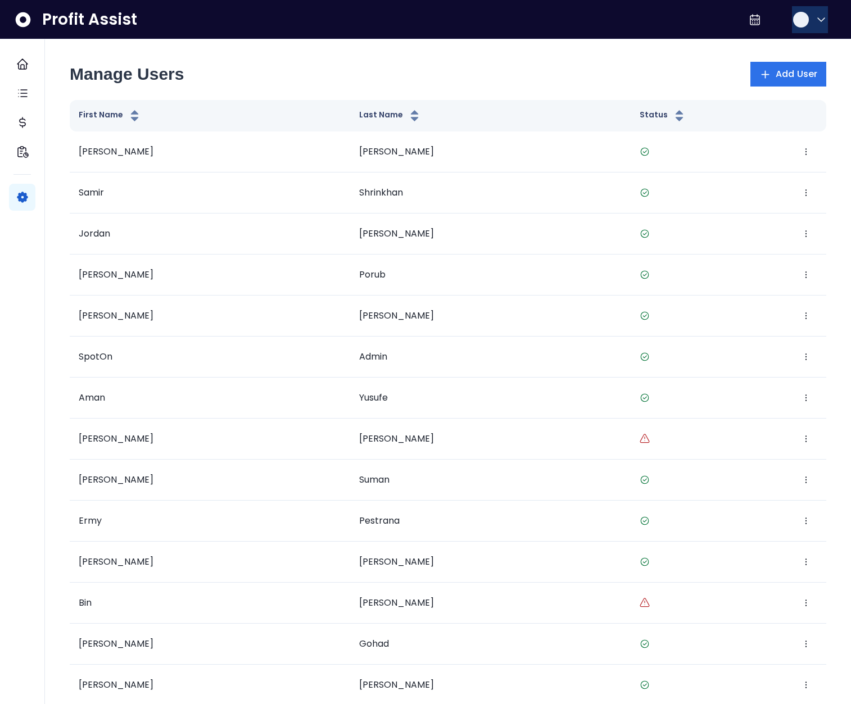
click at [797, 22] on div "button" at bounding box center [801, 20] width 16 height 16
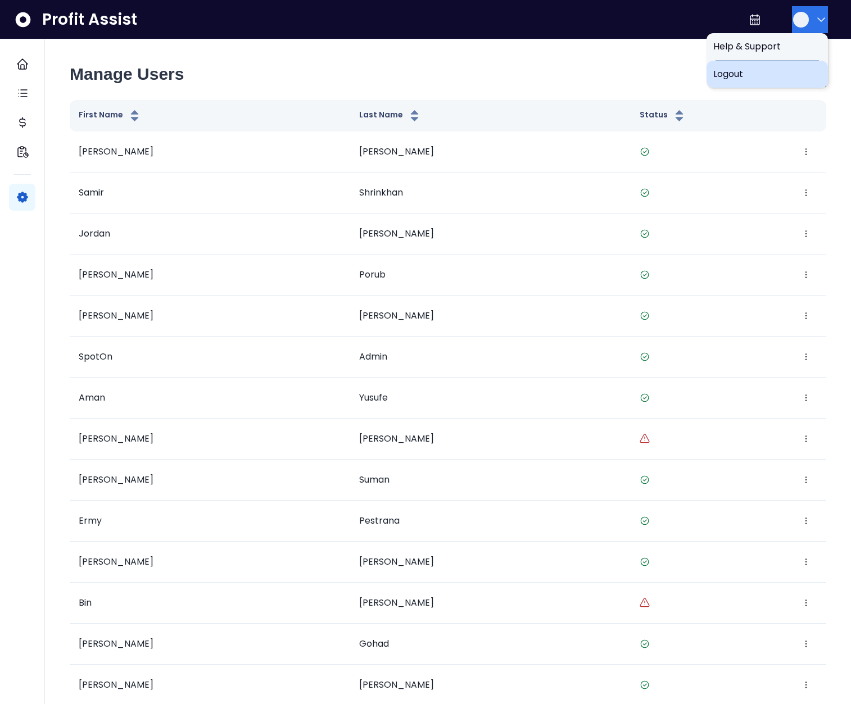
click at [780, 71] on span "Logout" at bounding box center [767, 73] width 108 height 13
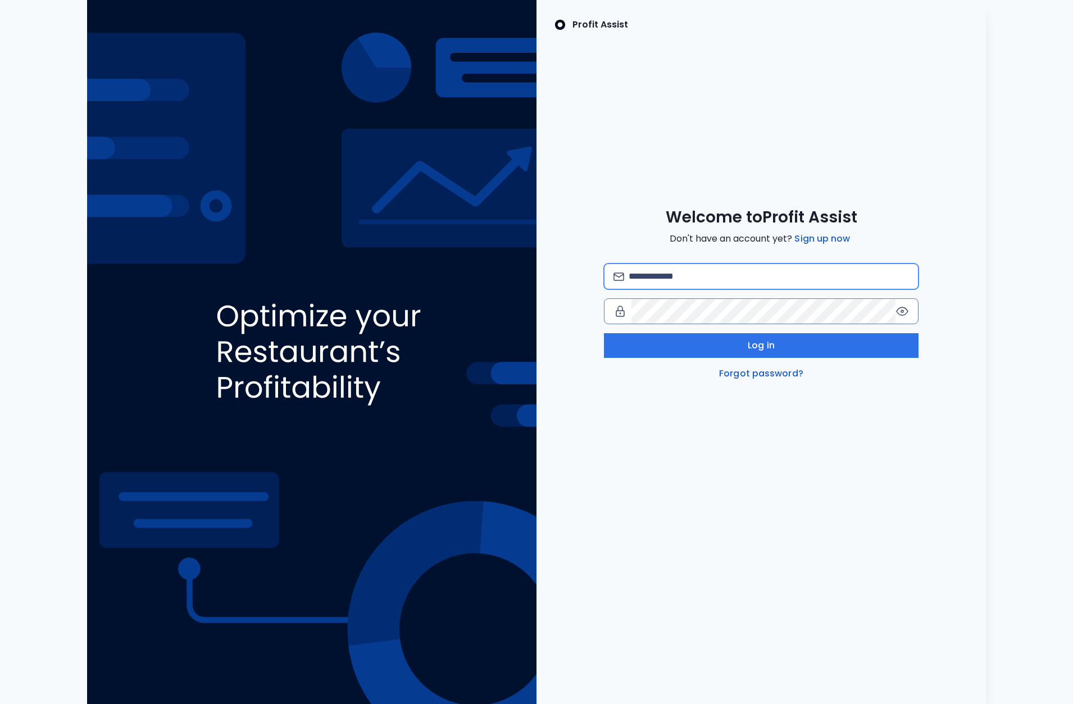
click at [715, 277] on input "email" at bounding box center [769, 276] width 280 height 25
type input "**********"
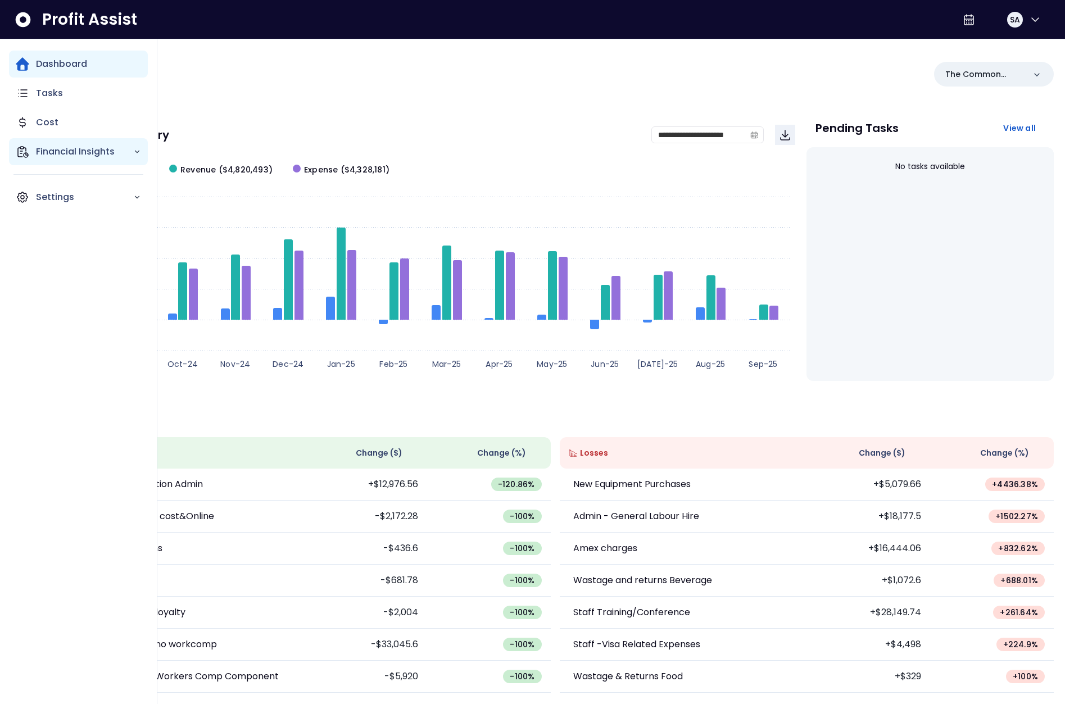
drag, startPoint x: 57, startPoint y: 156, endPoint x: 67, endPoint y: 163, distance: 12.6
click at [57, 156] on p "Financial Insights" at bounding box center [84, 151] width 97 height 13
click at [89, 214] on p "Comparison Overtime" at bounding box center [92, 216] width 98 height 27
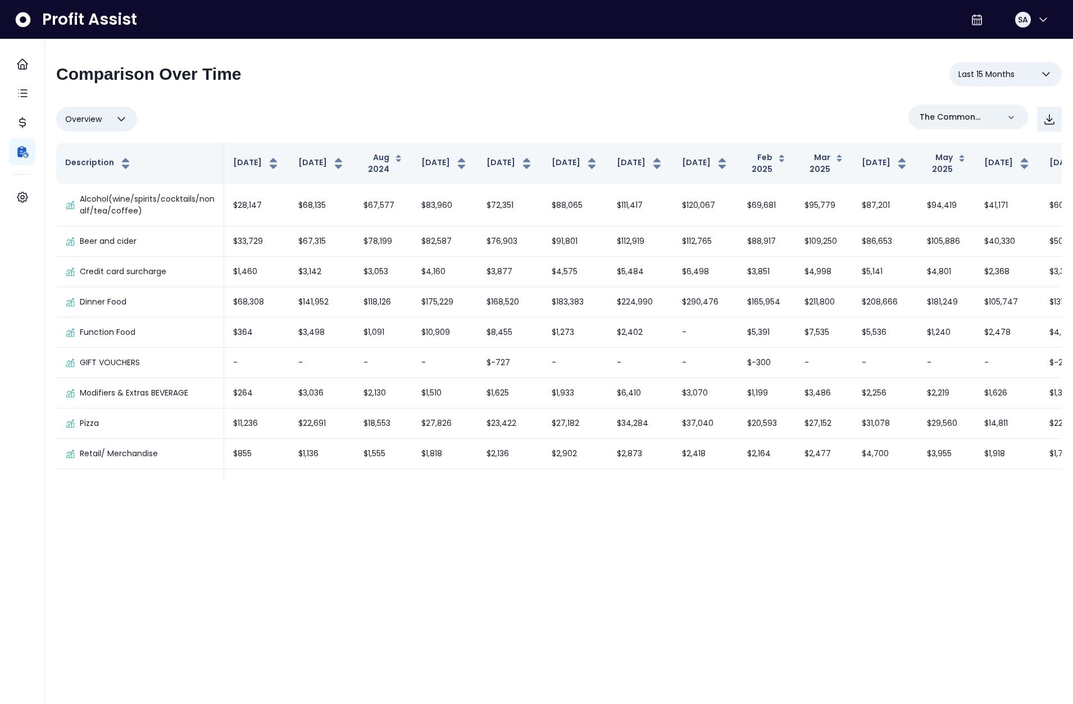
click at [73, 114] on span "Overview" at bounding box center [83, 118] width 37 height 13
click at [115, 211] on li "% of sales" at bounding box center [96, 200] width 81 height 26
type input "*********"
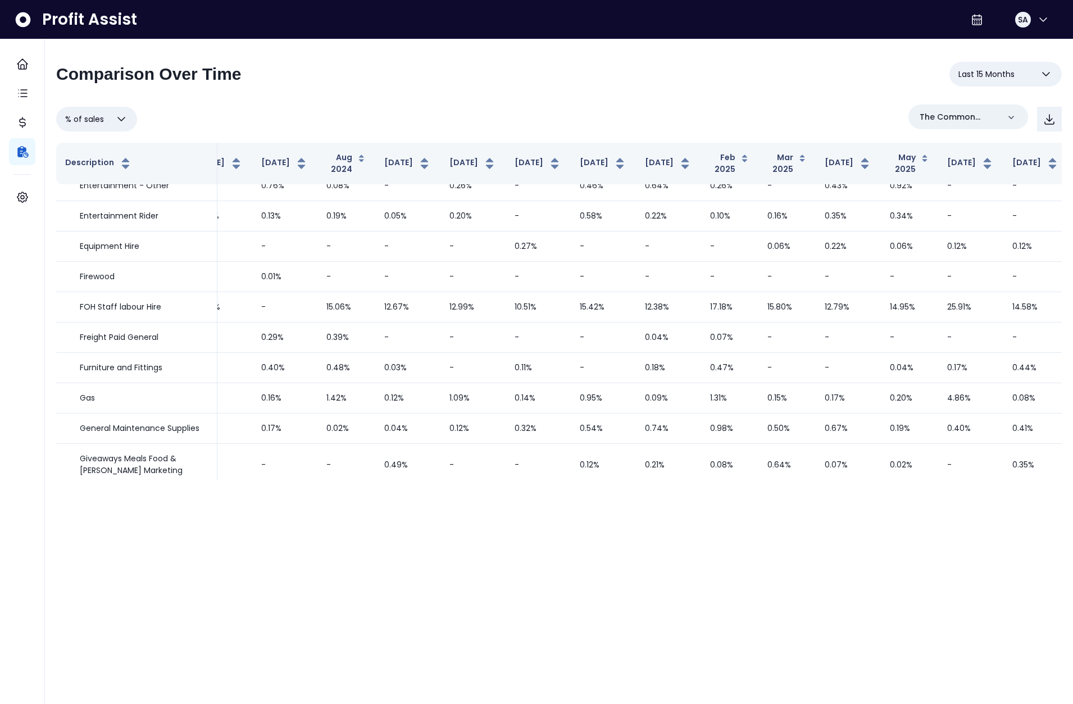
scroll to position [759, 57]
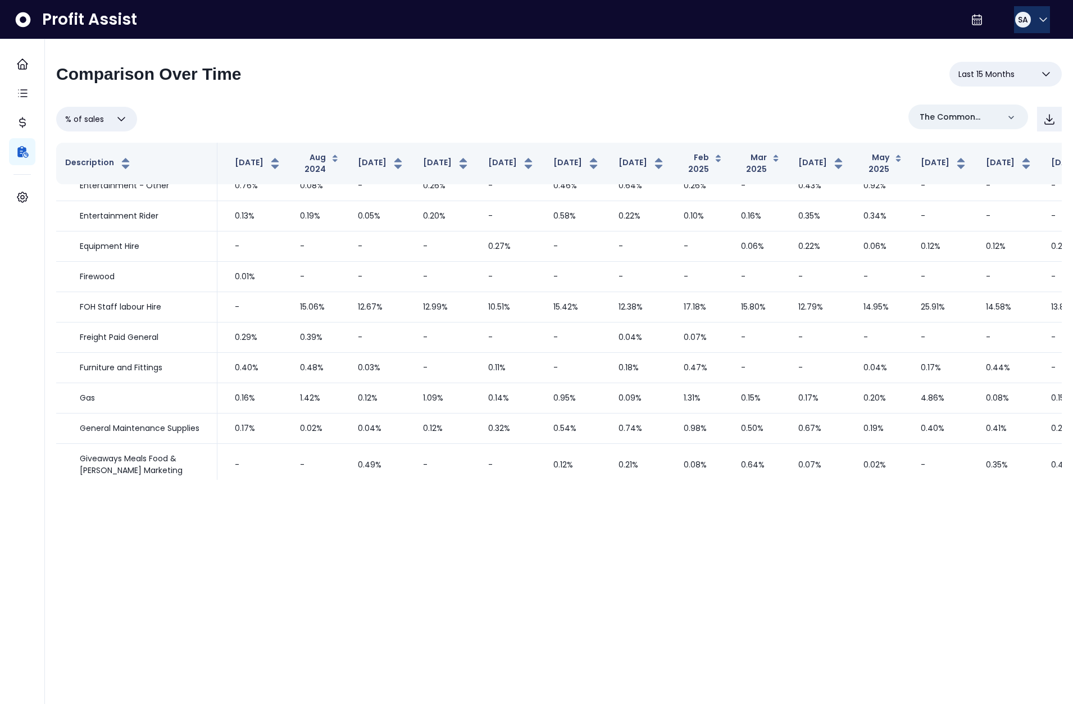
click at [1018, 17] on span "SA" at bounding box center [1023, 19] width 10 height 11
click at [1008, 75] on span "Logout" at bounding box center [990, 73] width 108 height 13
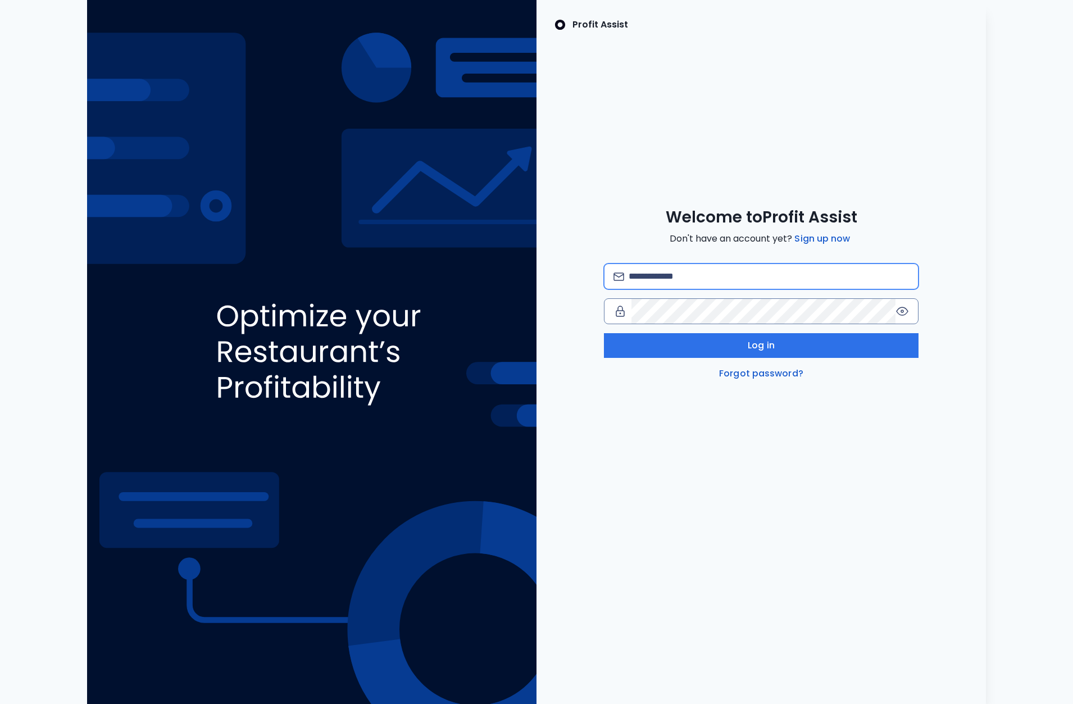
click at [717, 288] on input "email" at bounding box center [769, 276] width 280 height 25
type input "**********"
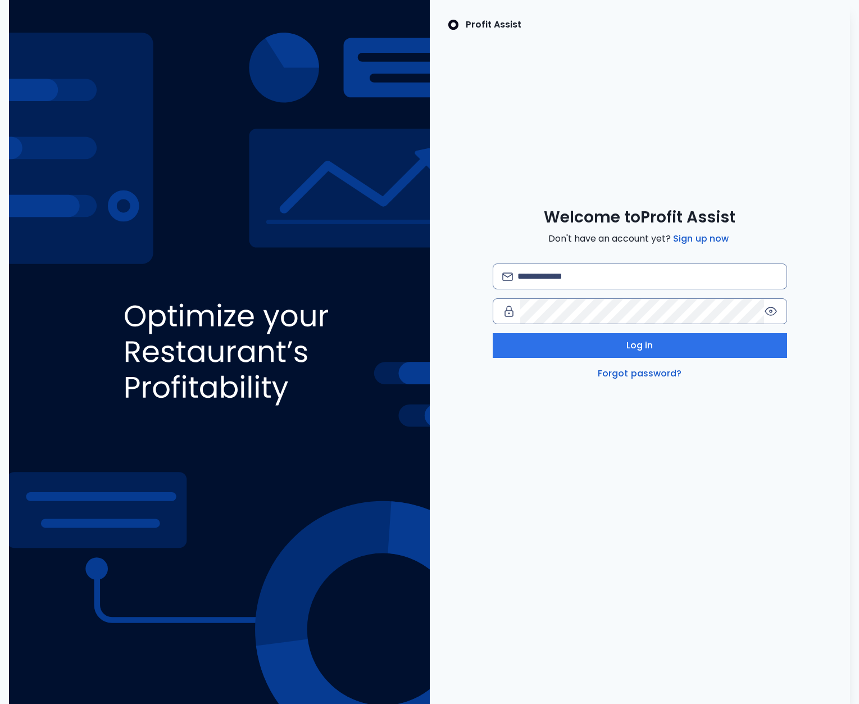
click at [553, 261] on div "Welcome to Profit Assist Don't have an account yet? Sign up now Log in Forgot p…" at bounding box center [640, 293] width 421 height 173
click at [556, 268] on input "email" at bounding box center [648, 276] width 260 height 25
type input "*"
type input "**********"
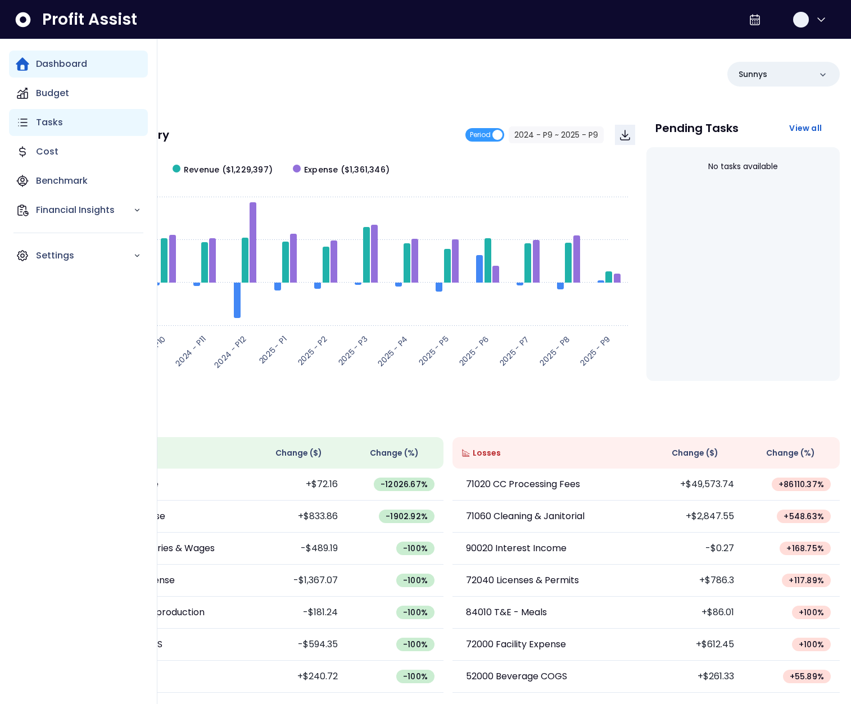
click at [26, 127] on icon "Main navigation" at bounding box center [22, 122] width 13 height 13
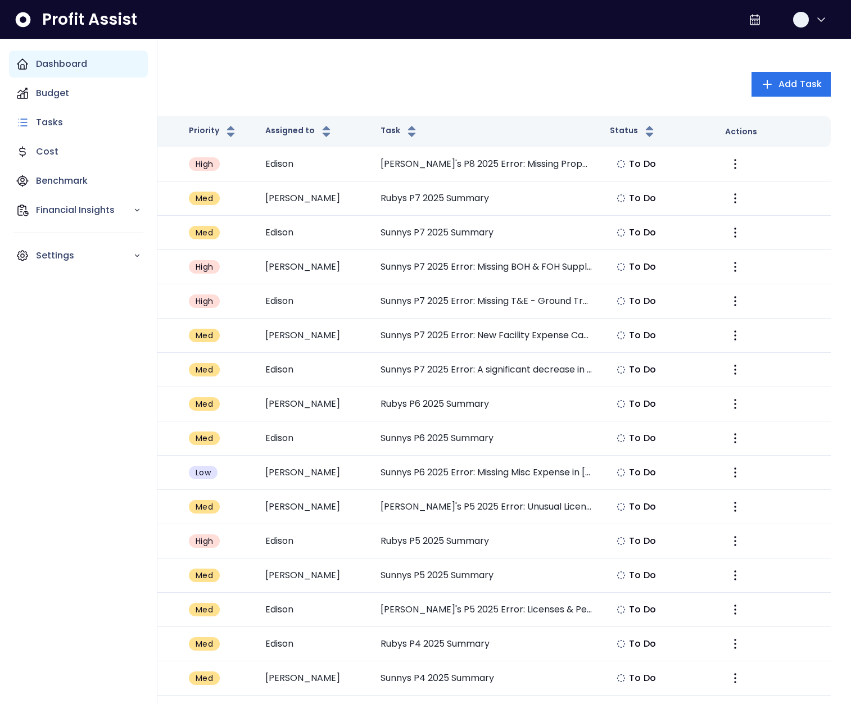
click at [56, 69] on p "Dashboard" at bounding box center [61, 63] width 51 height 13
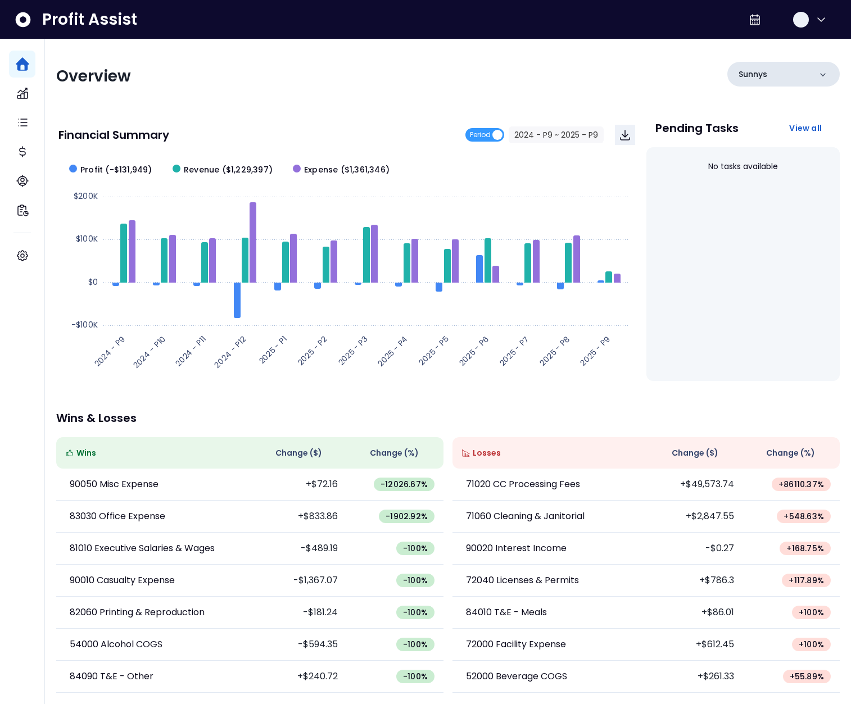
click at [759, 82] on div "Sunnys" at bounding box center [783, 74] width 112 height 25
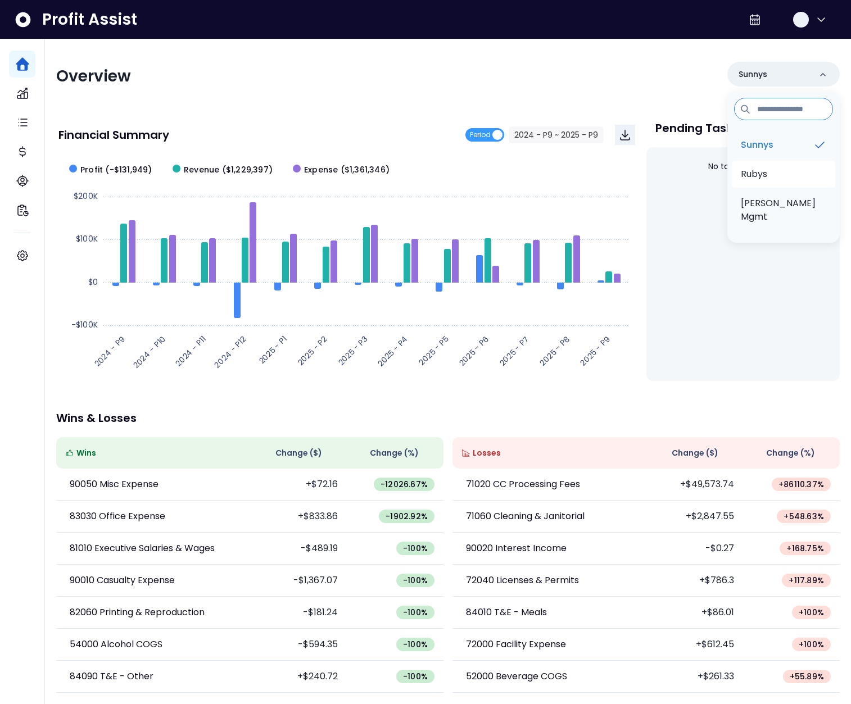
click at [759, 179] on p "Rubys" at bounding box center [754, 173] width 26 height 13
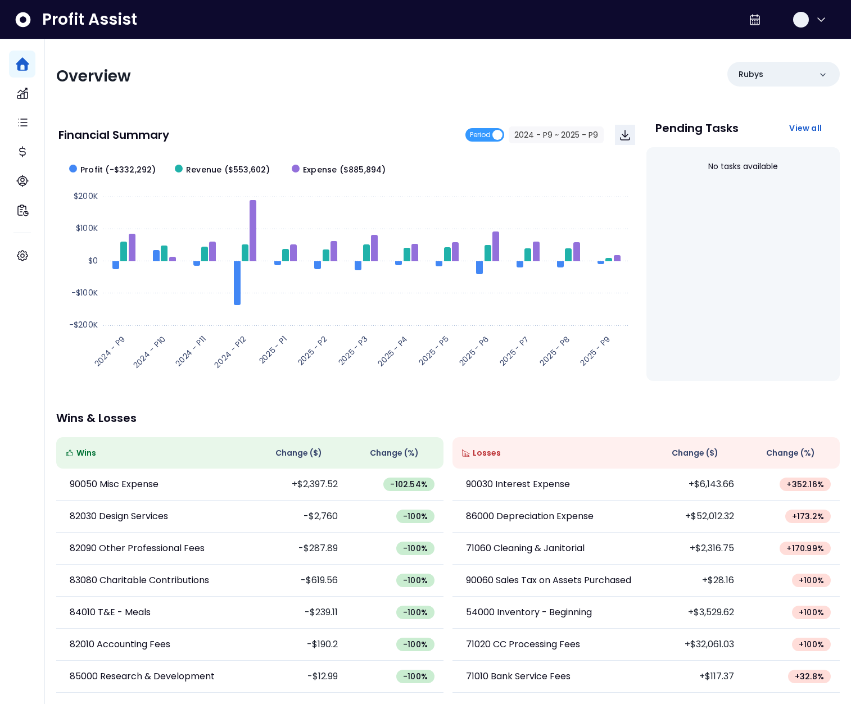
click at [336, 73] on div "Overview" at bounding box center [248, 76] width 385 height 20
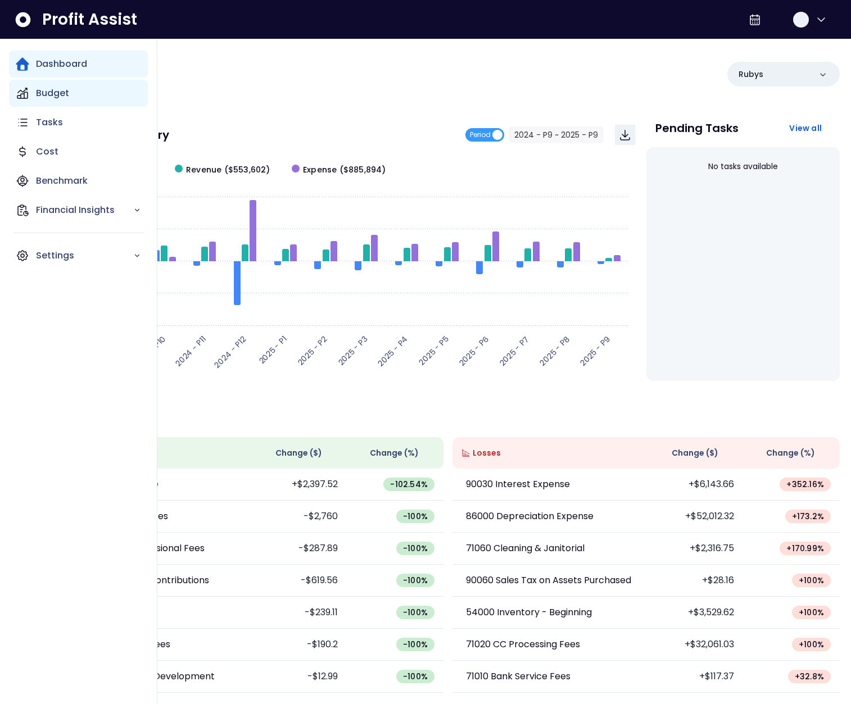
click at [64, 100] on div "Budget" at bounding box center [78, 93] width 139 height 27
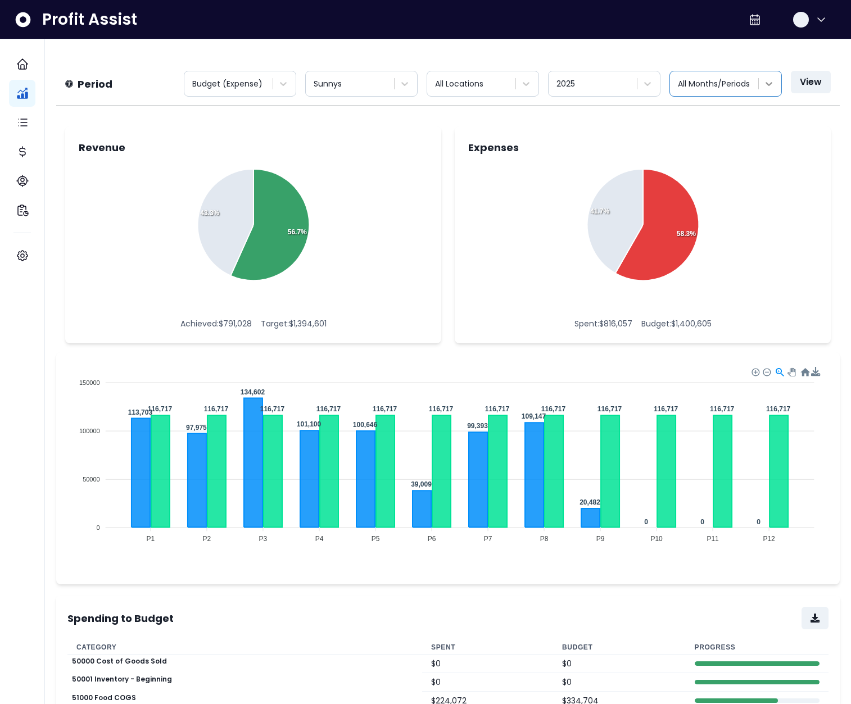
click at [767, 87] on icon at bounding box center [768, 83] width 11 height 11
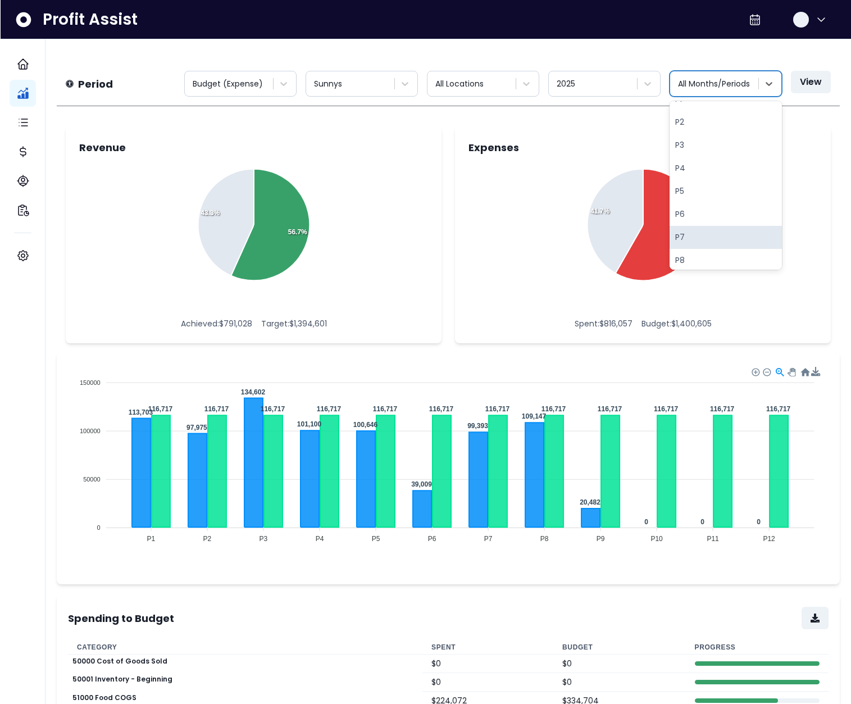
scroll to position [41, 0]
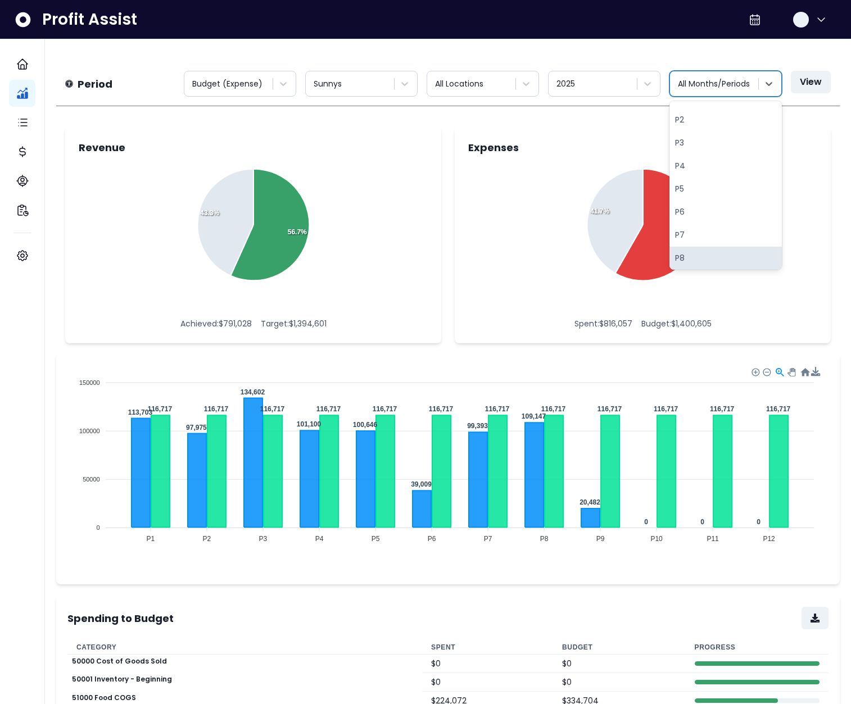
click at [711, 255] on div "P8" at bounding box center [725, 258] width 112 height 23
click at [807, 78] on button "View" at bounding box center [811, 82] width 40 height 22
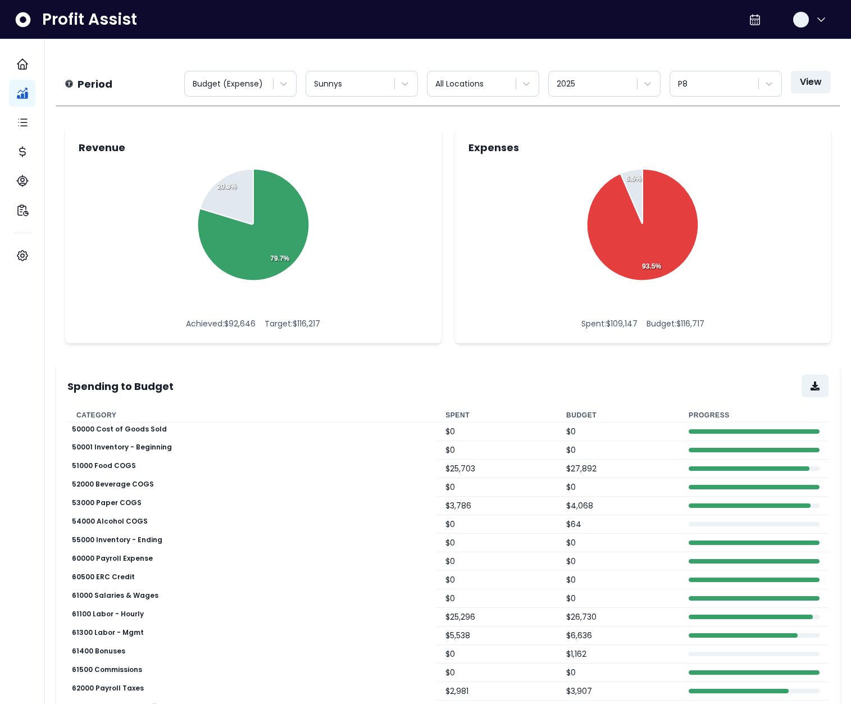
click at [460, 417] on th "Spent" at bounding box center [497, 416] width 121 height 14
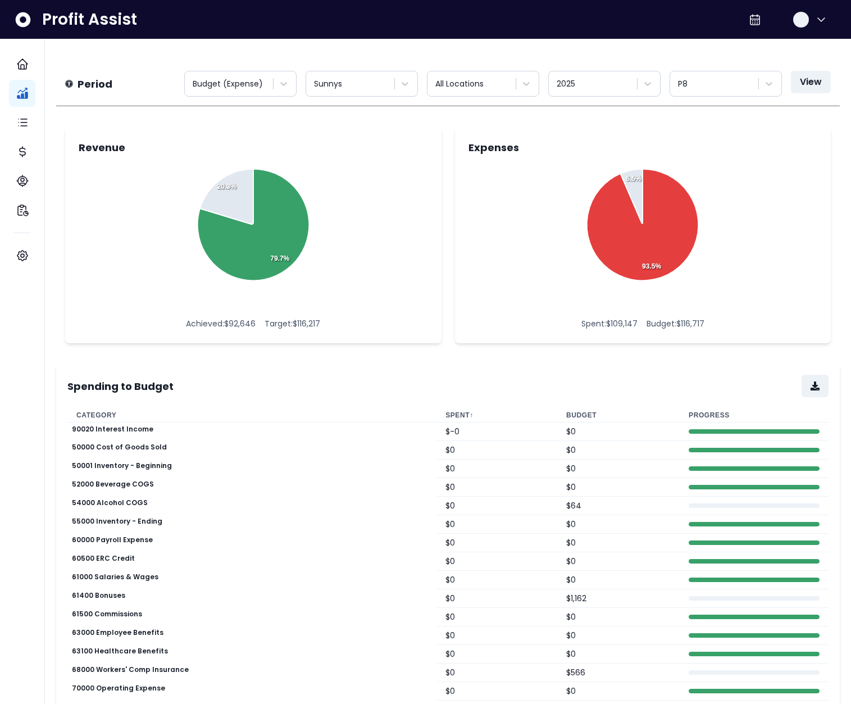
click at [449, 416] on th "Spent ↑" at bounding box center [497, 416] width 121 height 14
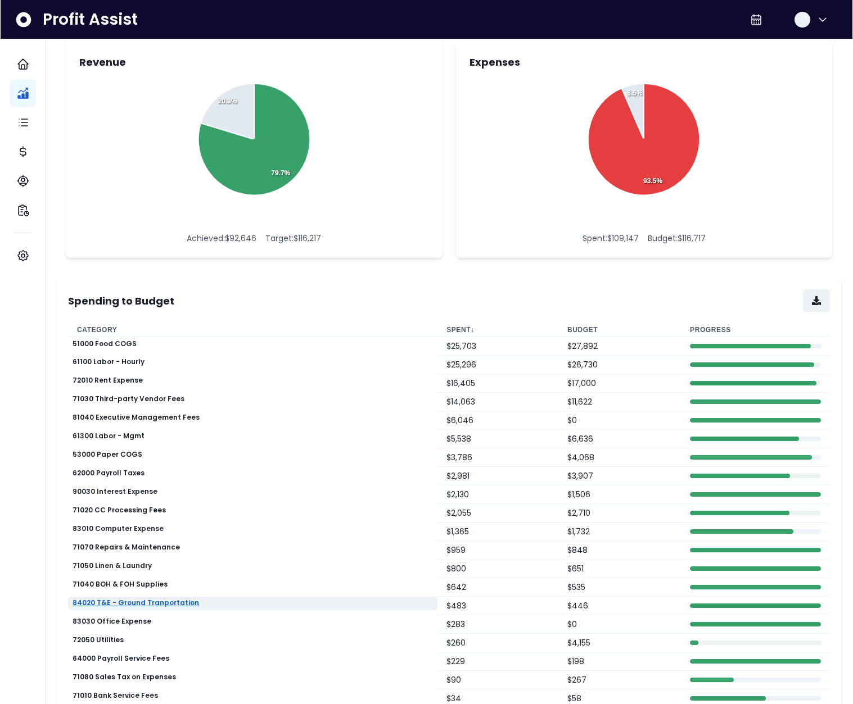
scroll to position [85, 0]
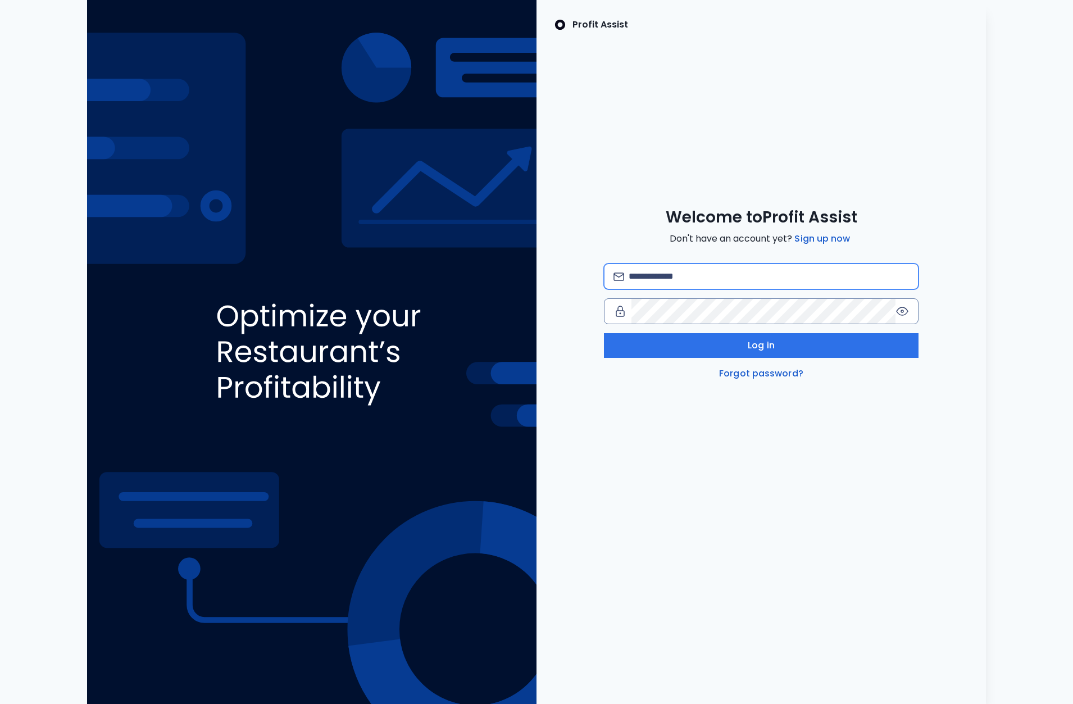
click at [754, 282] on input "email" at bounding box center [769, 276] width 280 height 25
type input "**********"
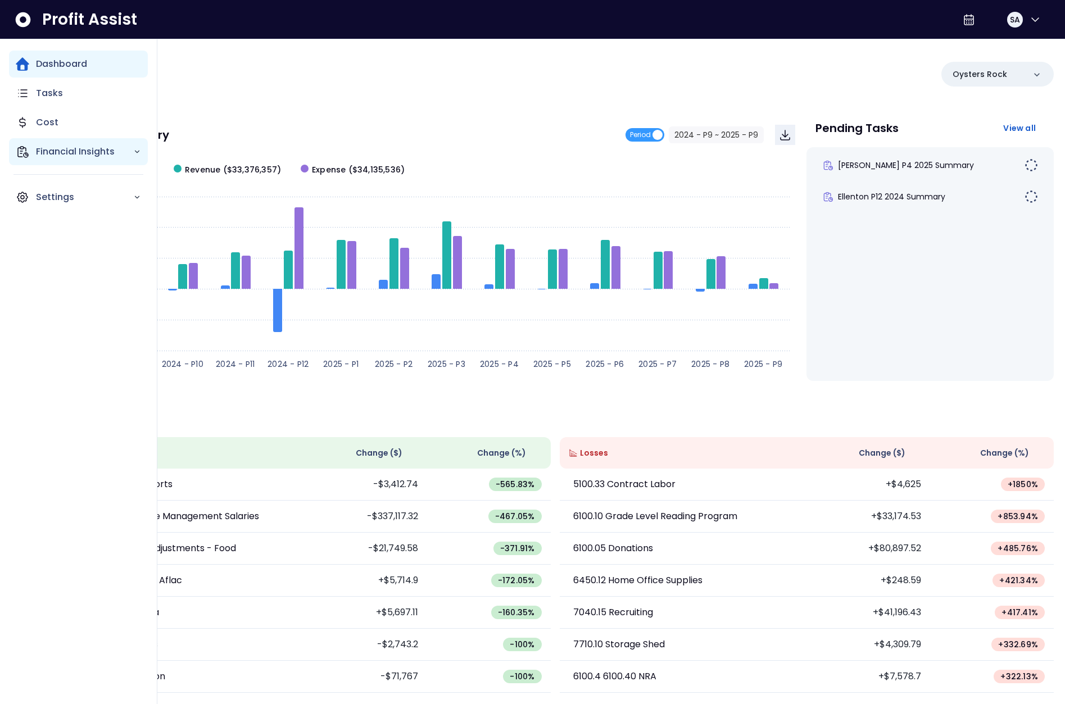
click at [30, 154] on div "Financial Insights" at bounding box center [78, 151] width 139 height 27
click at [60, 209] on p "Comparison Overtime" at bounding box center [92, 216] width 98 height 27
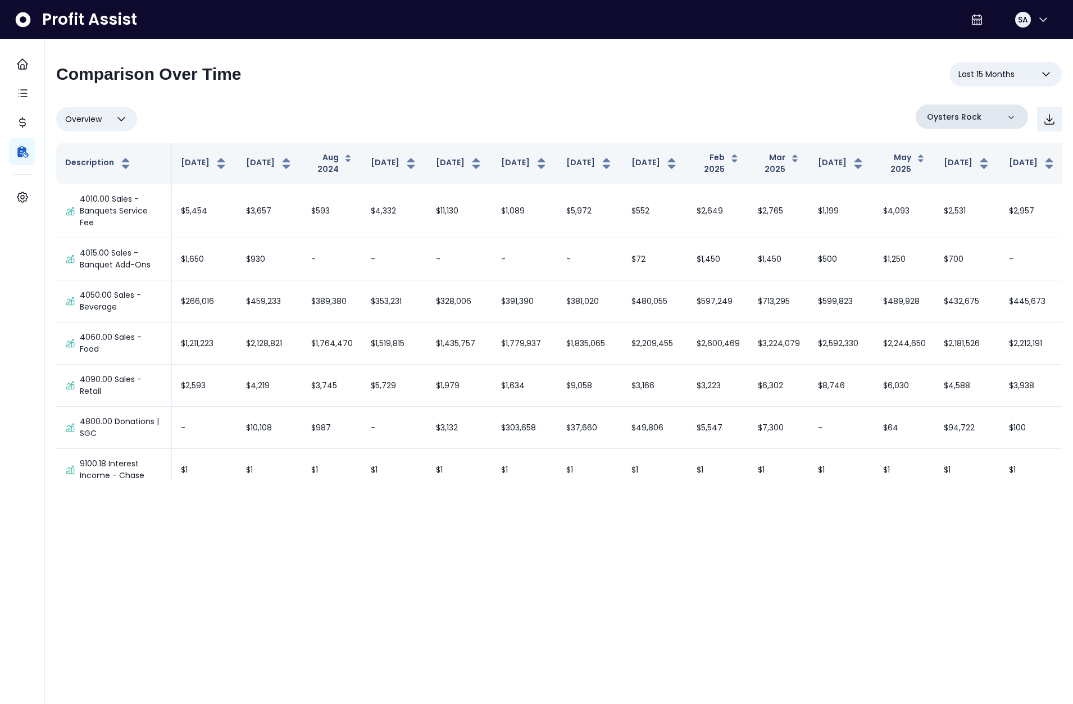
click at [957, 123] on div "Oysters Rock" at bounding box center [972, 117] width 112 height 25
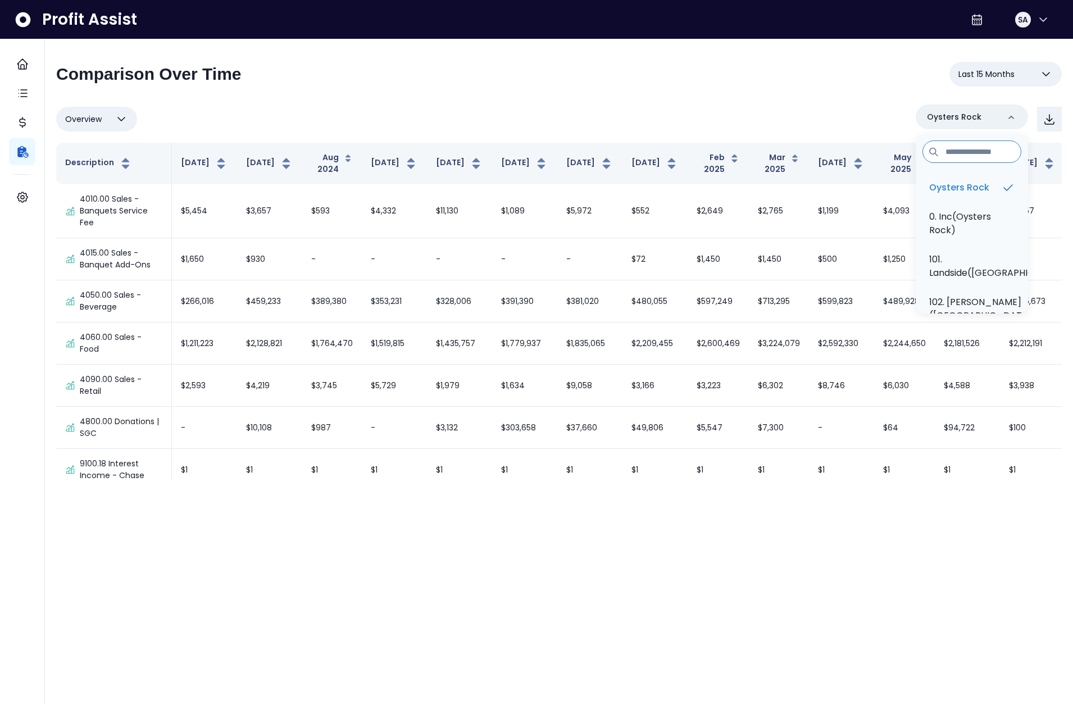
scroll to position [422, 0]
click at [940, 157] on p "201. Cafe L'Europe(Oysters Rock)" at bounding box center [972, 162] width 85 height 40
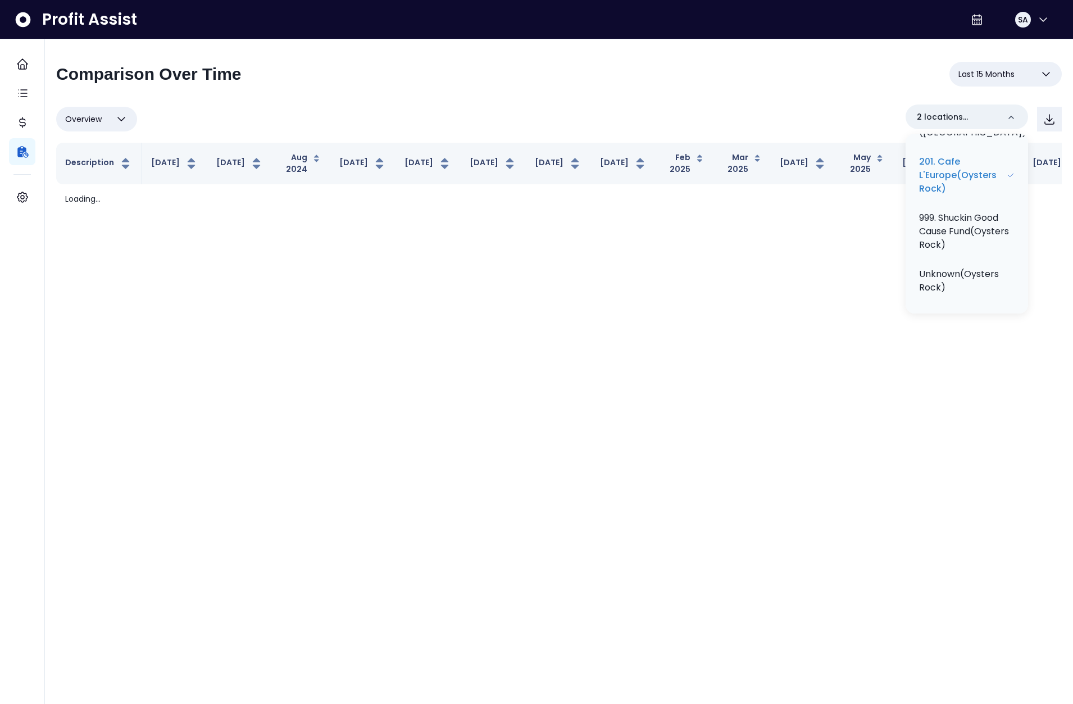
scroll to position [0, 0]
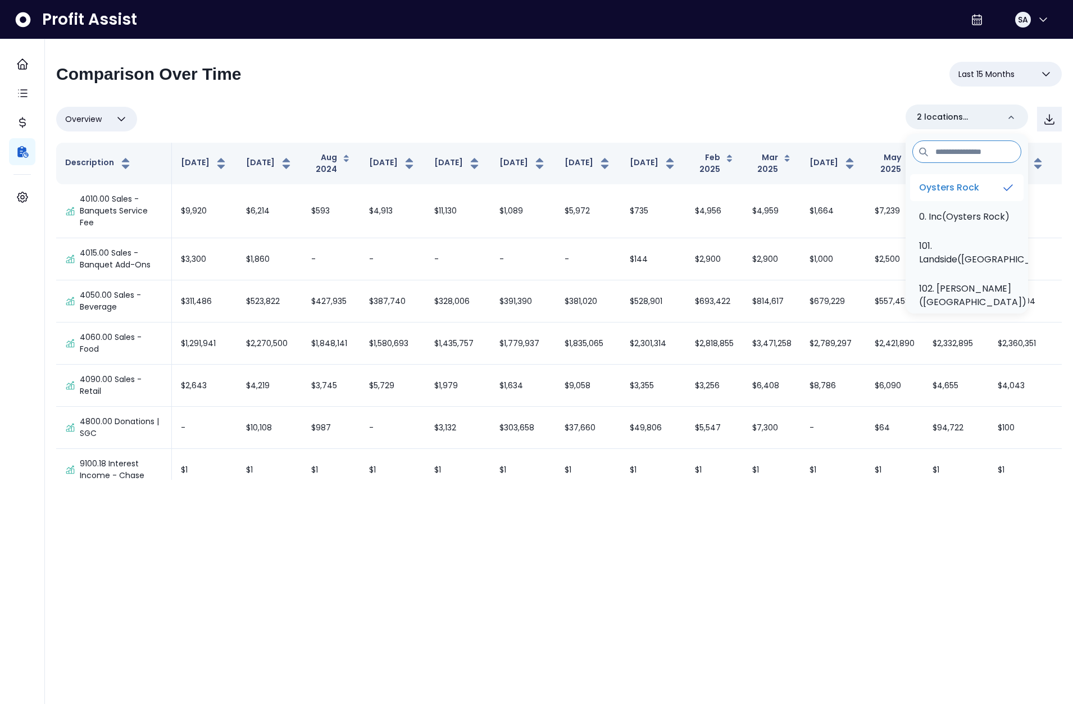
click at [971, 189] on p "Oysters Rock" at bounding box center [949, 187] width 60 height 13
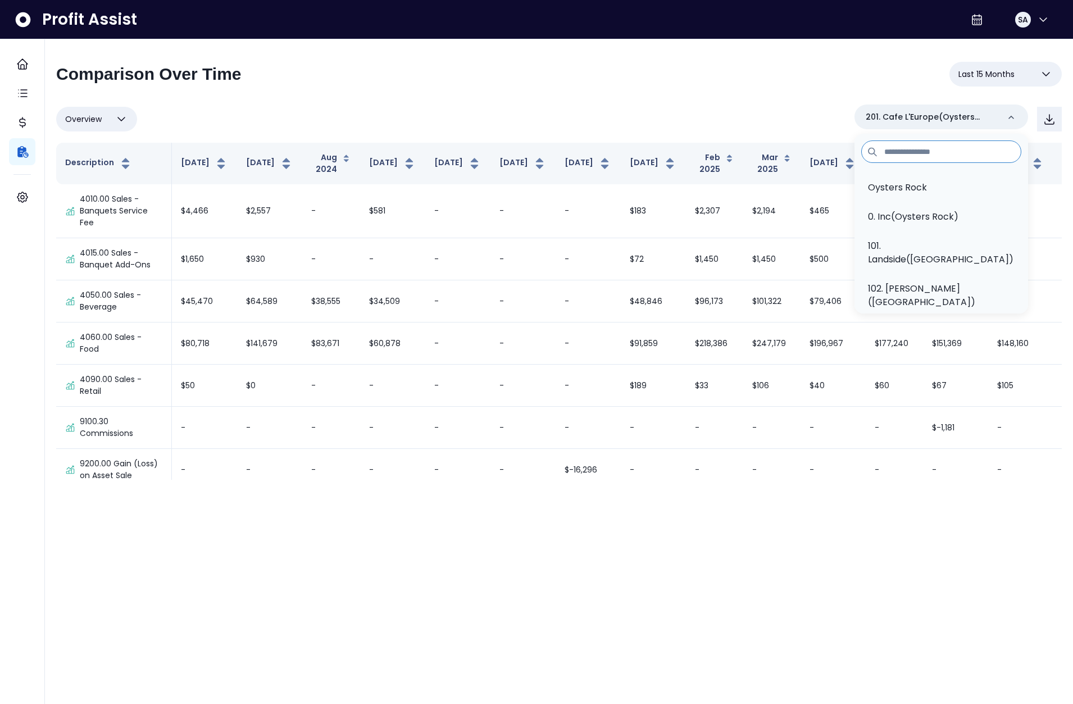
click at [558, 84] on div "**********" at bounding box center [559, 79] width 1006 height 34
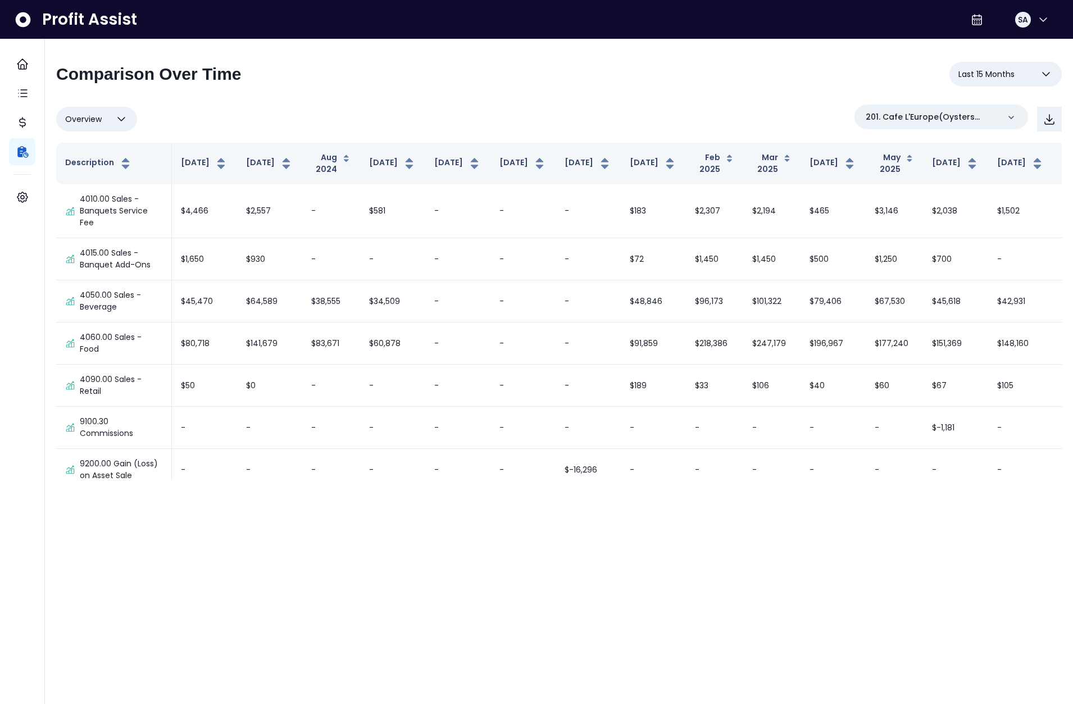
scroll to position [749, 0]
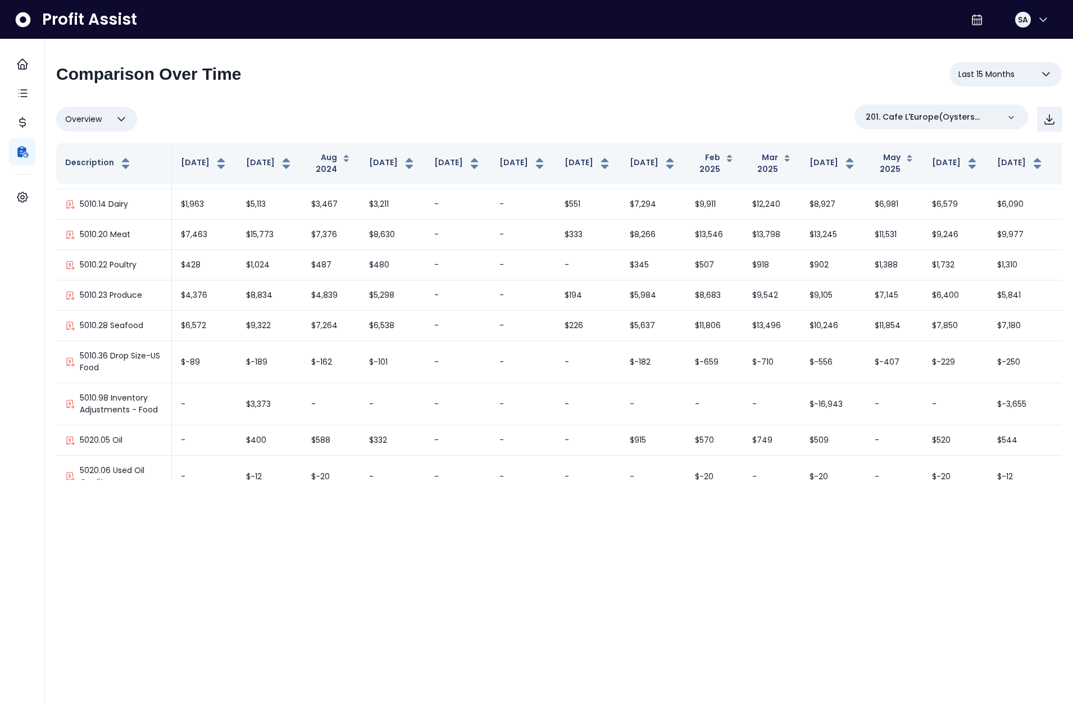
click at [1031, 73] on button "Last 15 Months" at bounding box center [1006, 74] width 112 height 25
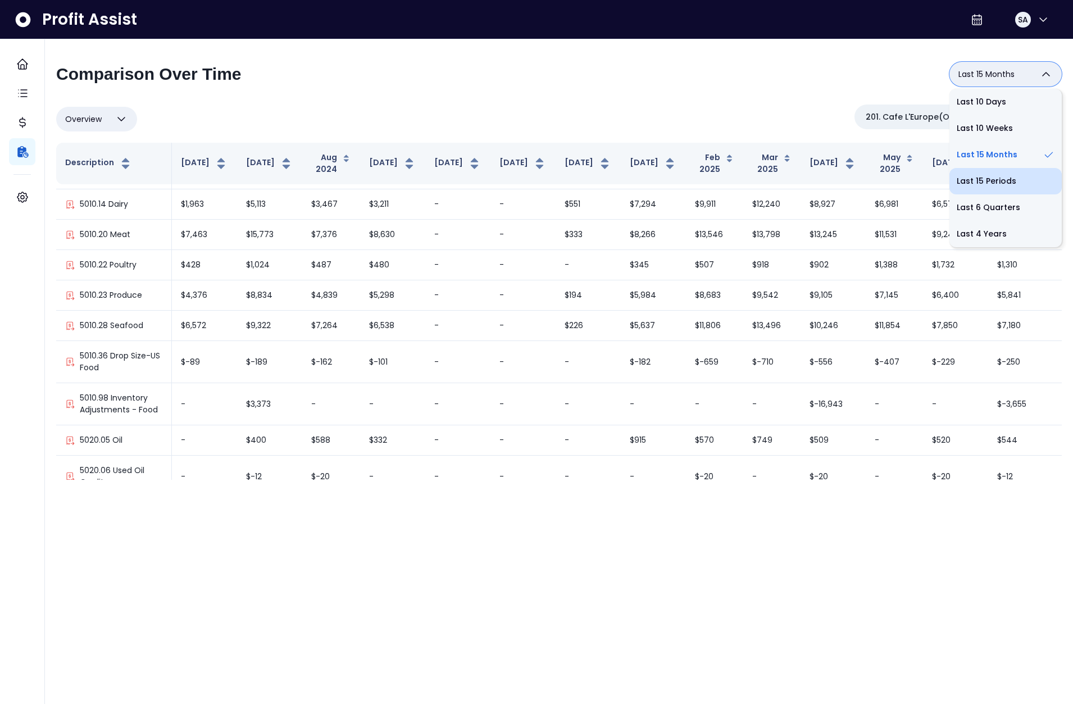
click at [1005, 175] on li "Last 15 Periods" at bounding box center [1006, 181] width 112 height 26
type input "**********"
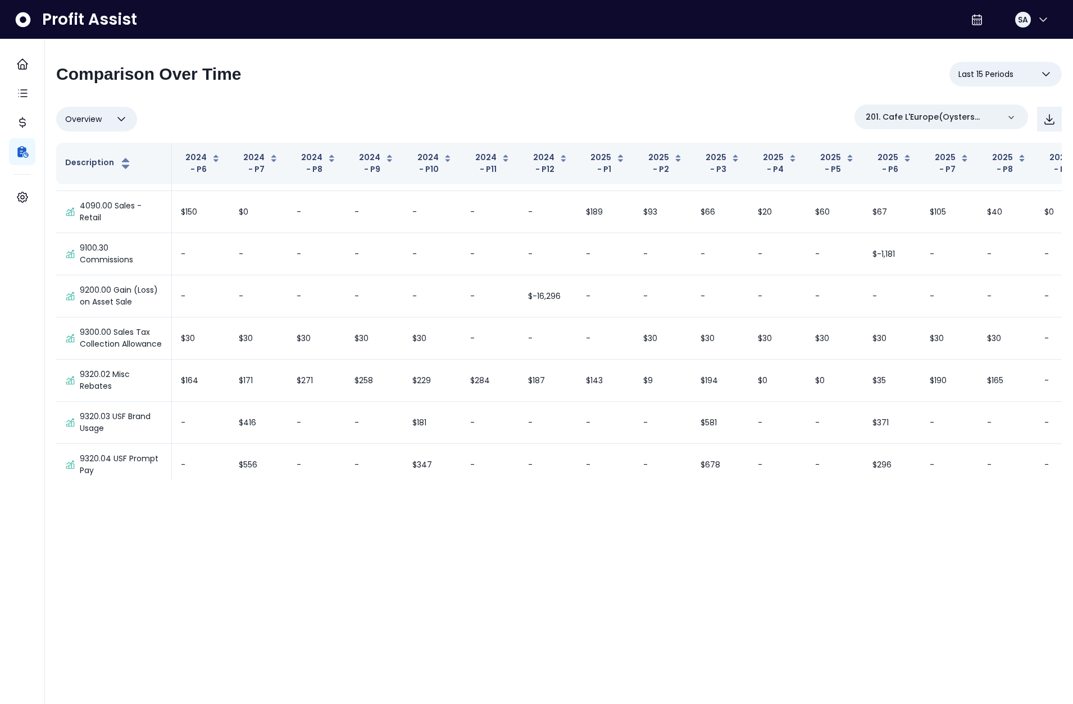
scroll to position [0, 0]
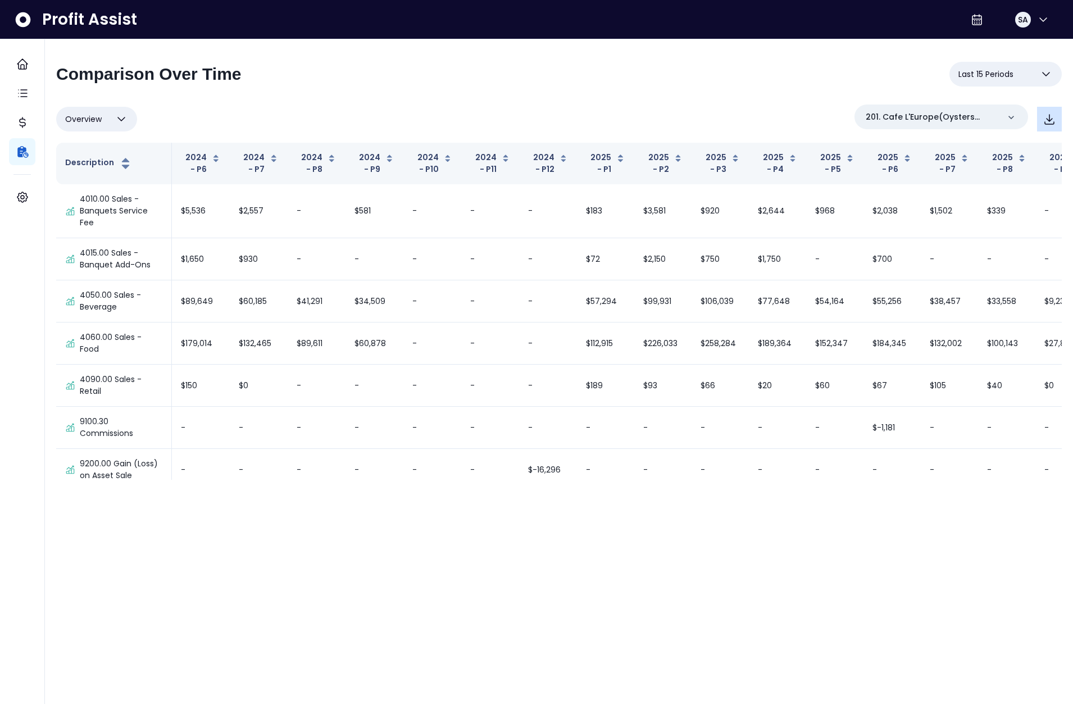
click at [1049, 121] on icon "button" at bounding box center [1049, 120] width 9 height 10
click at [973, 115] on p "201. Cafe L'Europe(Oysters Rock)" at bounding box center [932, 117] width 133 height 12
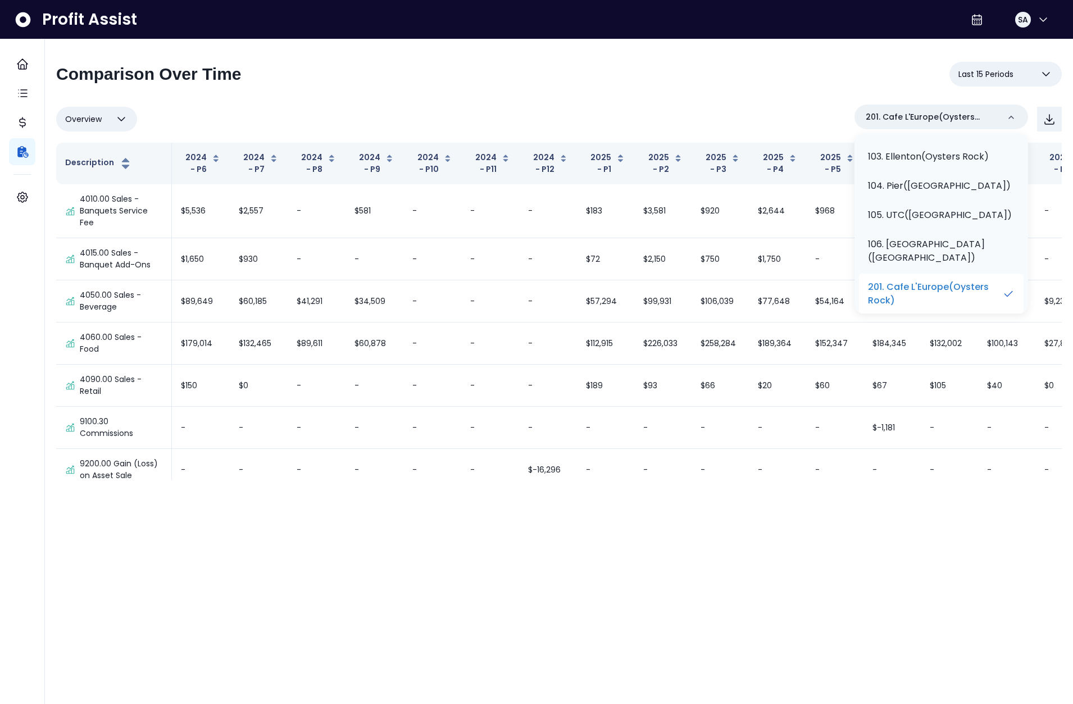
scroll to position [219, 0]
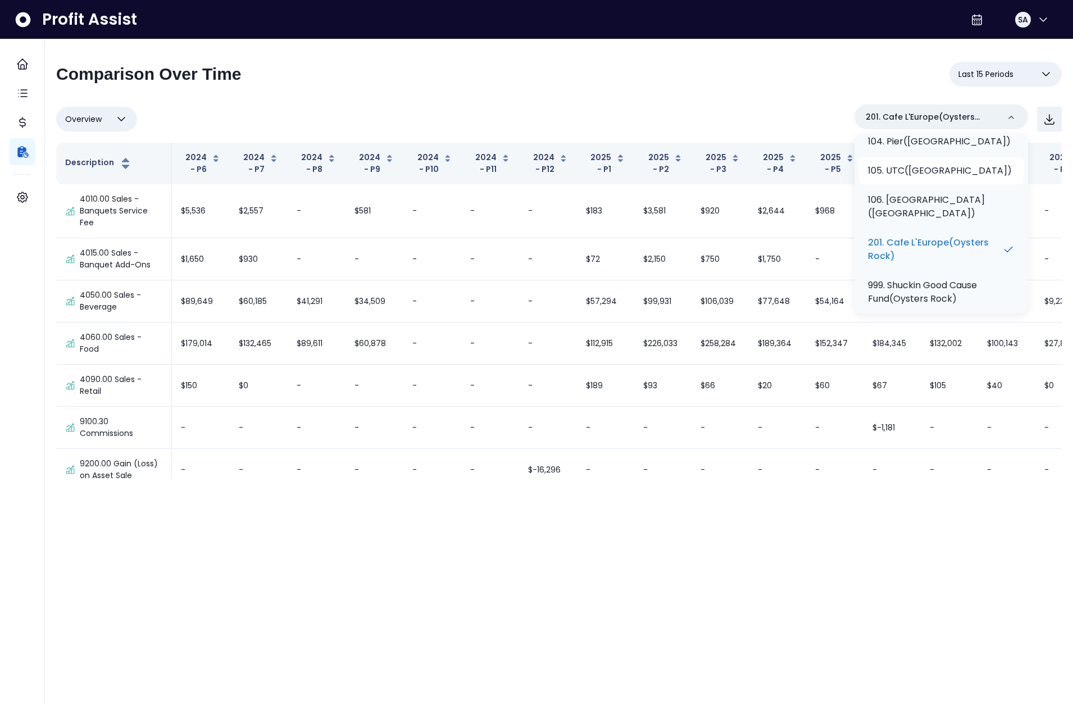
click at [925, 157] on li "105. UTC([GEOGRAPHIC_DATA])" at bounding box center [941, 170] width 165 height 27
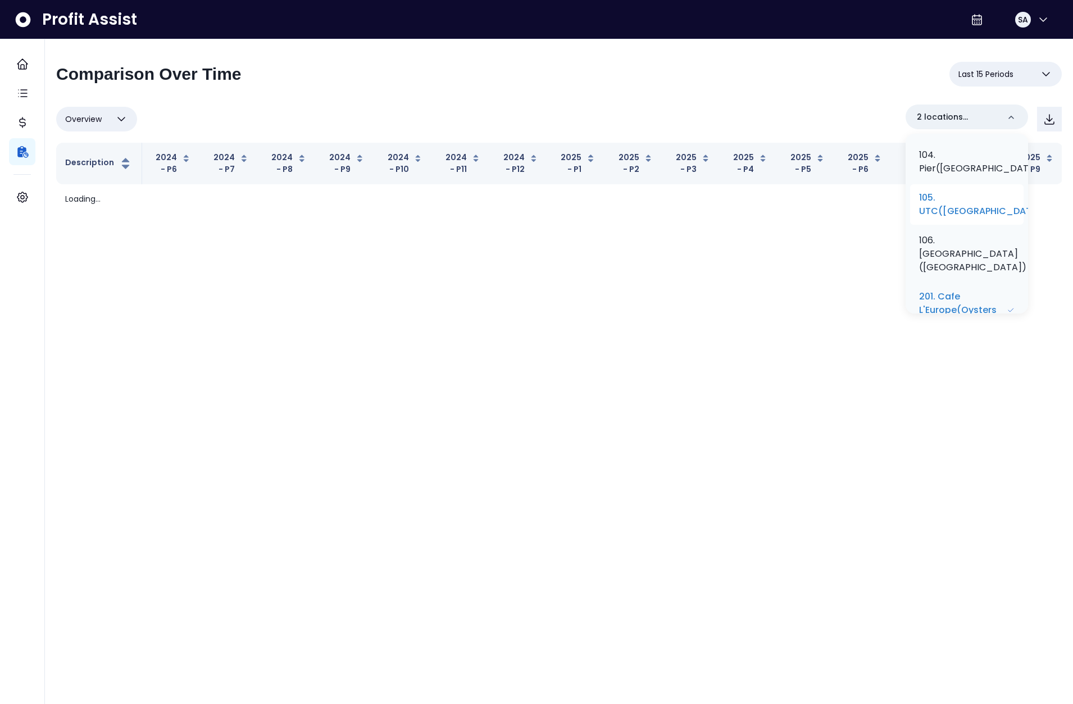
scroll to position [327, 0]
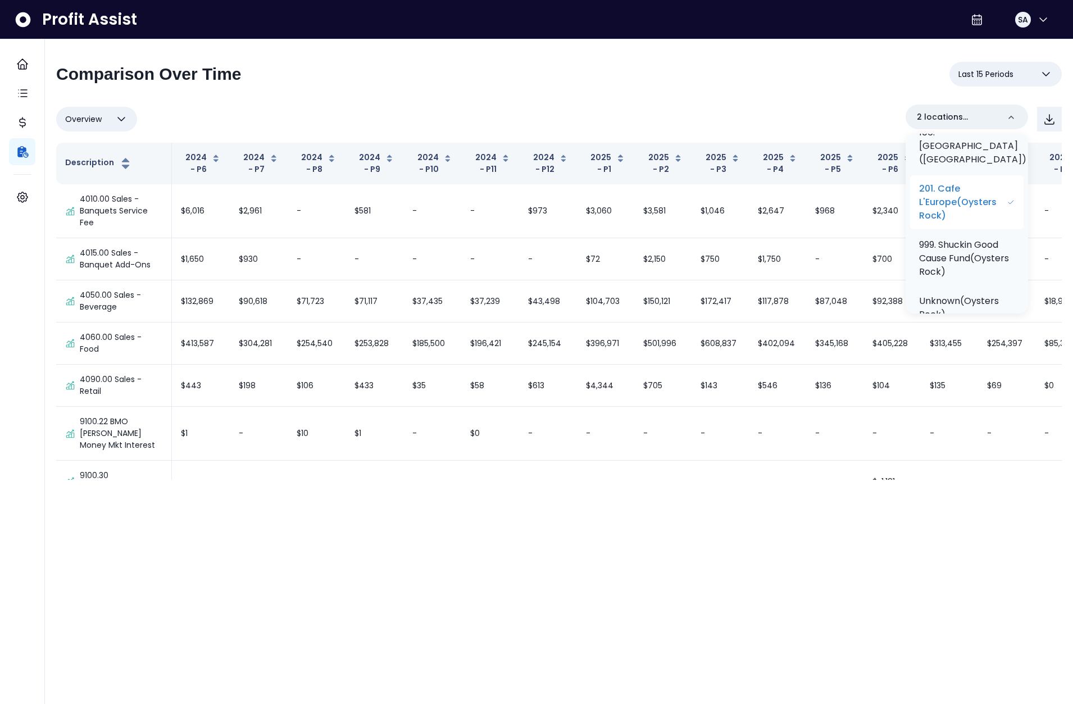
click at [960, 223] on p "201. Cafe L'Europe(Oysters Rock)" at bounding box center [963, 202] width 88 height 40
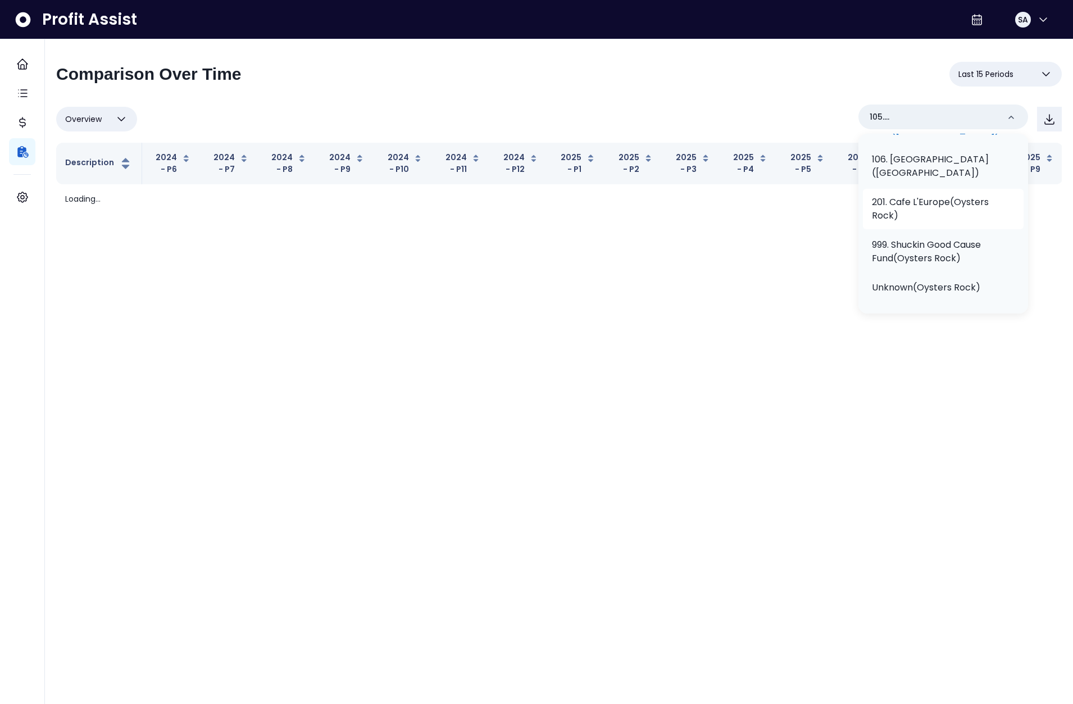
scroll to position [273, 0]
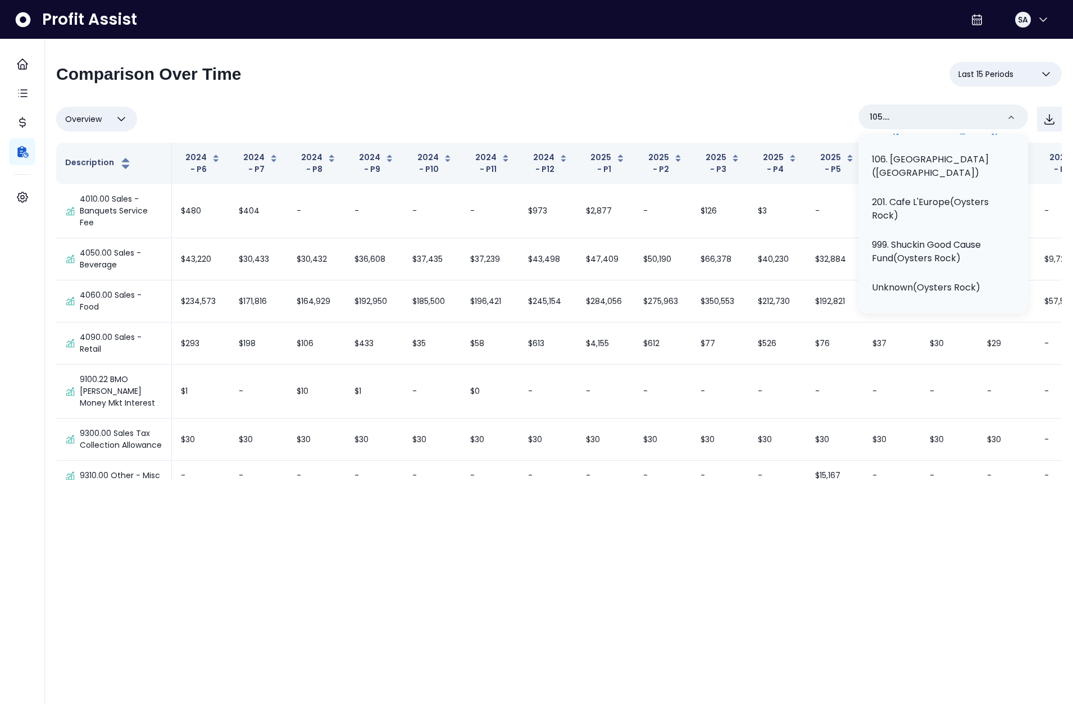
click at [728, 96] on div "**********" at bounding box center [559, 271] width 1006 height 418
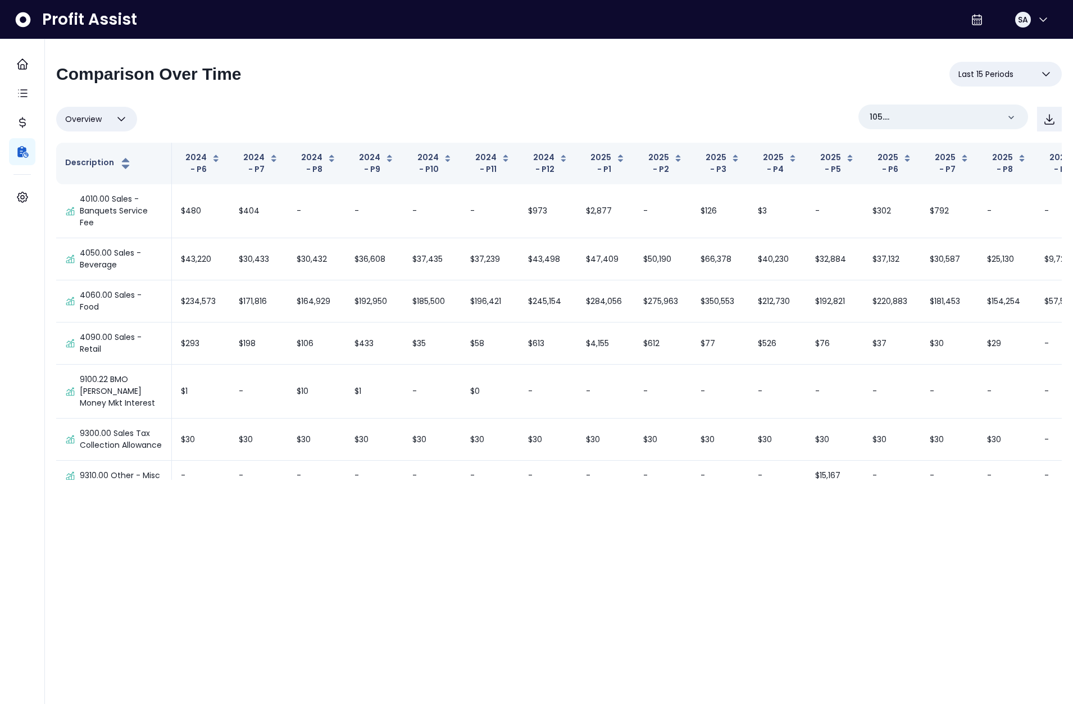
scroll to position [955, 0]
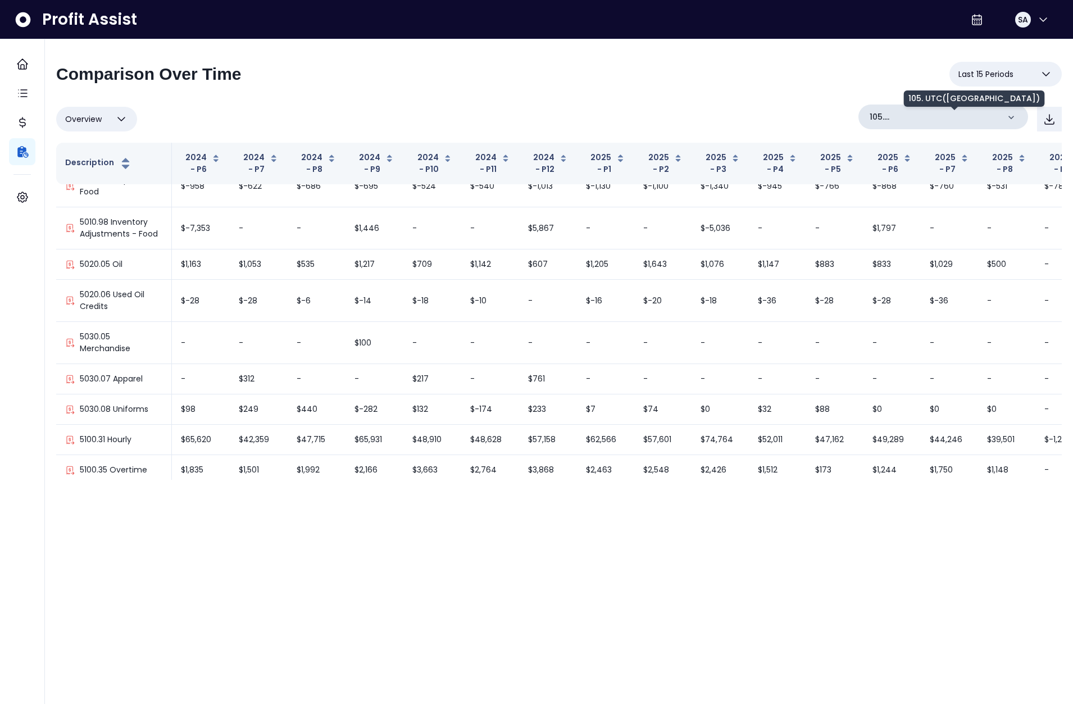
click at [963, 117] on p "105. UTC([GEOGRAPHIC_DATA])" at bounding box center [934, 117] width 129 height 12
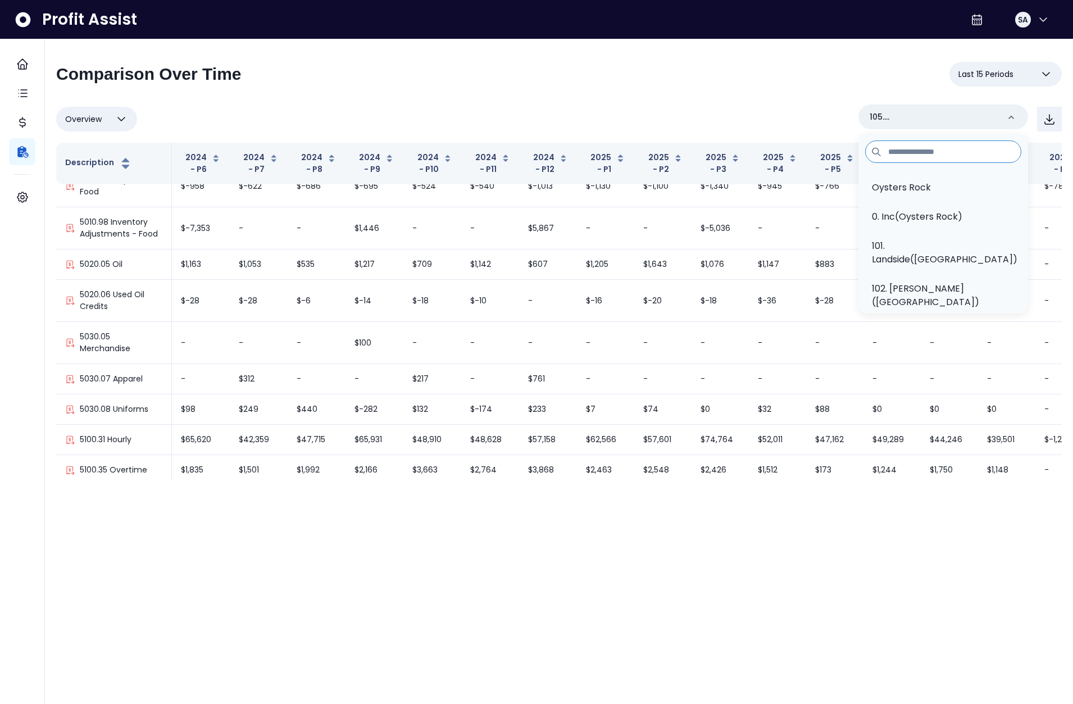
scroll to position [216, 0]
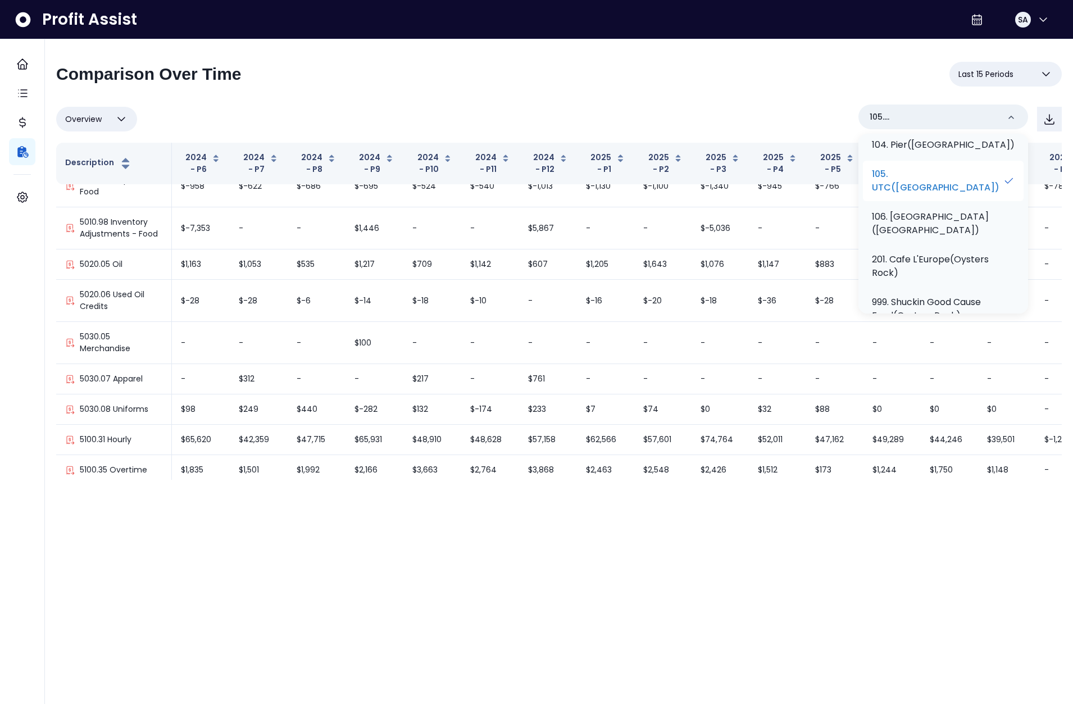
click at [967, 194] on p "105. UTC([GEOGRAPHIC_DATA])" at bounding box center [937, 180] width 131 height 27
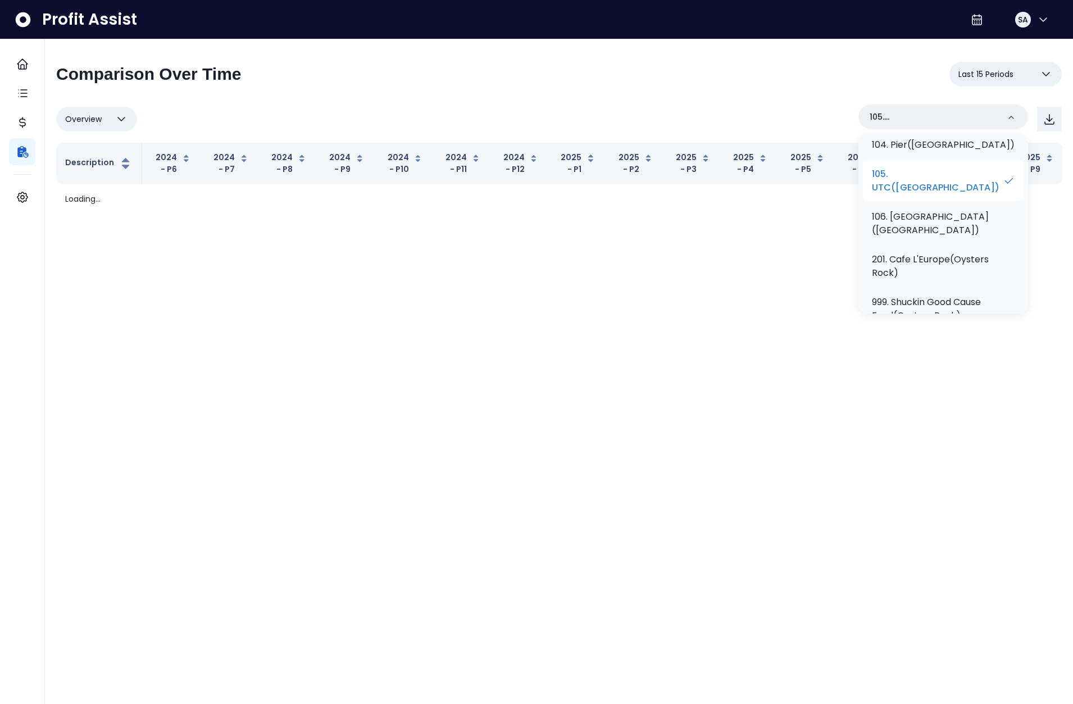
scroll to position [0, 0]
click at [948, 154] on p "104. Pier([GEOGRAPHIC_DATA])" at bounding box center [943, 147] width 143 height 13
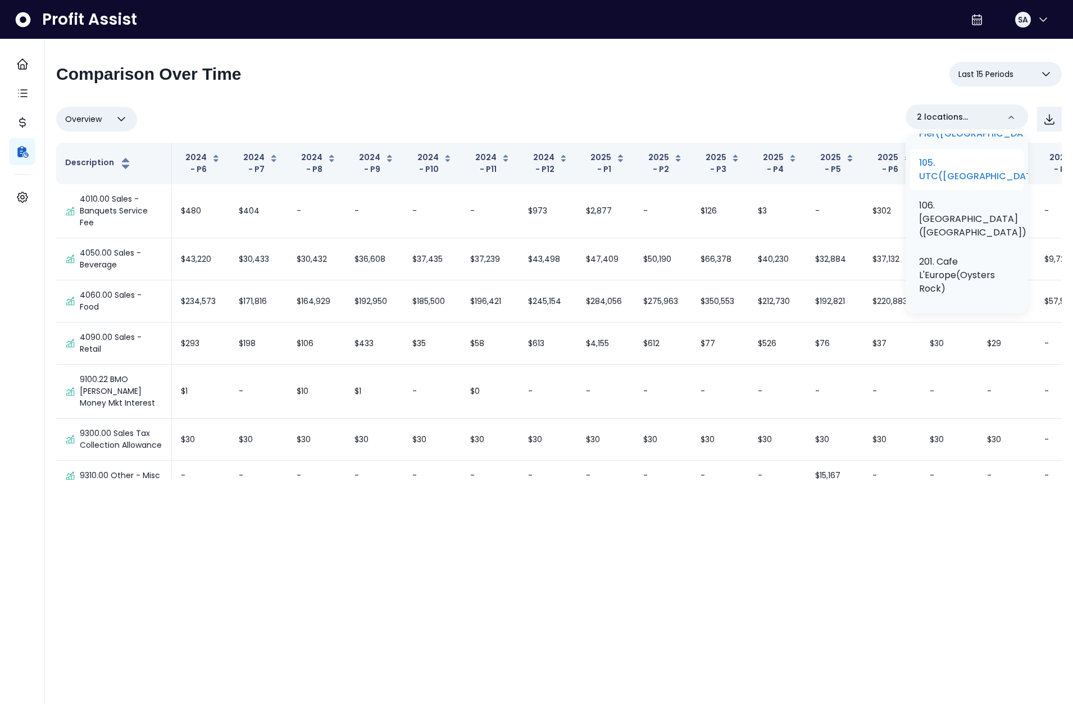
drag, startPoint x: 974, startPoint y: 232, endPoint x: 935, endPoint y: 220, distance: 40.9
click at [974, 183] on p "105. UTC([GEOGRAPHIC_DATA])" at bounding box center [983, 169] width 128 height 27
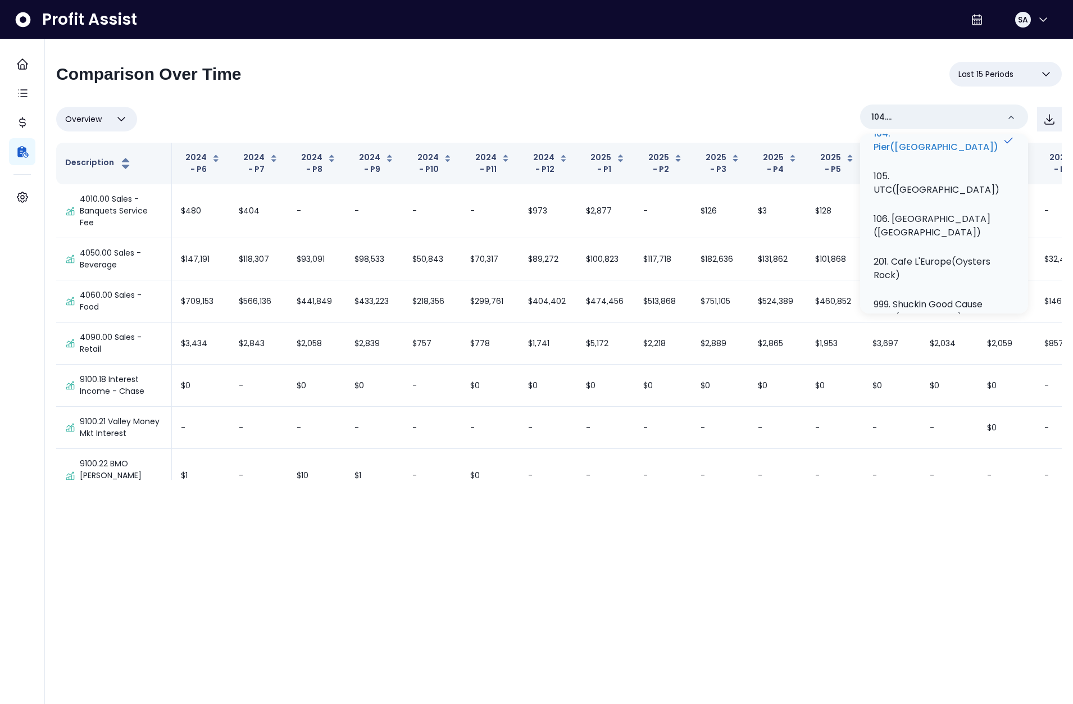
click at [712, 102] on div "**********" at bounding box center [559, 271] width 1006 height 418
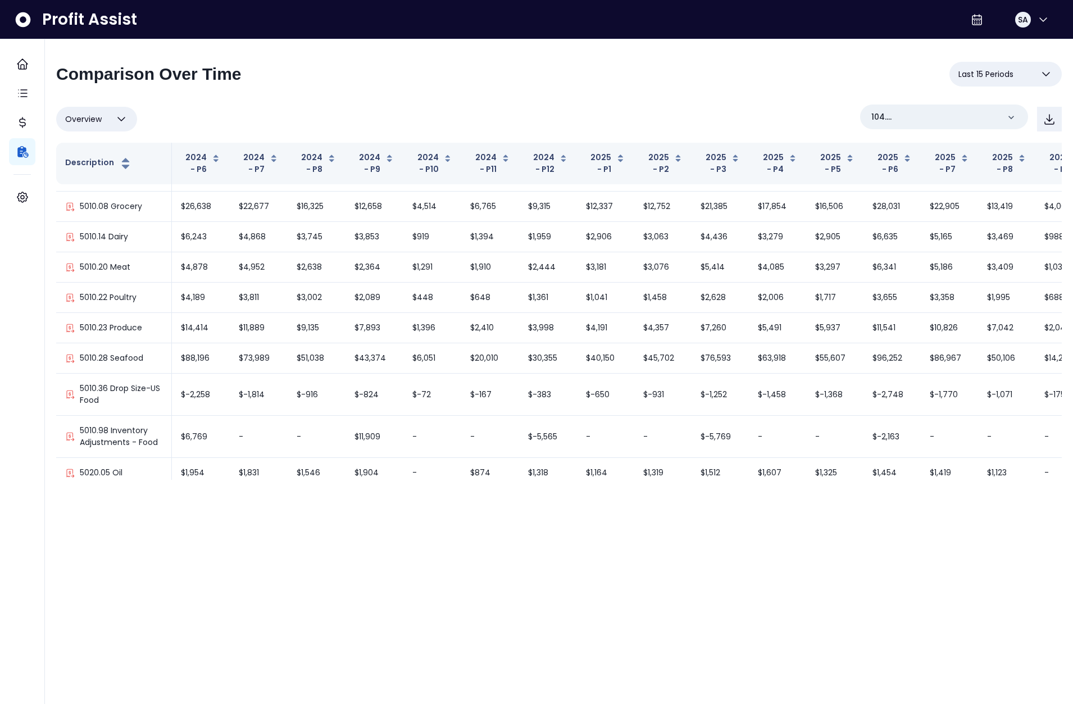
scroll to position [800, 0]
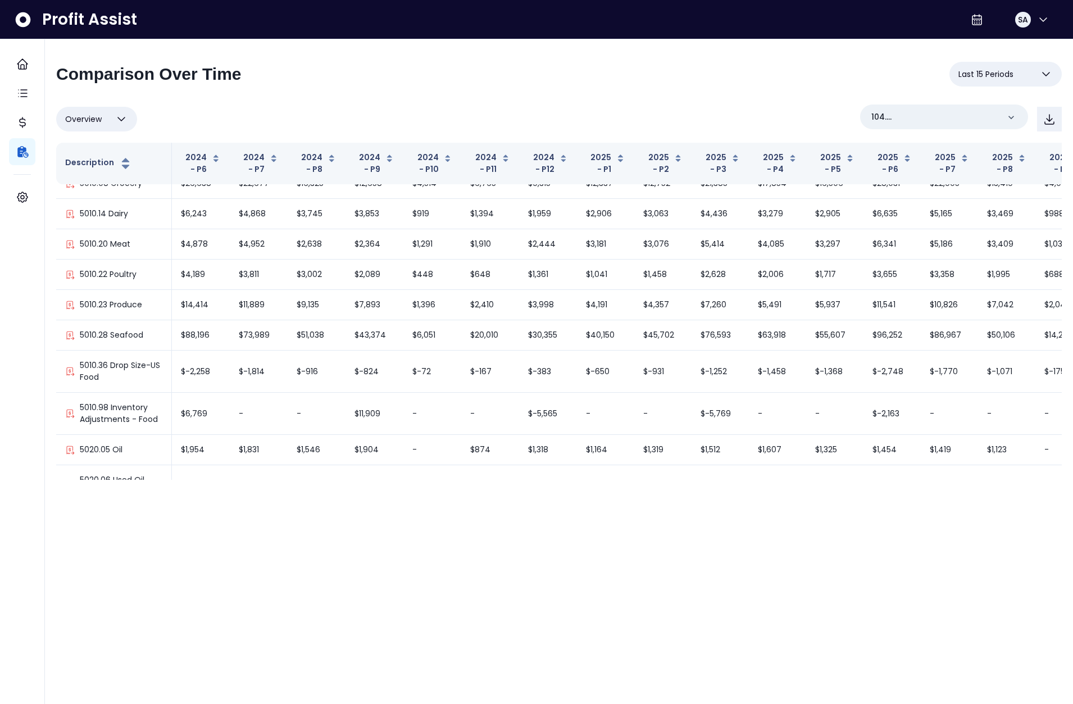
click at [669, 118] on div "Overview Overview % of cost % of sales % of budget ******** 104. Pier([GEOGRAPH…" at bounding box center [559, 119] width 1006 height 29
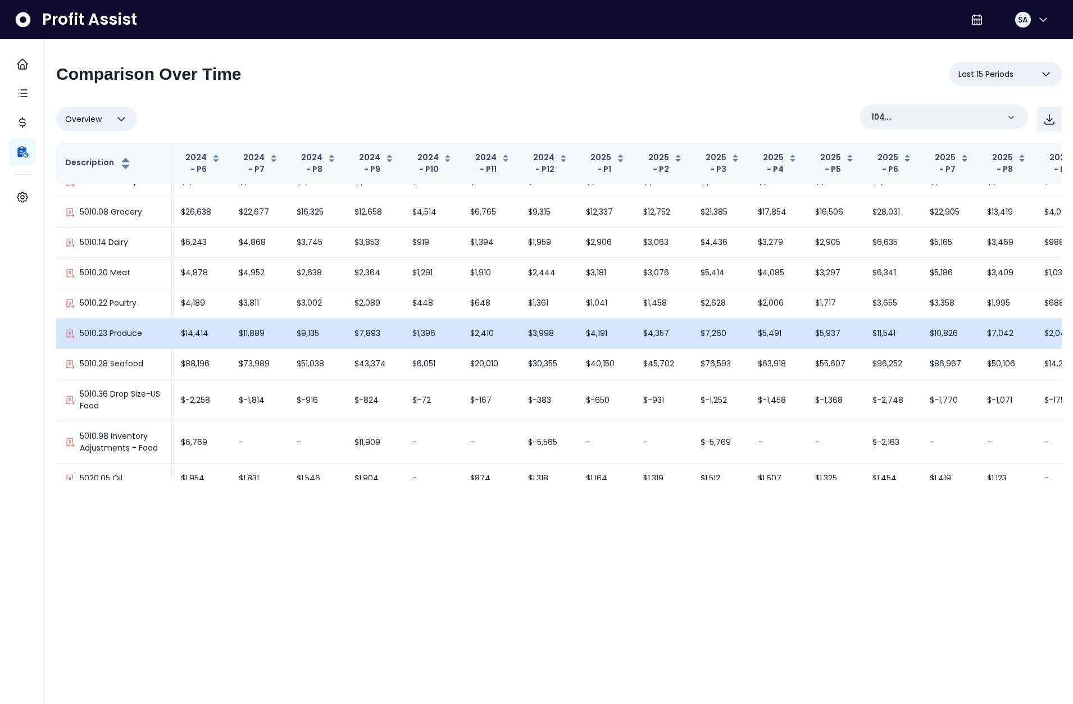
scroll to position [783, 0]
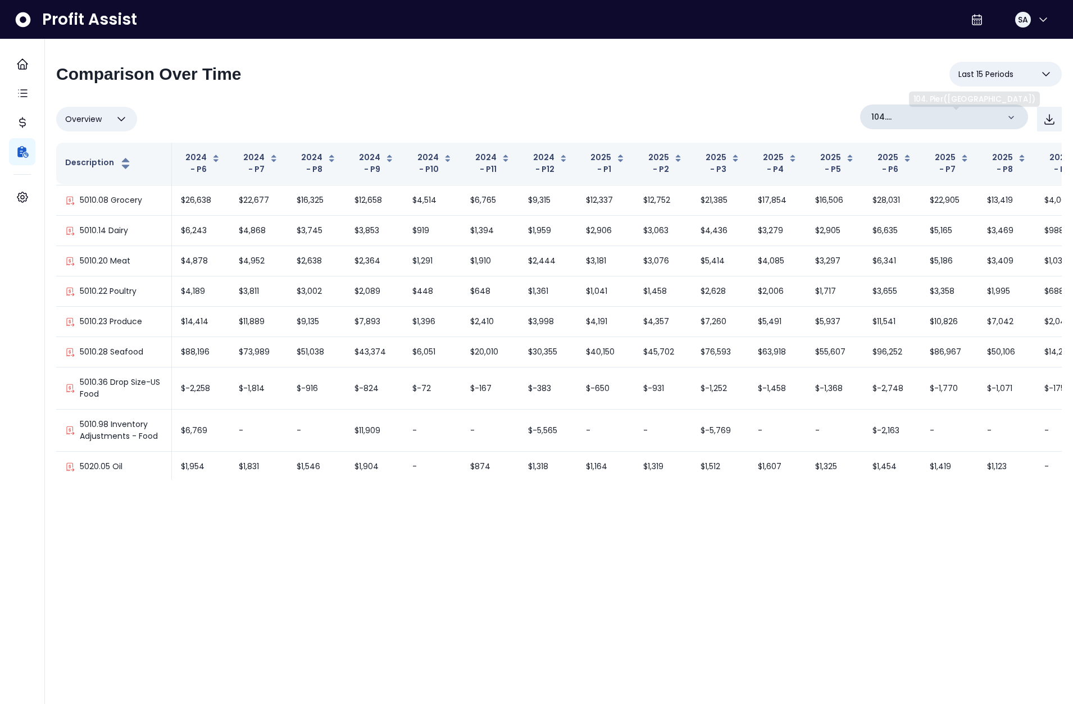
click at [958, 124] on div "104. Pier([GEOGRAPHIC_DATA])" at bounding box center [944, 117] width 168 height 25
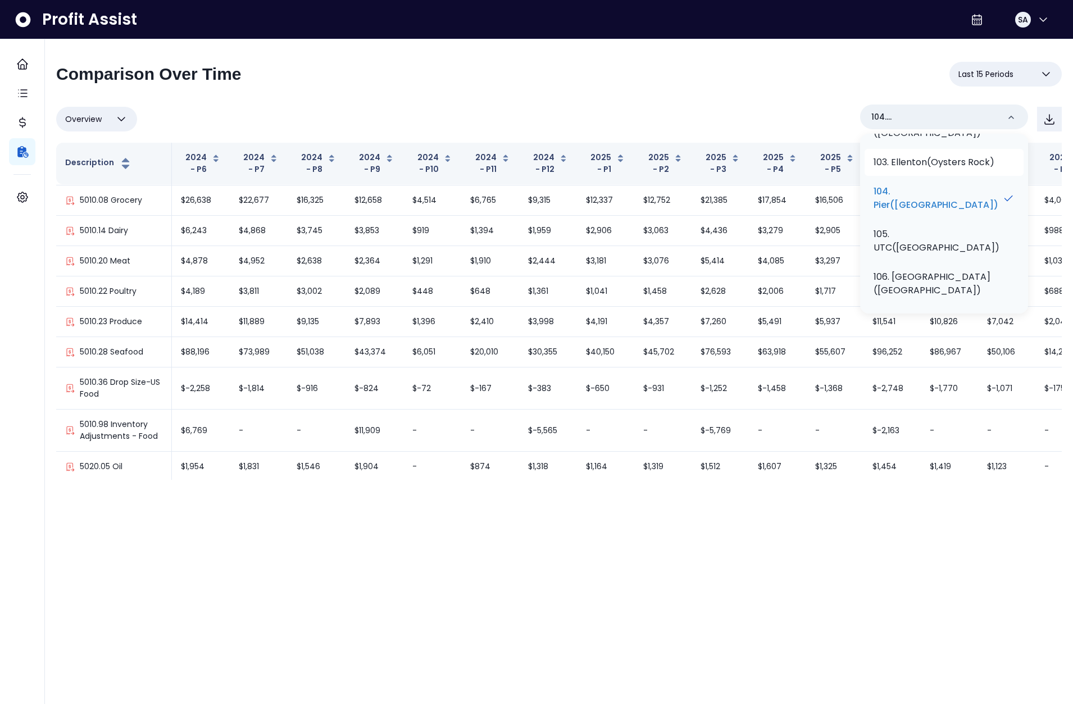
click at [949, 169] on p "103. Ellenton(Oysters Rock)" at bounding box center [934, 162] width 121 height 13
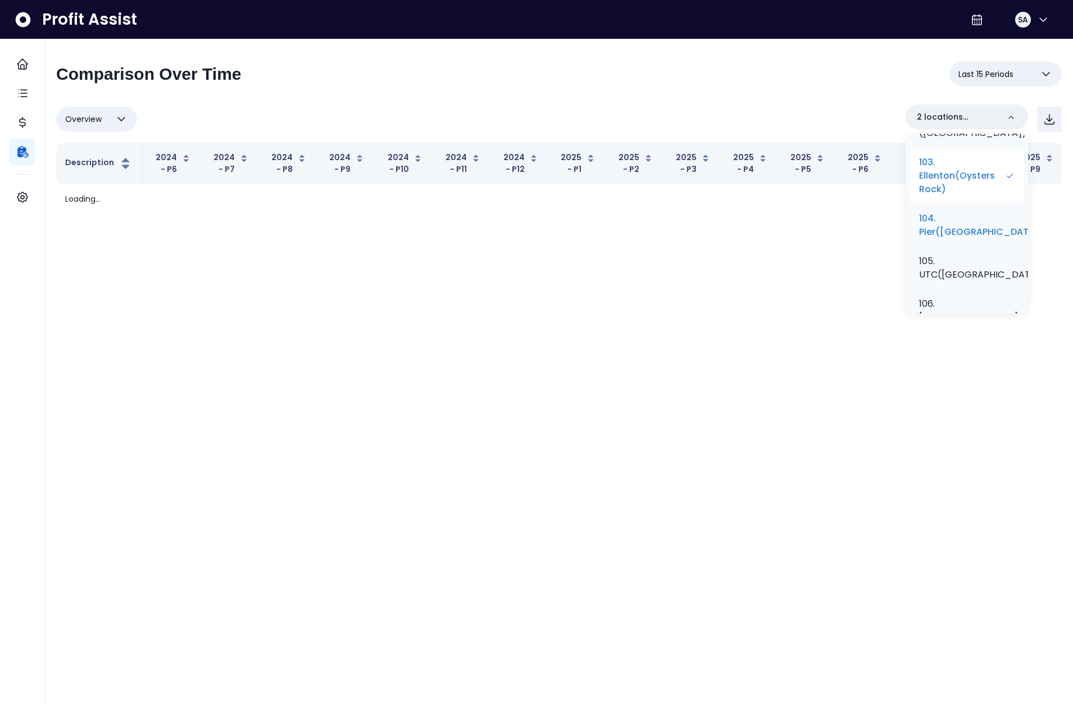
scroll to position [0, 0]
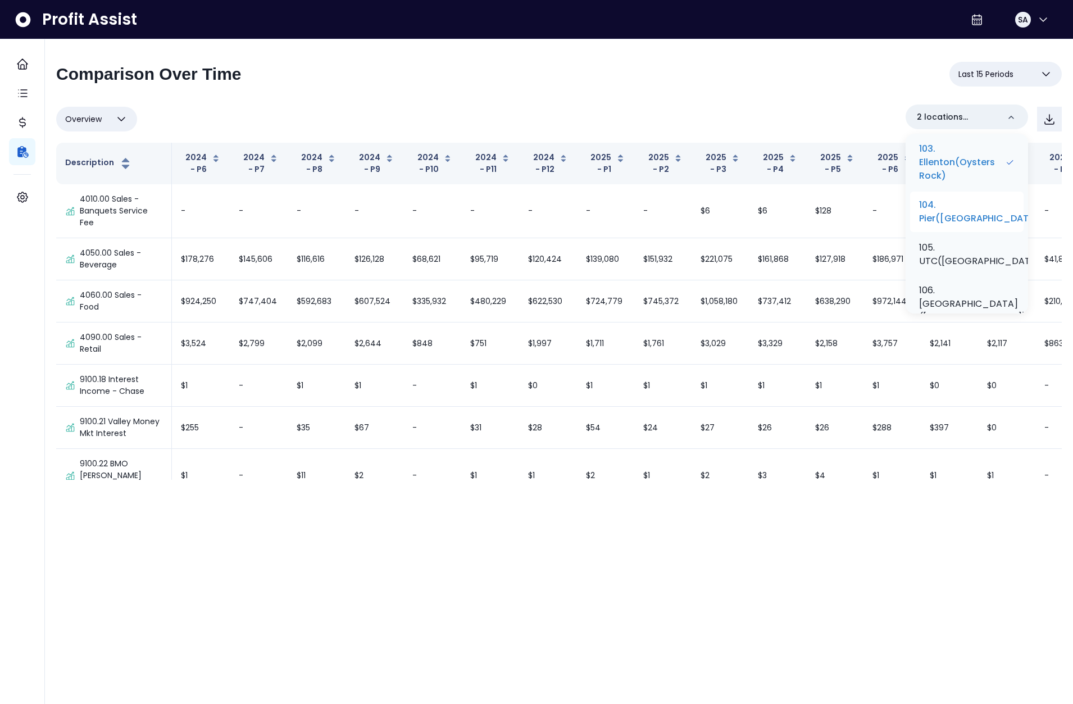
click at [973, 225] on p "104. Pier([GEOGRAPHIC_DATA])" at bounding box center [981, 211] width 125 height 27
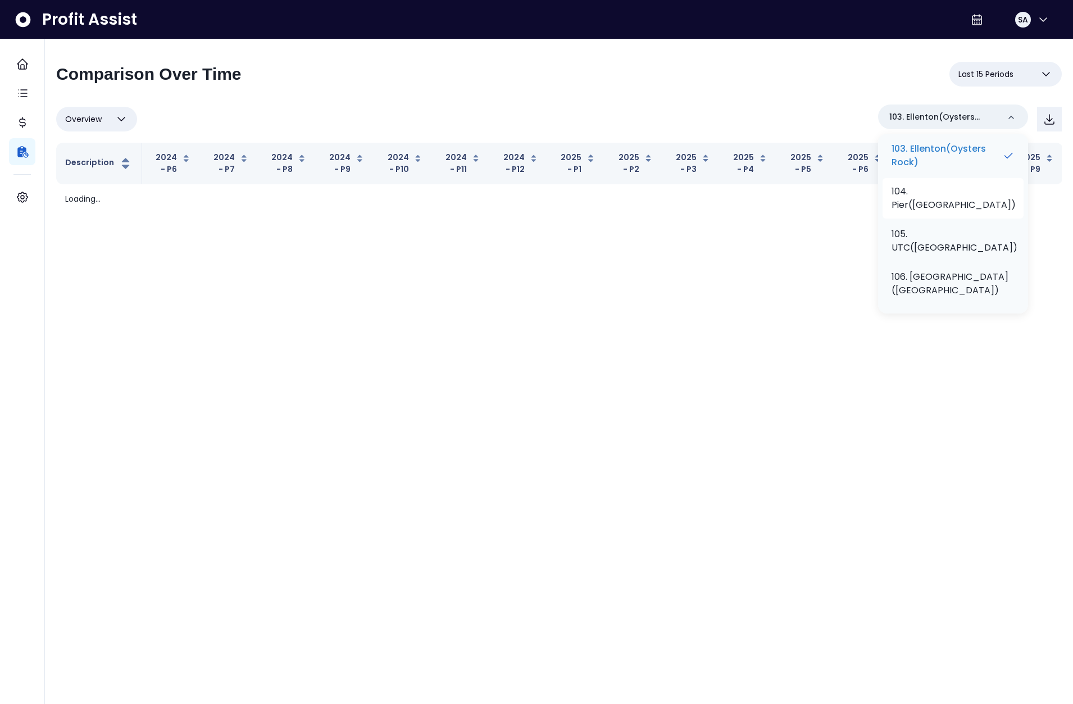
scroll to position [156, 0]
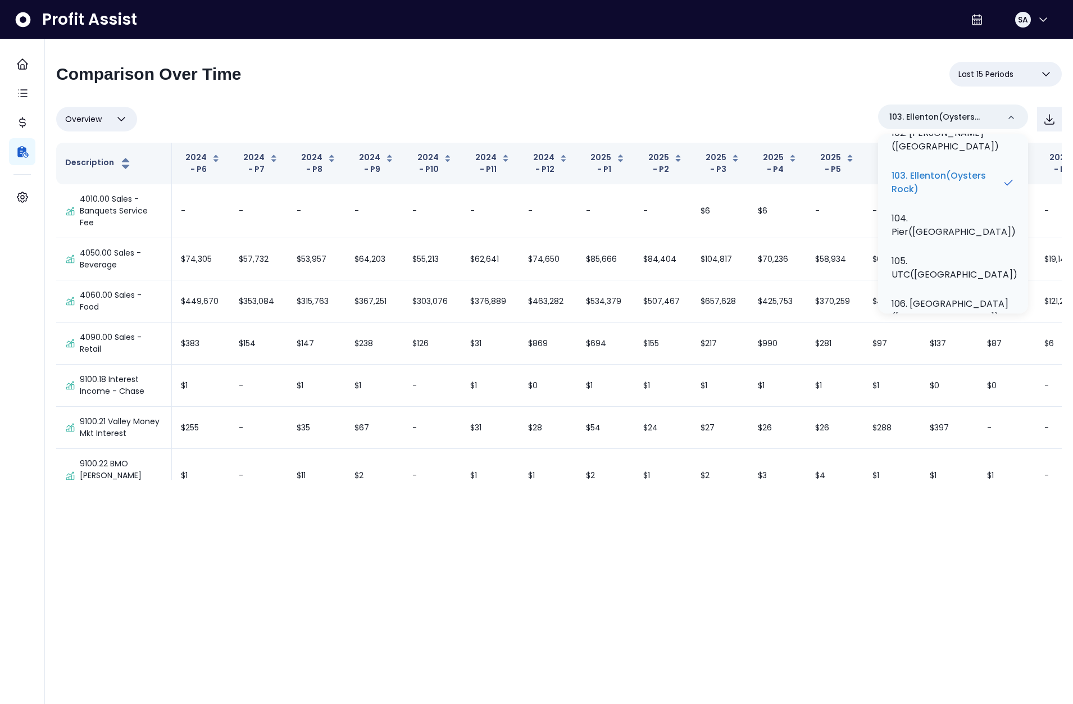
click at [818, 103] on div "**********" at bounding box center [559, 271] width 1006 height 418
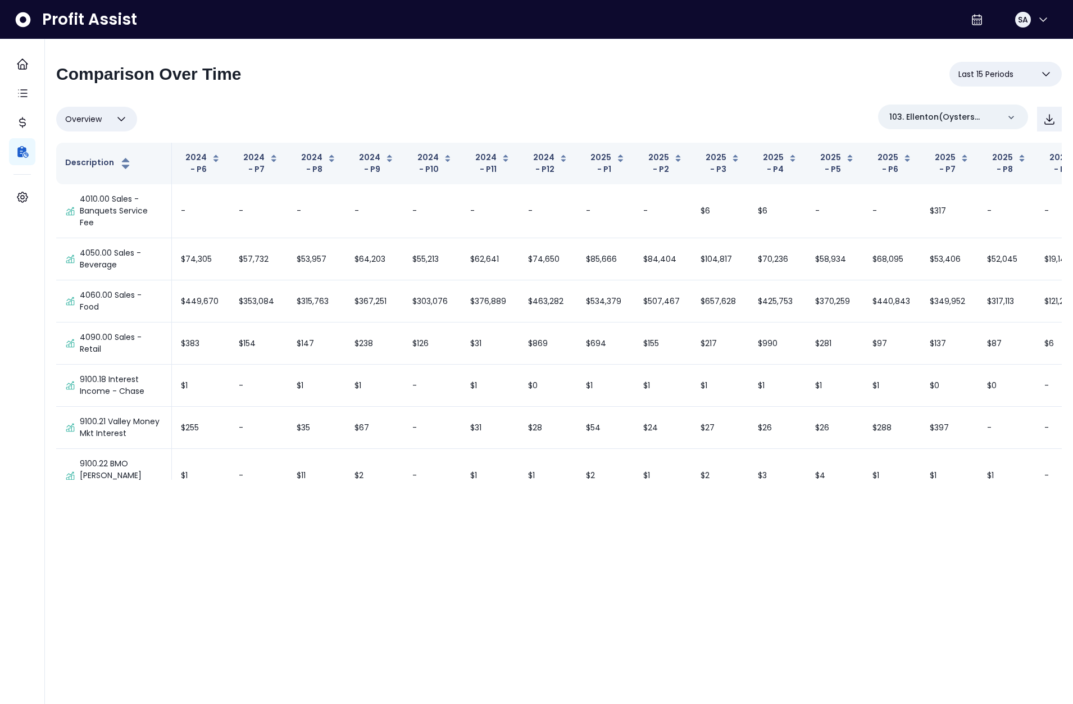
scroll to position [881, 0]
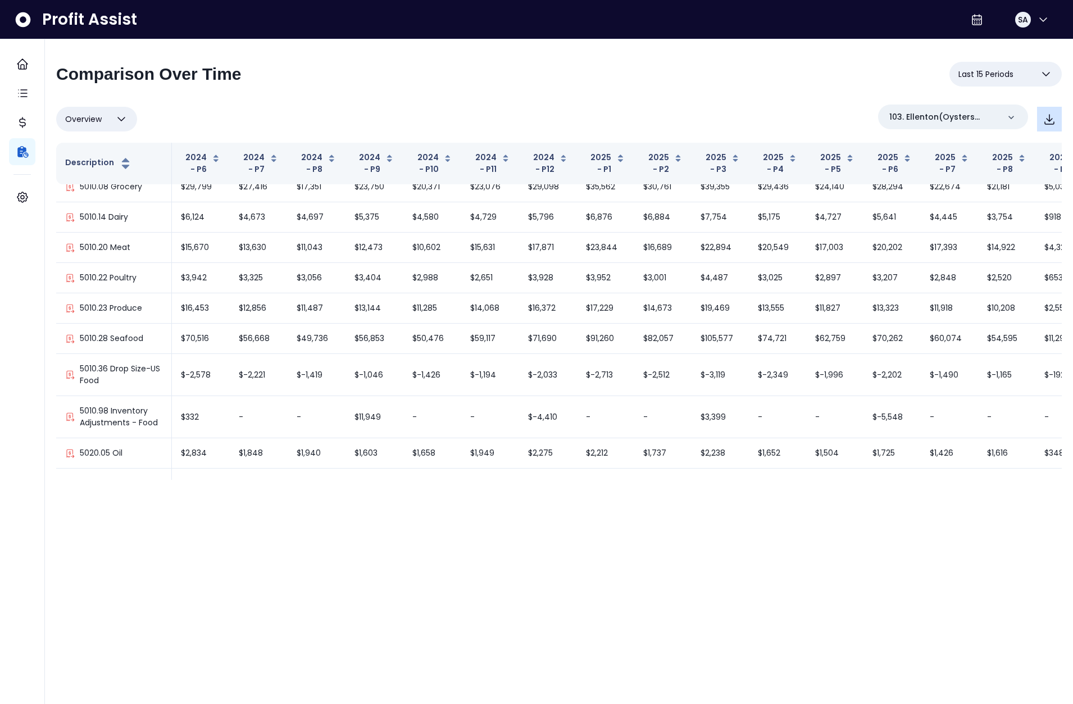
click at [1053, 123] on icon "button" at bounding box center [1049, 118] width 13 height 13
click at [971, 122] on p "103. Ellenton(Oysters Rock)" at bounding box center [945, 117] width 110 height 12
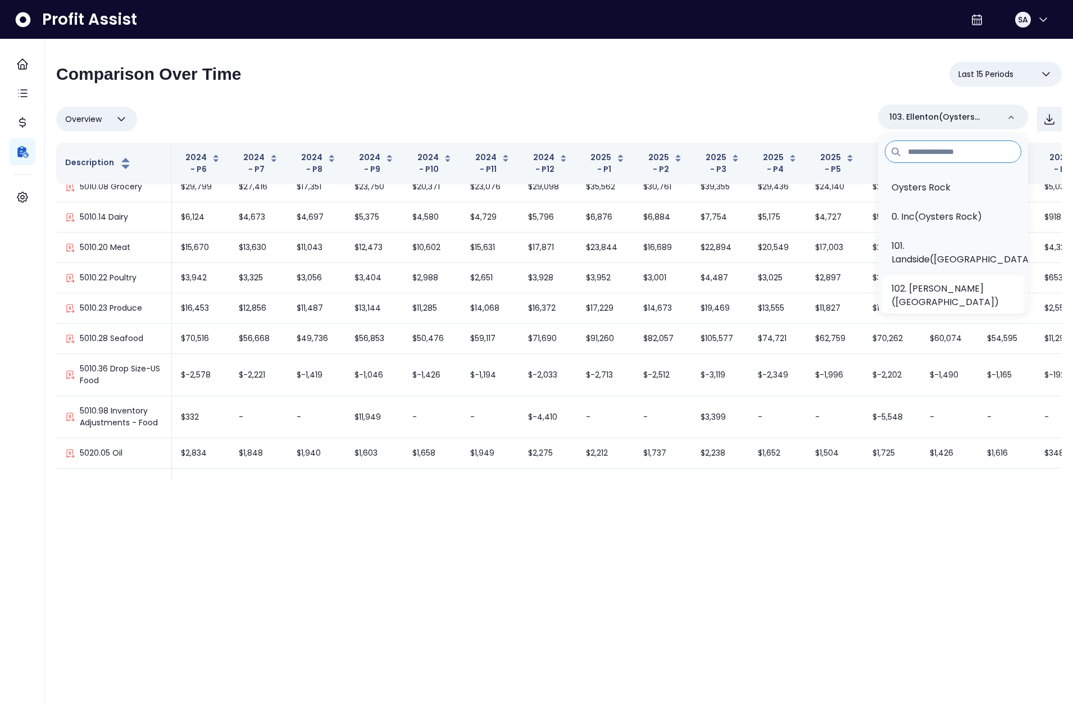
click at [949, 288] on p "102. [PERSON_NAME]([GEOGRAPHIC_DATA])" at bounding box center [953, 295] width 123 height 27
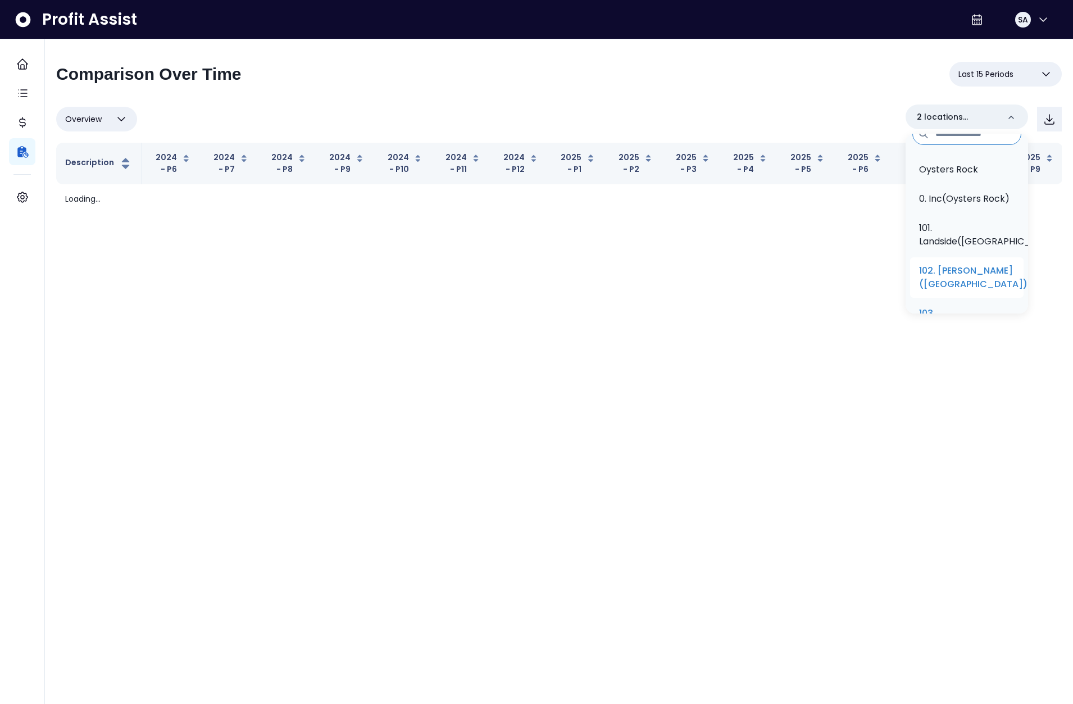
scroll to position [69, 0]
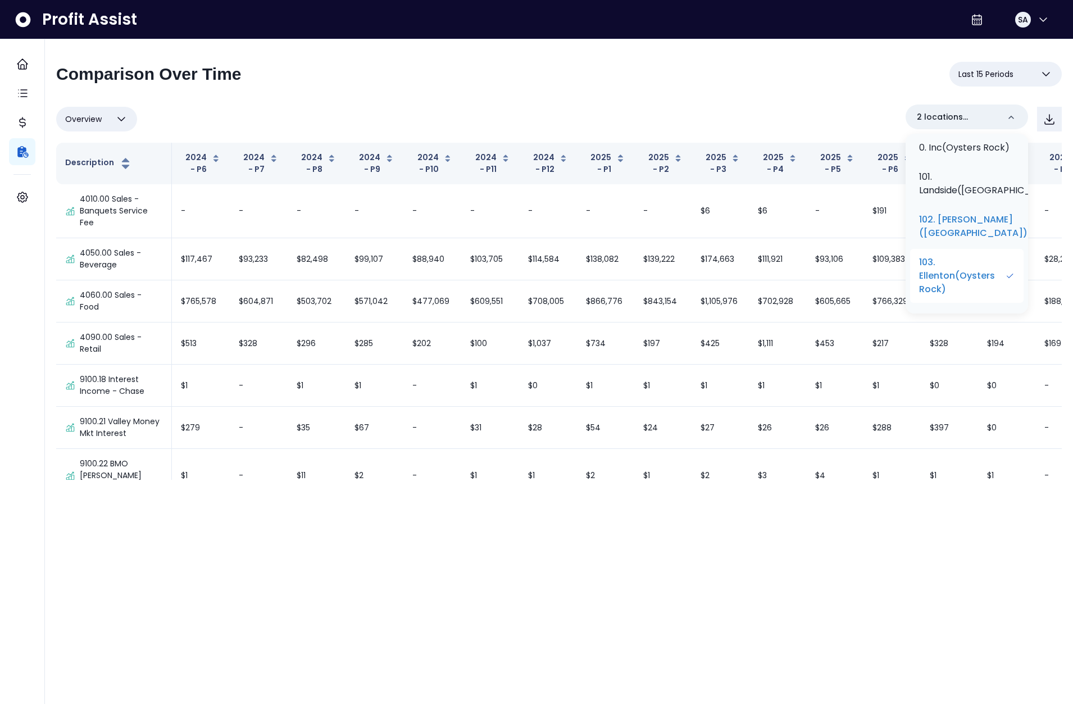
click at [962, 296] on p "103. Ellenton(Oysters Rock)" at bounding box center [962, 276] width 86 height 40
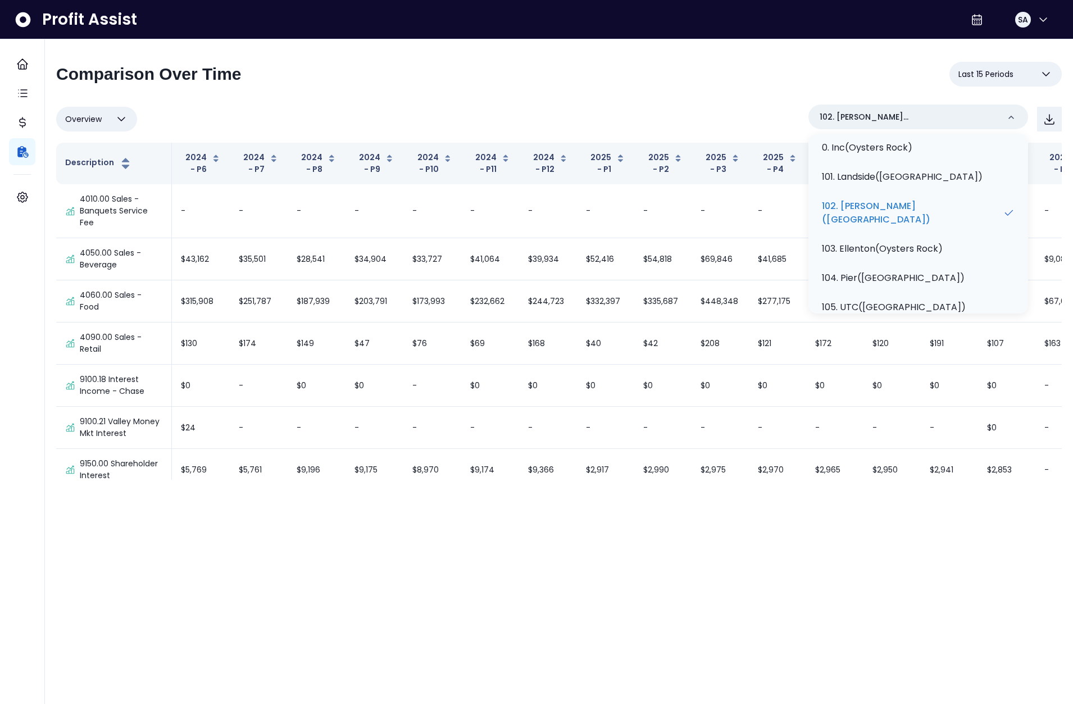
click at [741, 111] on div "Overview Overview % of cost % of sales % of budget ******** 102. [PERSON_NAME](…" at bounding box center [559, 119] width 1006 height 29
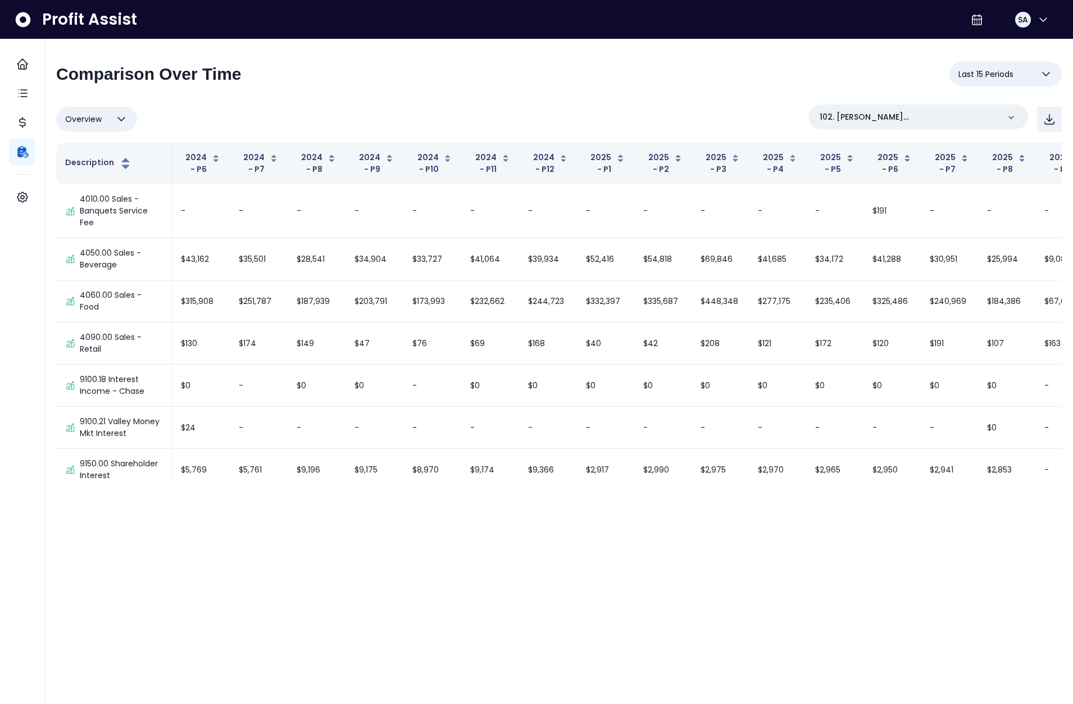
scroll to position [2460, 0]
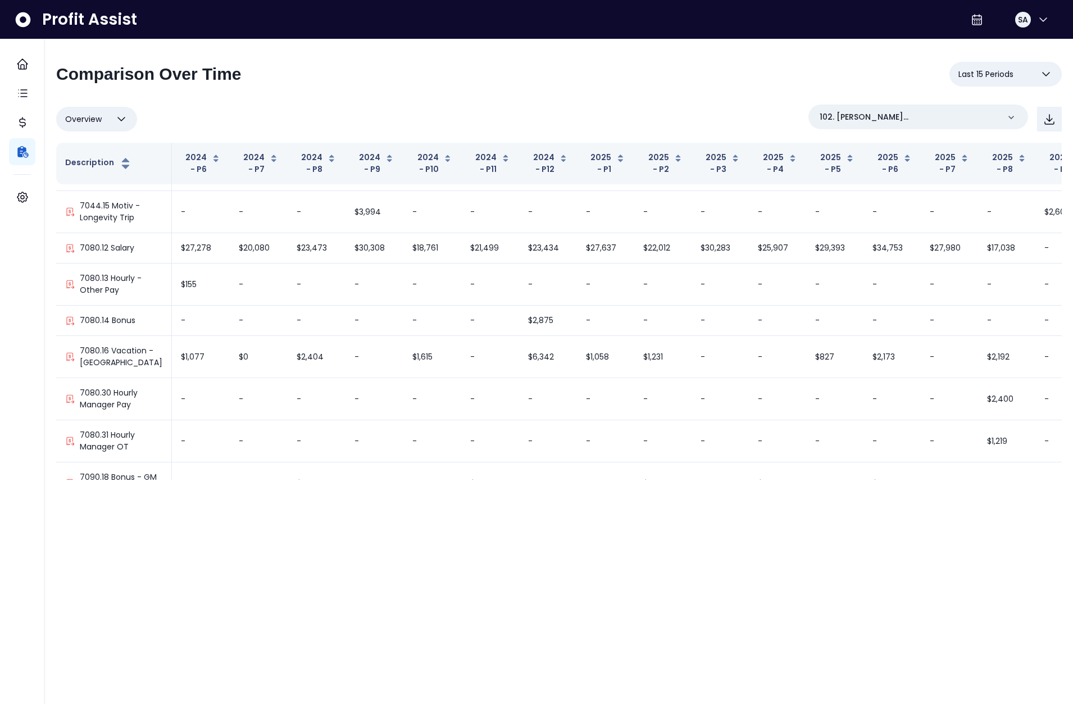
click at [98, 121] on span "Overview" at bounding box center [83, 118] width 37 height 13
click at [106, 200] on li "% of sales" at bounding box center [96, 200] width 81 height 26
type input "*********"
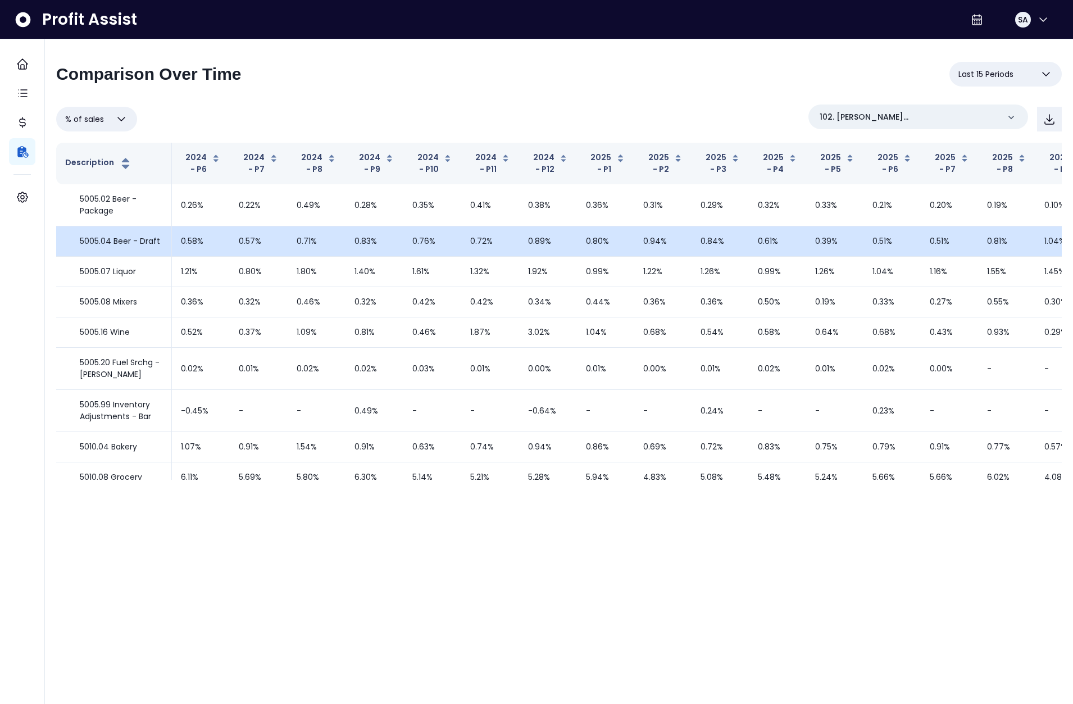
scroll to position [1919, 0]
